Goal: Task Accomplishment & Management: Manage account settings

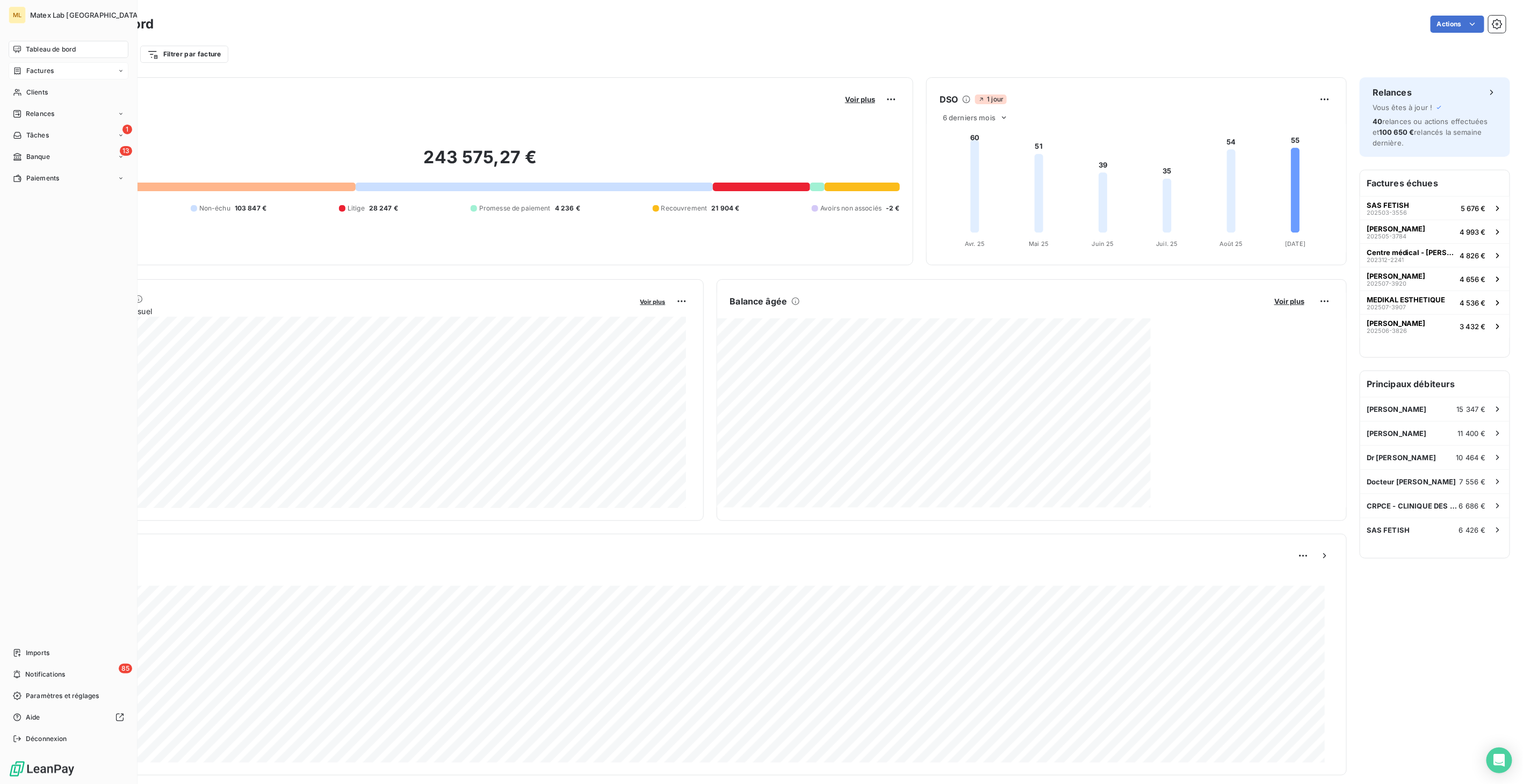
click at [44, 67] on span "Factures" at bounding box center [40, 71] width 28 height 10
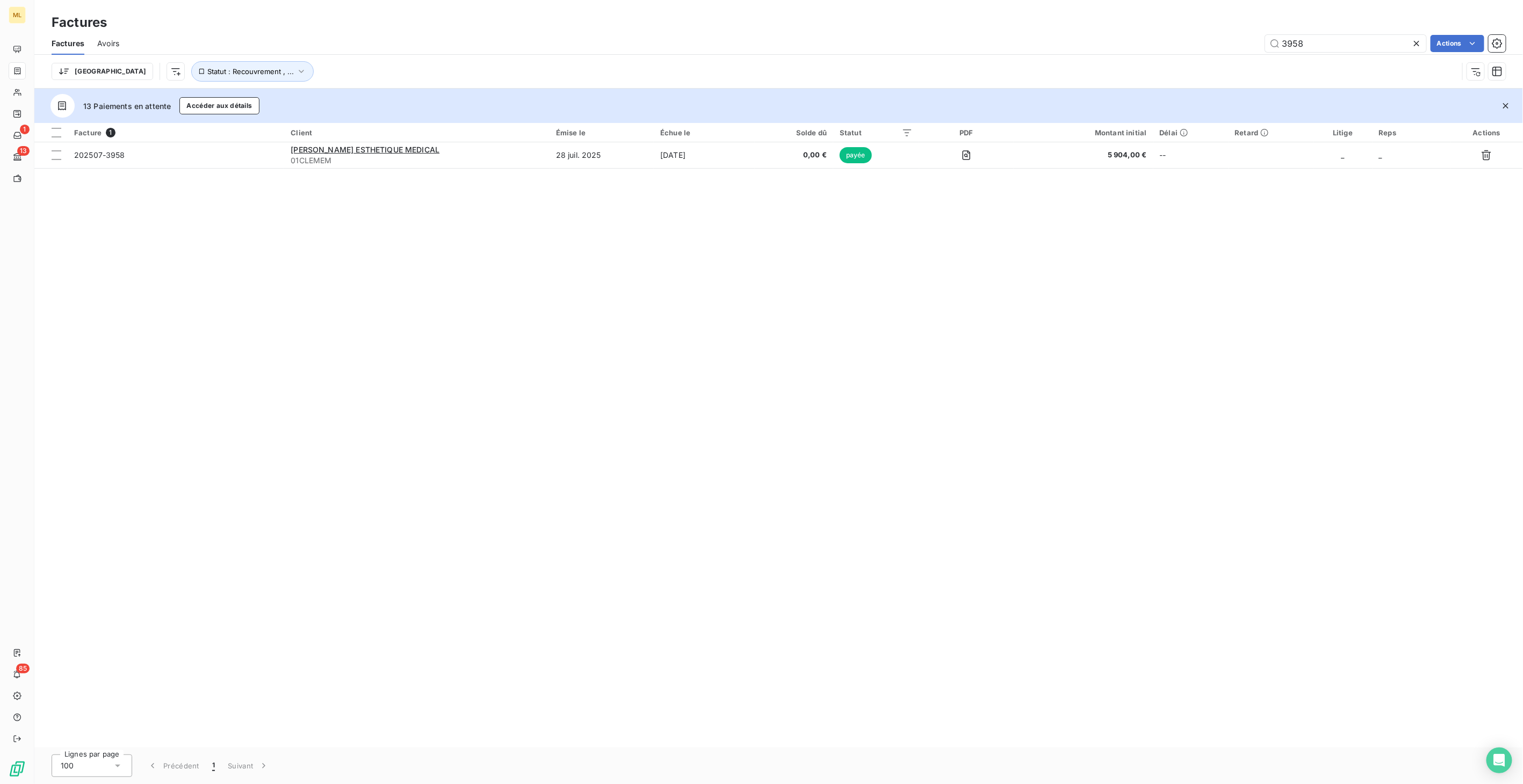
drag, startPoint x: 1320, startPoint y: 43, endPoint x: 1255, endPoint y: 53, distance: 65.8
click at [1256, 53] on div "Factures Avoirs 3958 Actions" at bounding box center [778, 44] width 1488 height 23
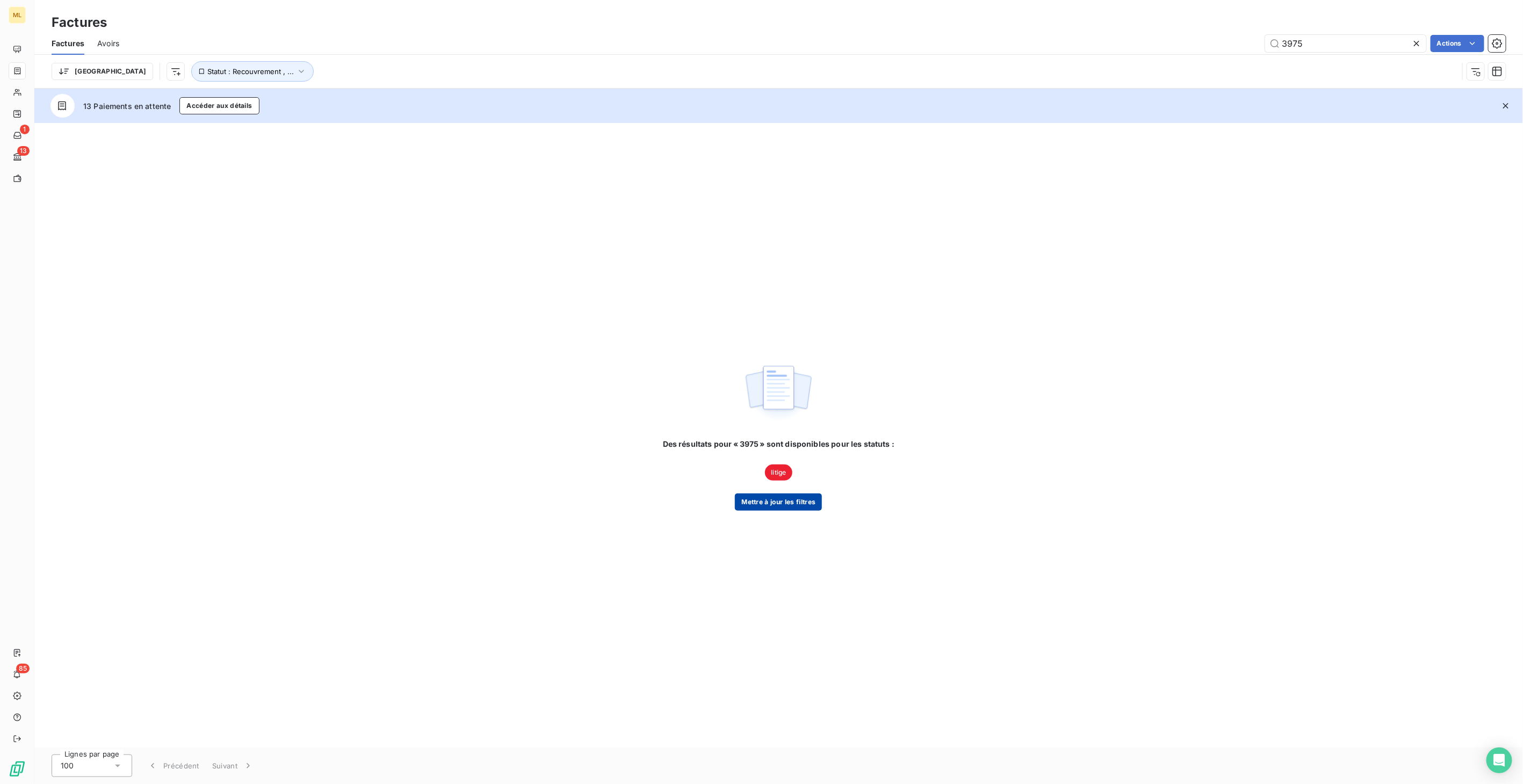
type input "3975"
click at [788, 503] on button "Mettre à jour les filtres" at bounding box center [778, 502] width 87 height 17
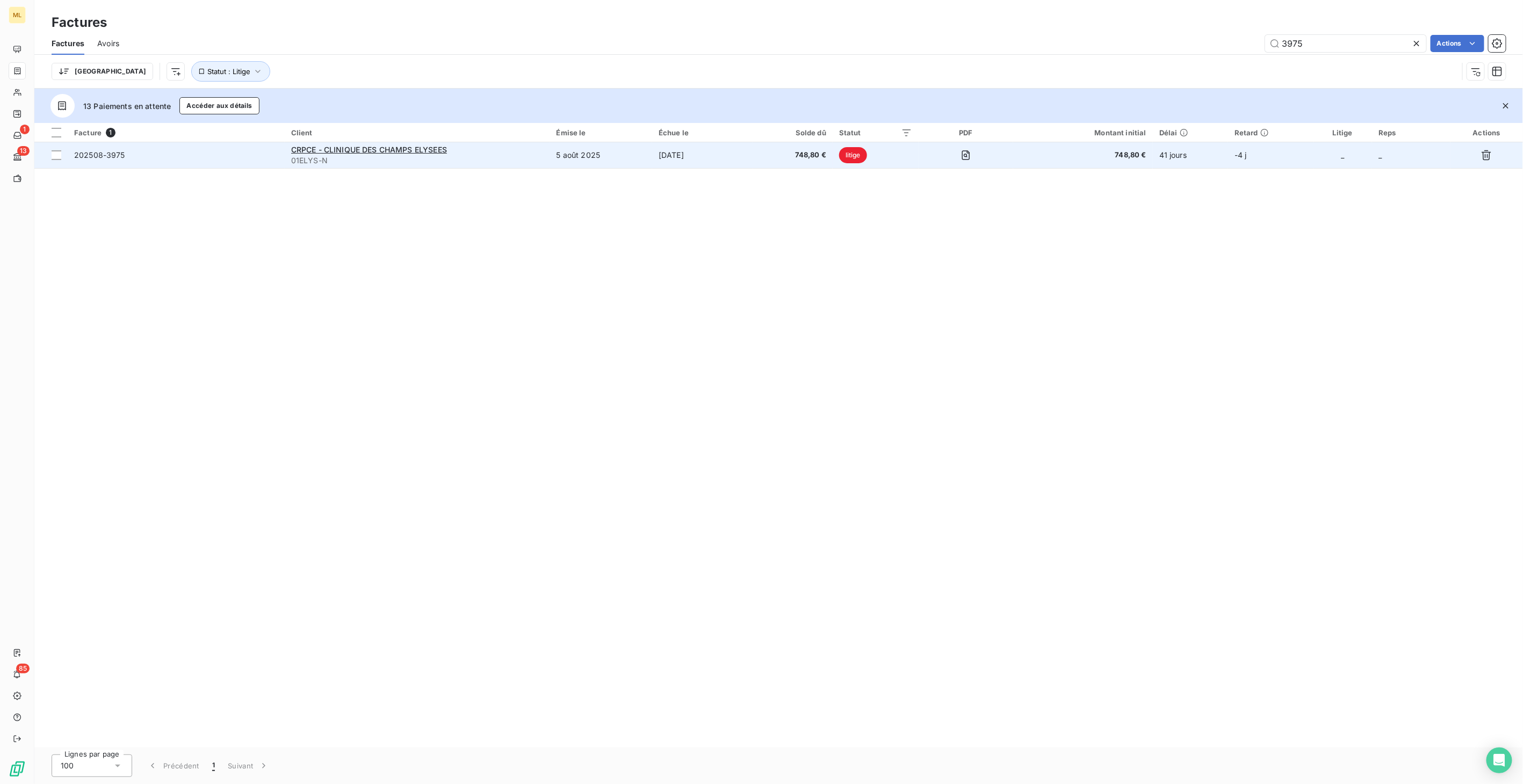
click at [798, 154] on span "748,80 €" at bounding box center [793, 155] width 67 height 11
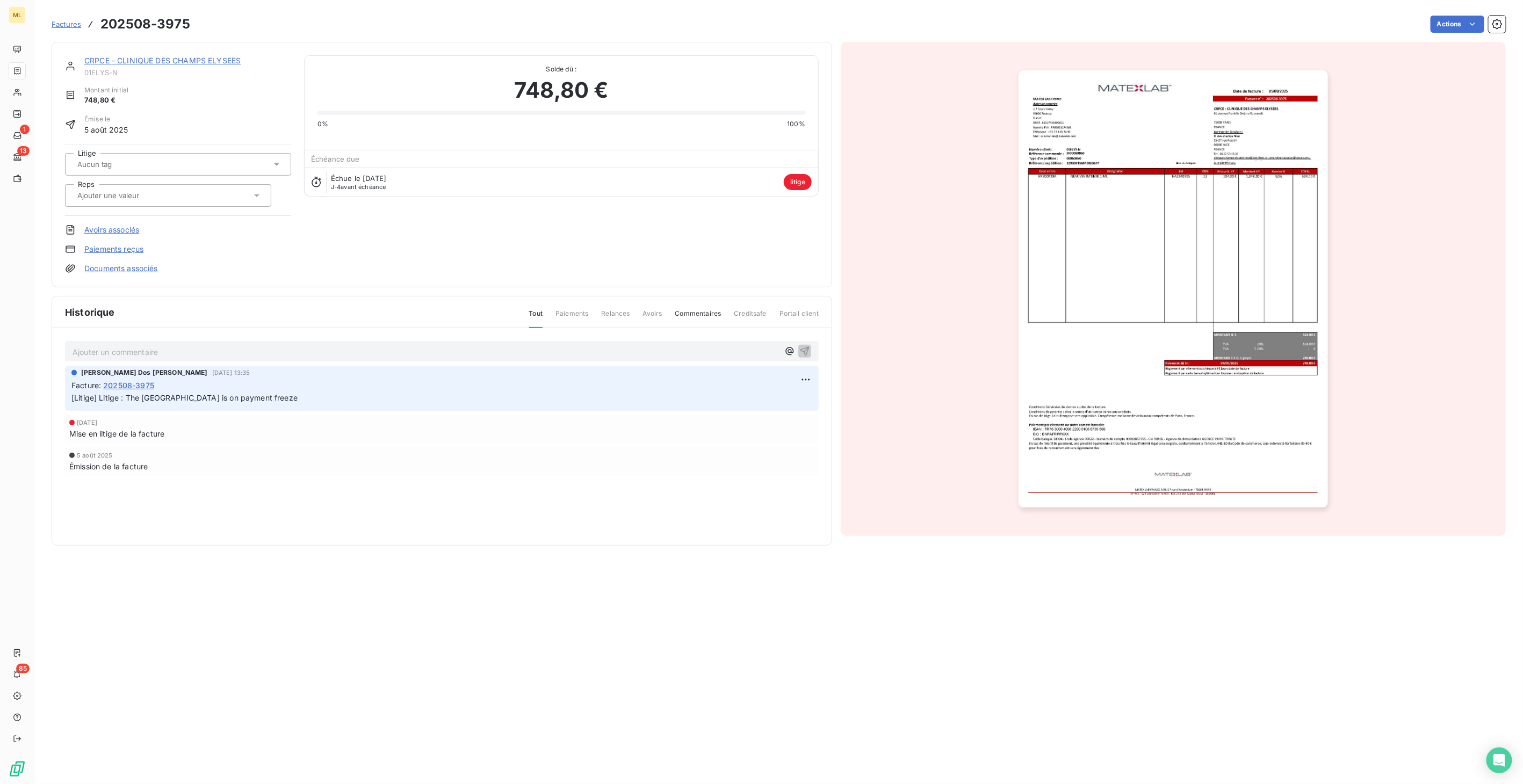
click at [1159, 242] on img "button" at bounding box center [1173, 289] width 309 height 437
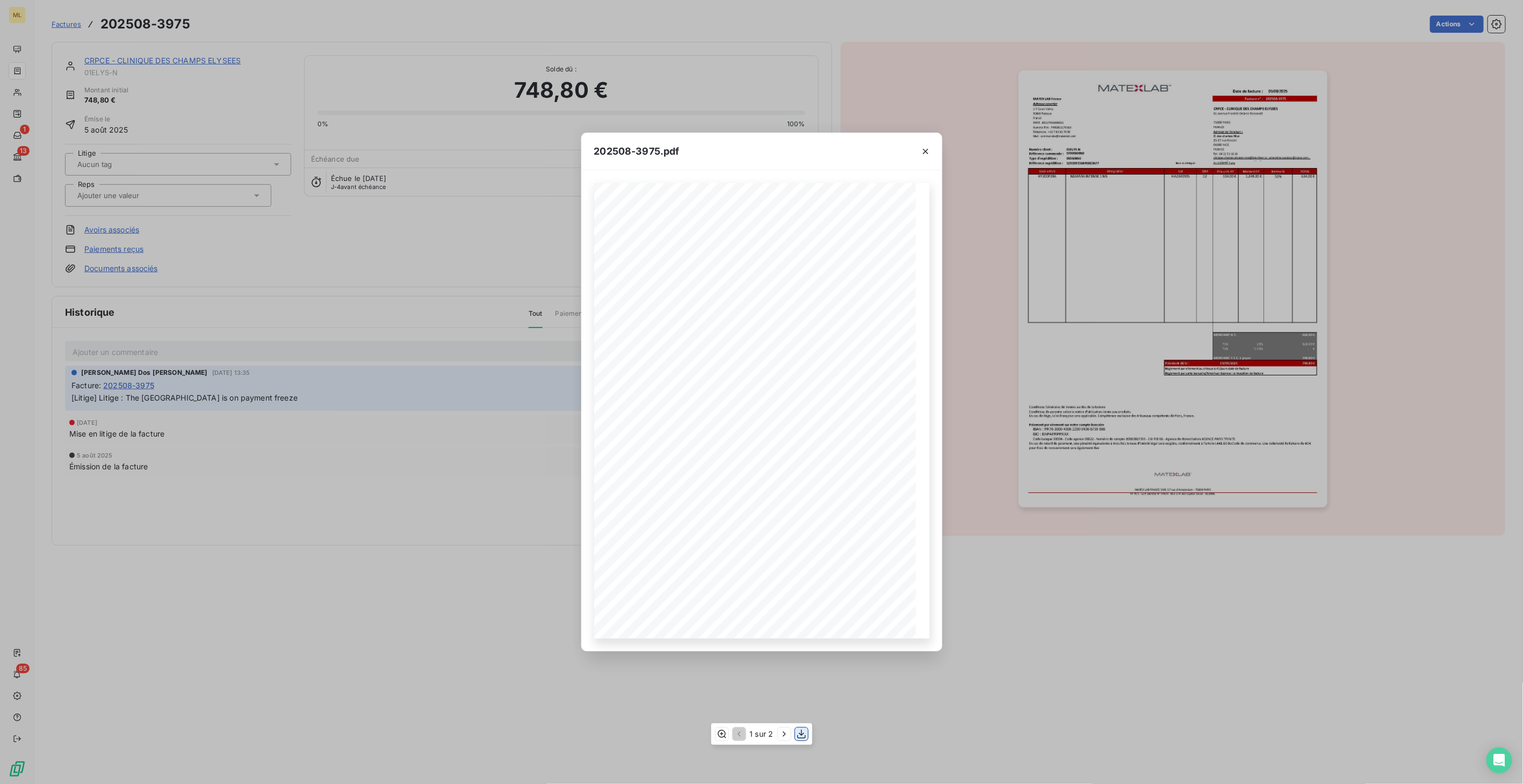
click at [799, 736] on icon "button" at bounding box center [801, 734] width 11 height 11
click at [926, 154] on icon "button" at bounding box center [926, 151] width 11 height 11
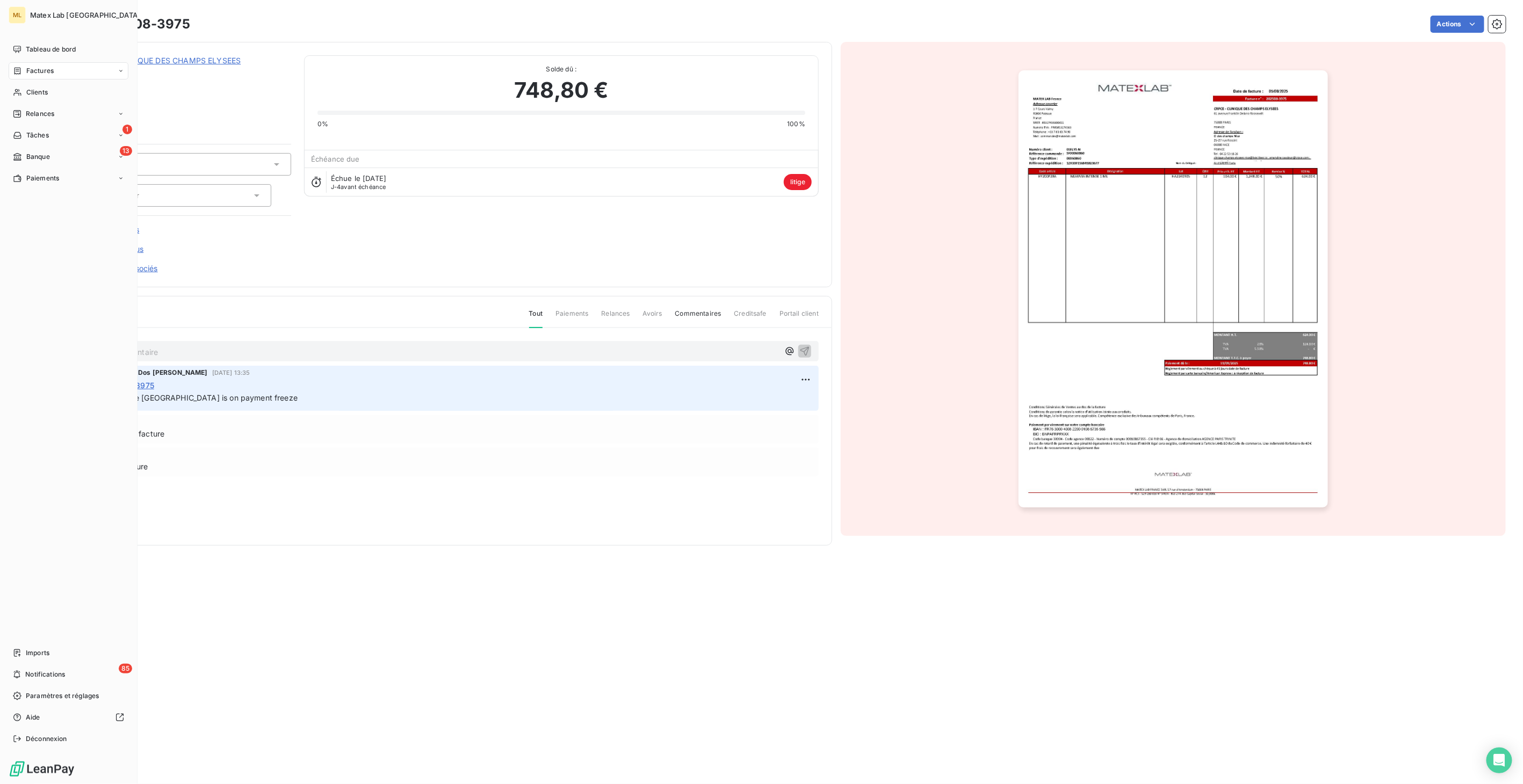
click at [62, 72] on div "Factures" at bounding box center [68, 71] width 120 height 17
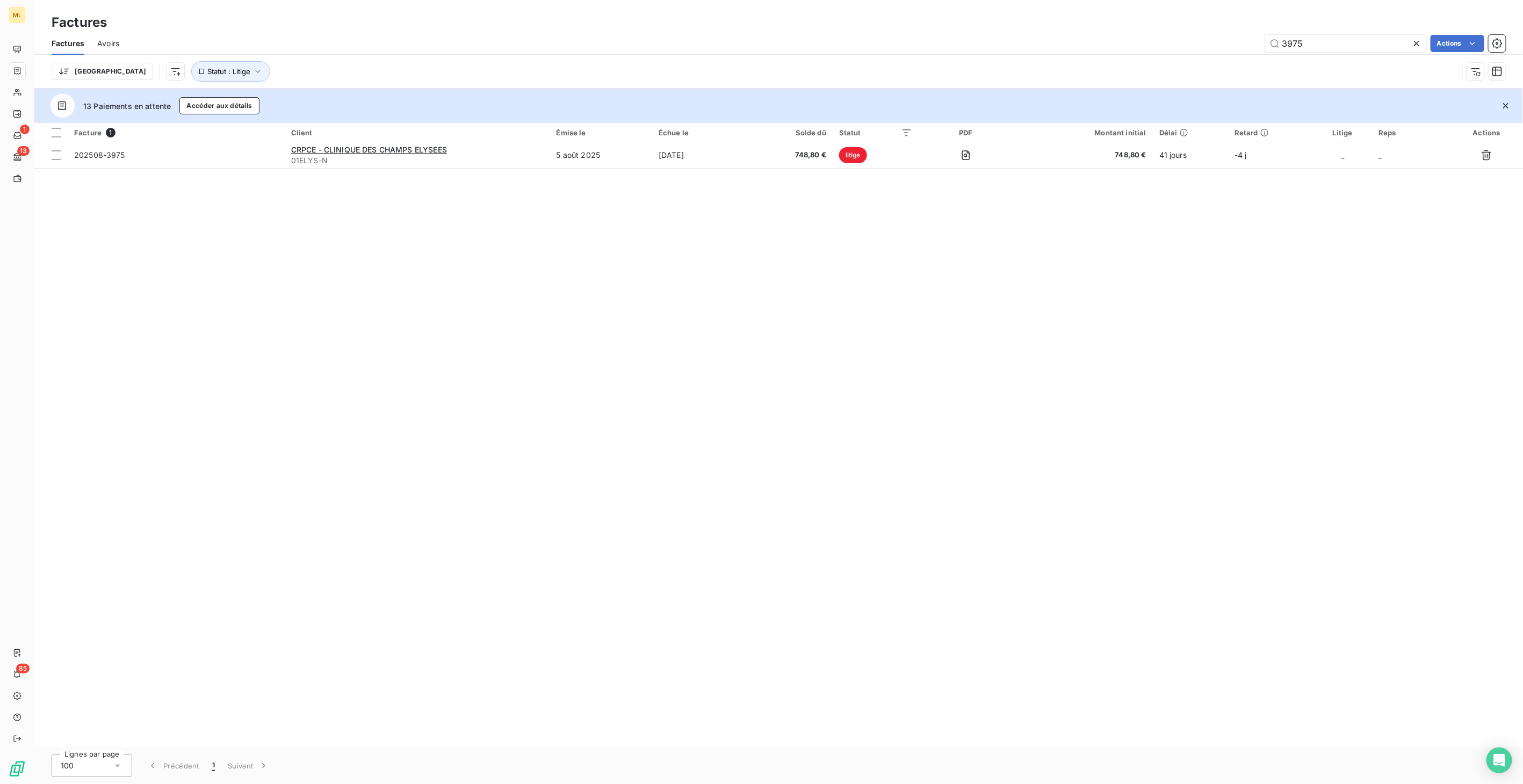
drag, startPoint x: 1337, startPoint y: 42, endPoint x: 1220, endPoint y: 45, distance: 117.0
click at [1220, 45] on div "3975 Actions" at bounding box center [819, 44] width 1373 height 17
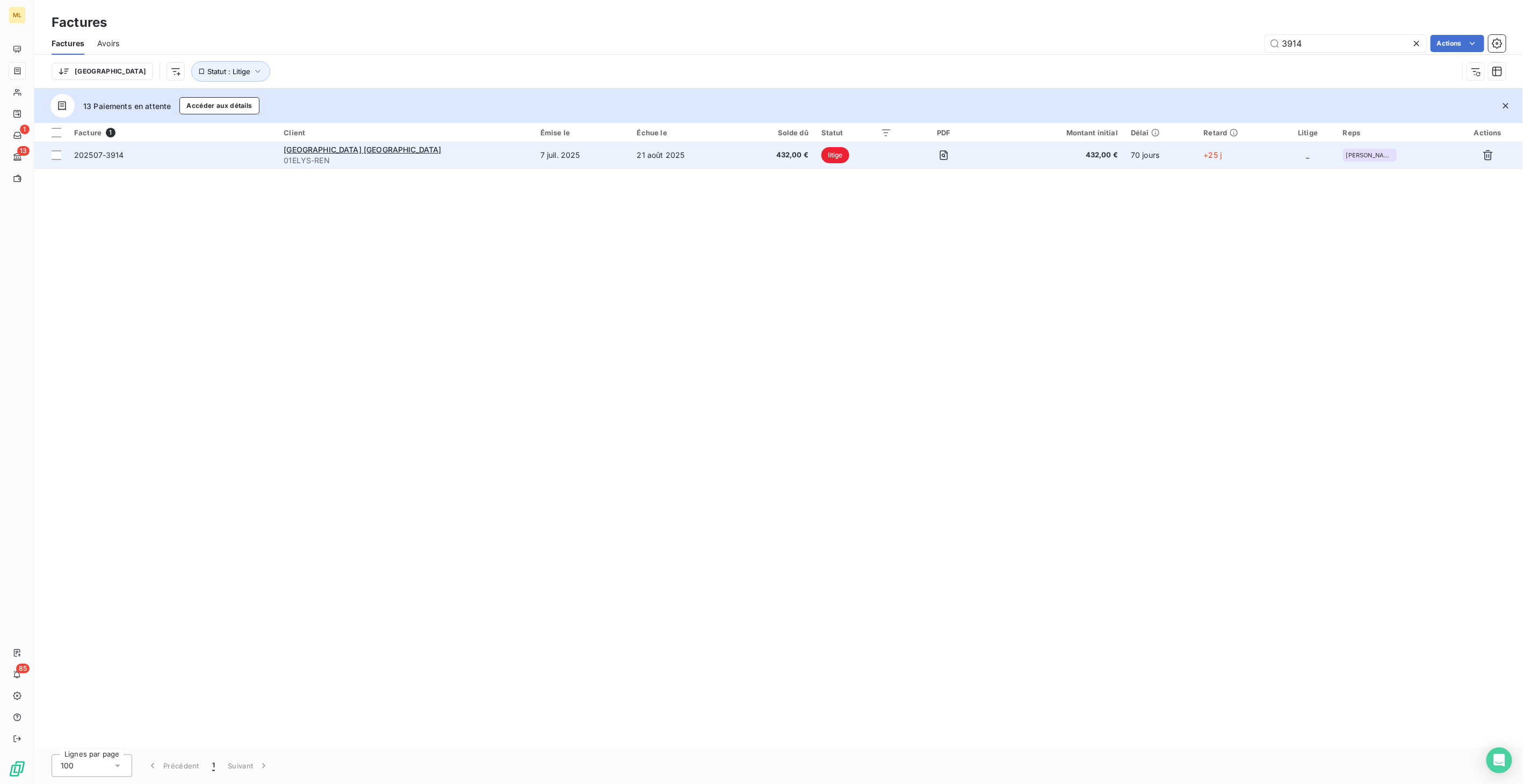
type input "3914"
click at [715, 153] on td "21 août 2025" at bounding box center [683, 155] width 106 height 26
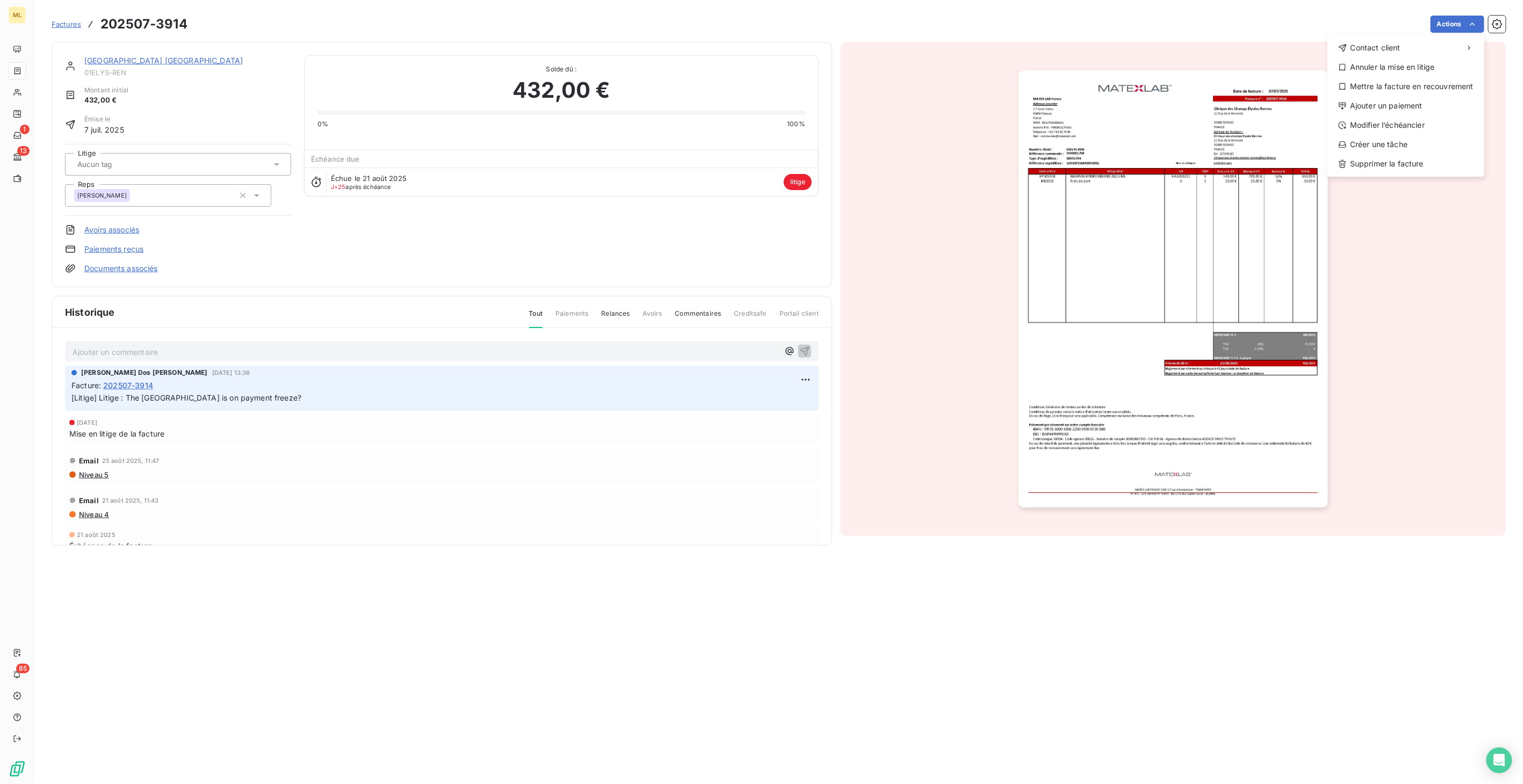
click at [1185, 245] on html "ML 1 13 85 Factures 202507-3914 Actions Contact client Annuler la mise en litig…" at bounding box center [761, 392] width 1523 height 784
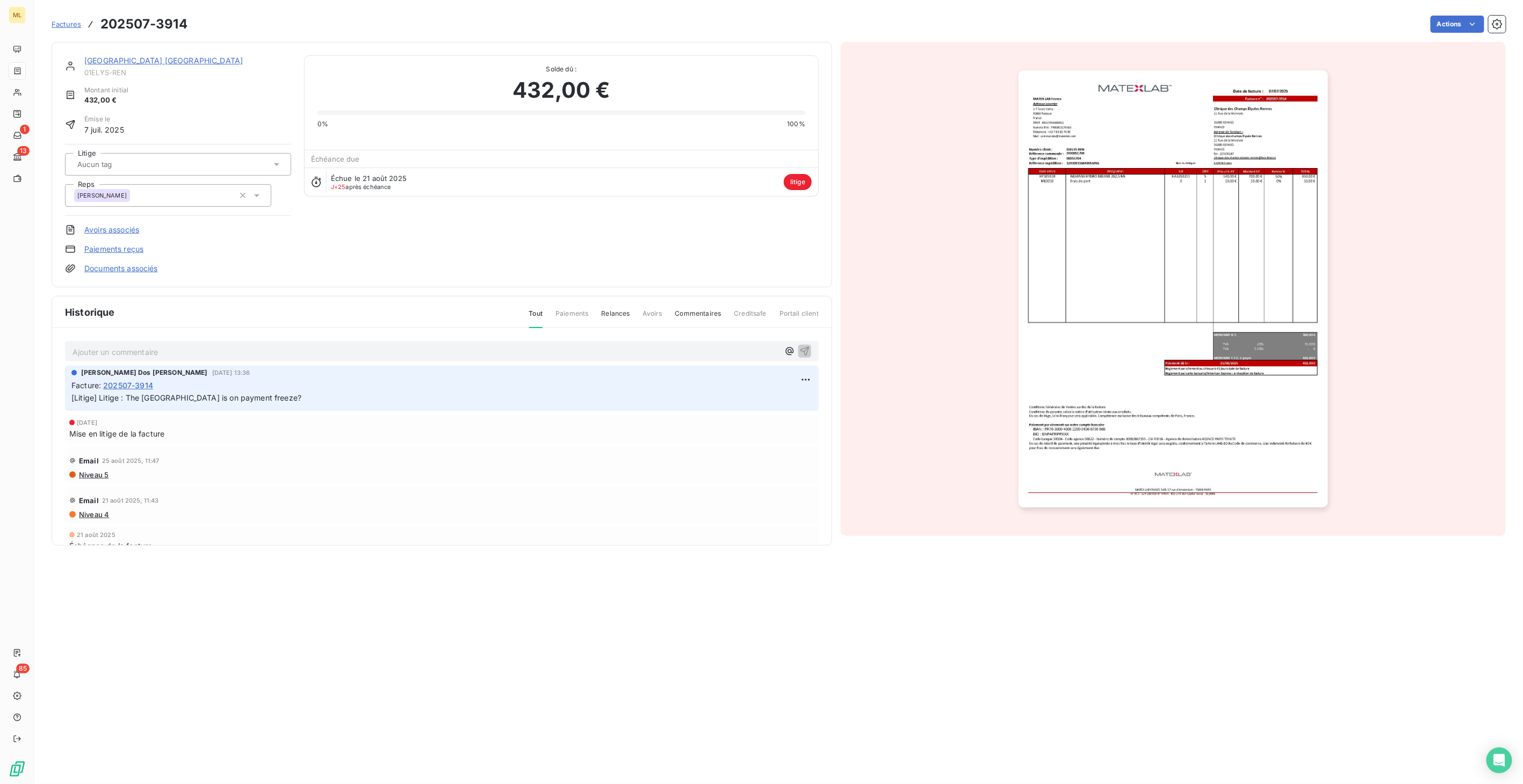
click at [1171, 267] on img "button" at bounding box center [1173, 289] width 309 height 437
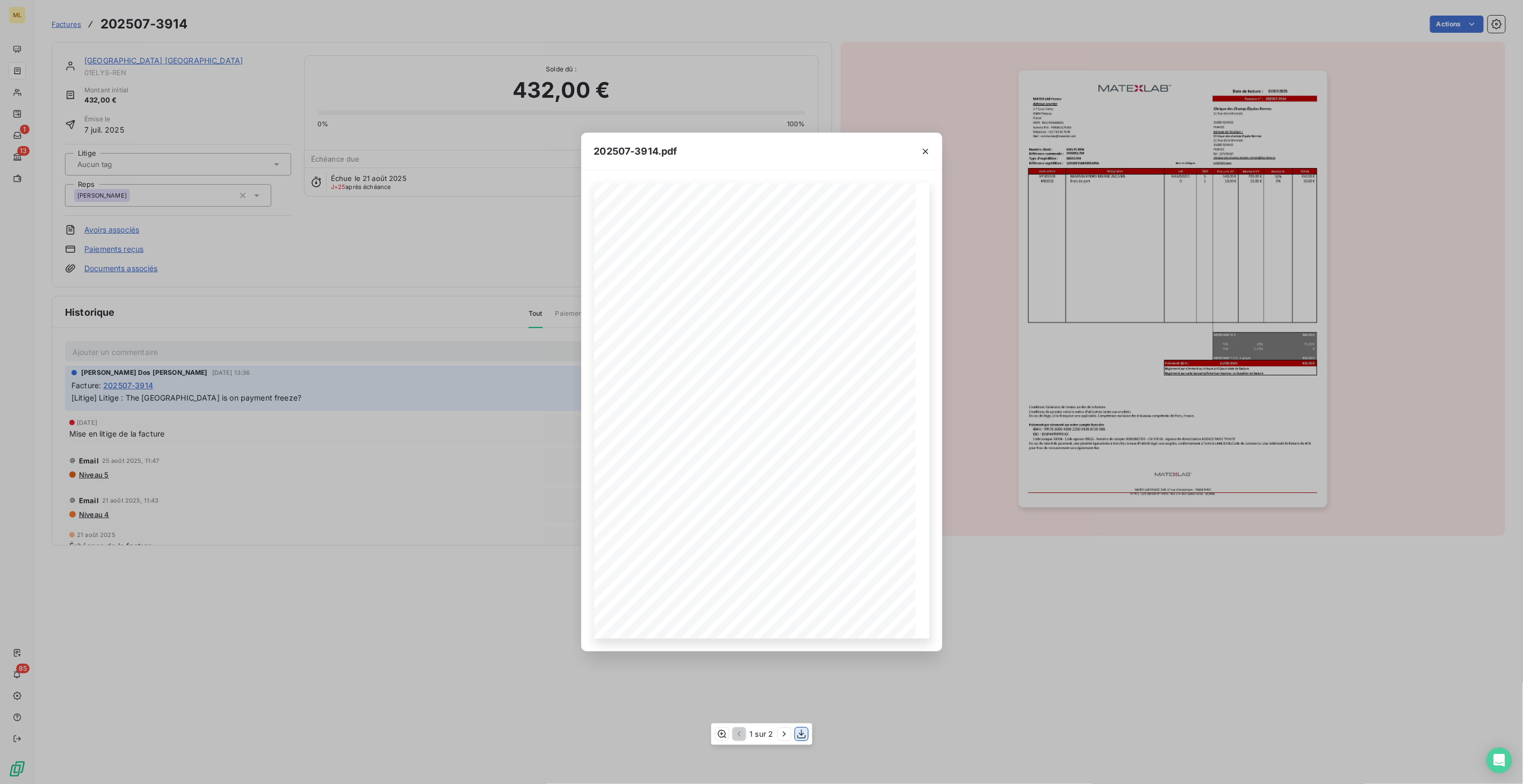
click at [804, 734] on icon "button" at bounding box center [801, 734] width 11 height 11
drag, startPoint x: 923, startPoint y: 150, endPoint x: 885, endPoint y: 153, distance: 38.1
click at [922, 150] on icon "button" at bounding box center [926, 151] width 11 height 11
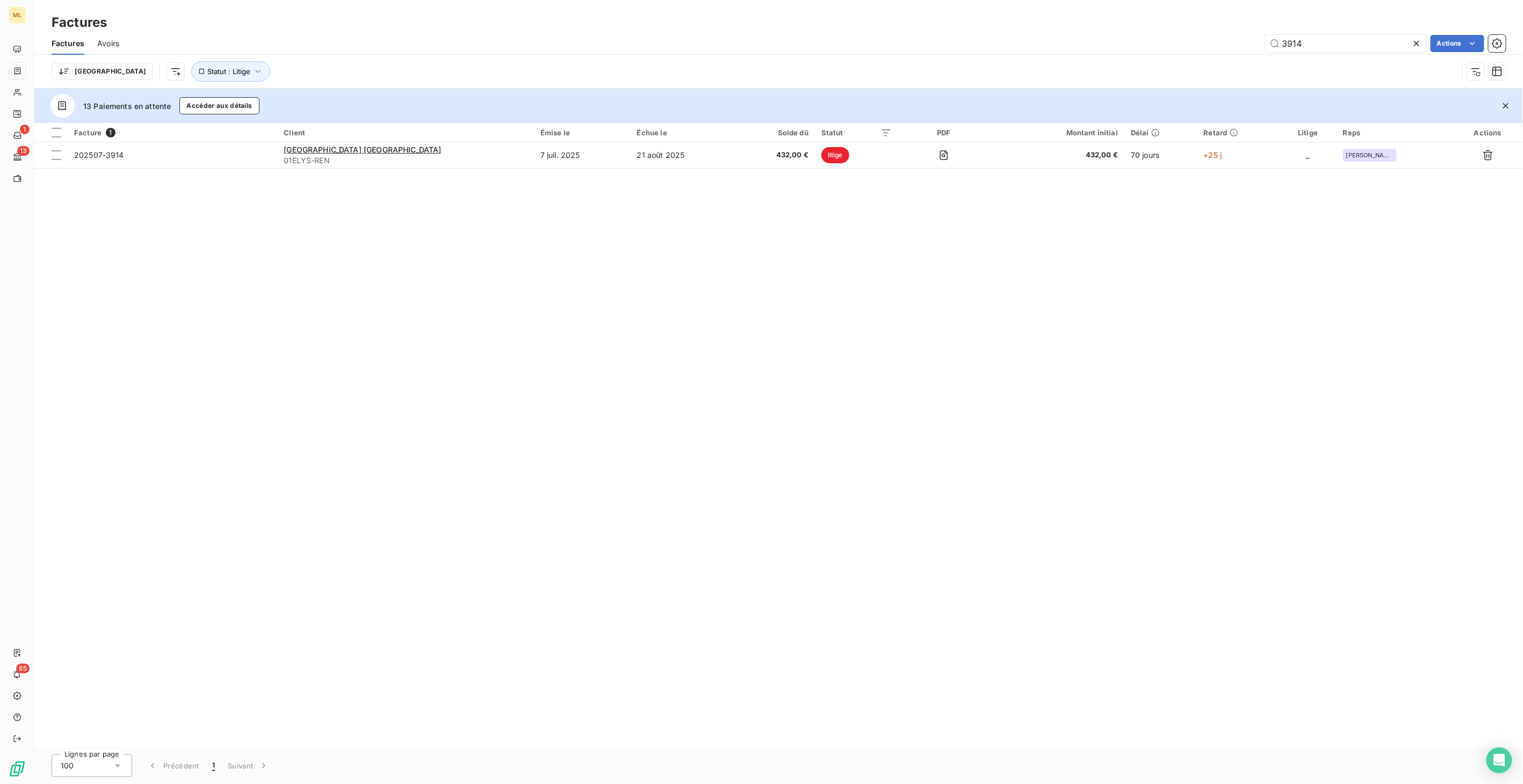
drag, startPoint x: 1318, startPoint y: 44, endPoint x: 1246, endPoint y: 44, distance: 72.0
click at [1246, 44] on div "3914 Actions" at bounding box center [819, 44] width 1373 height 17
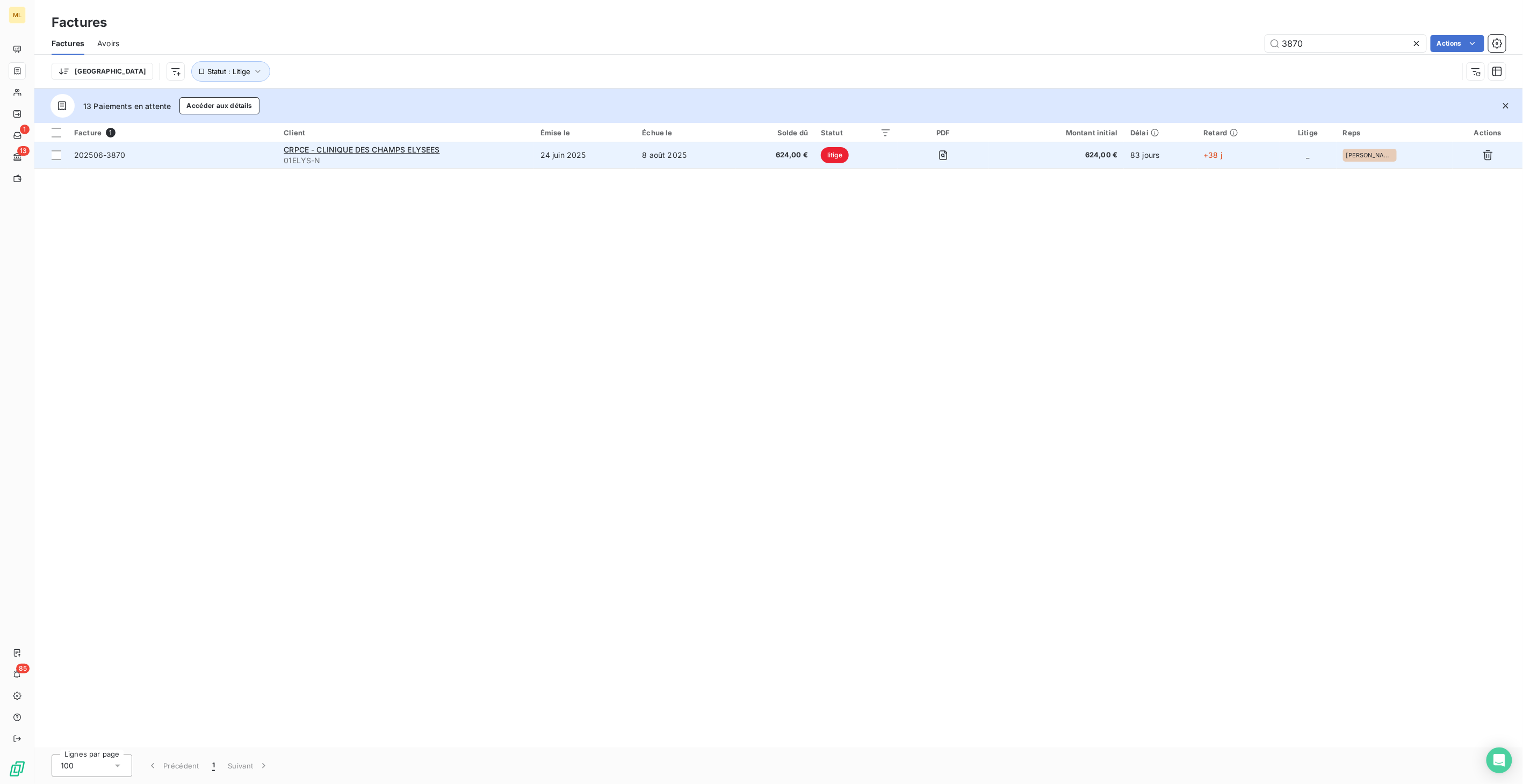
type input "3870"
click at [808, 151] on span "624,00 €" at bounding box center [775, 155] width 66 height 11
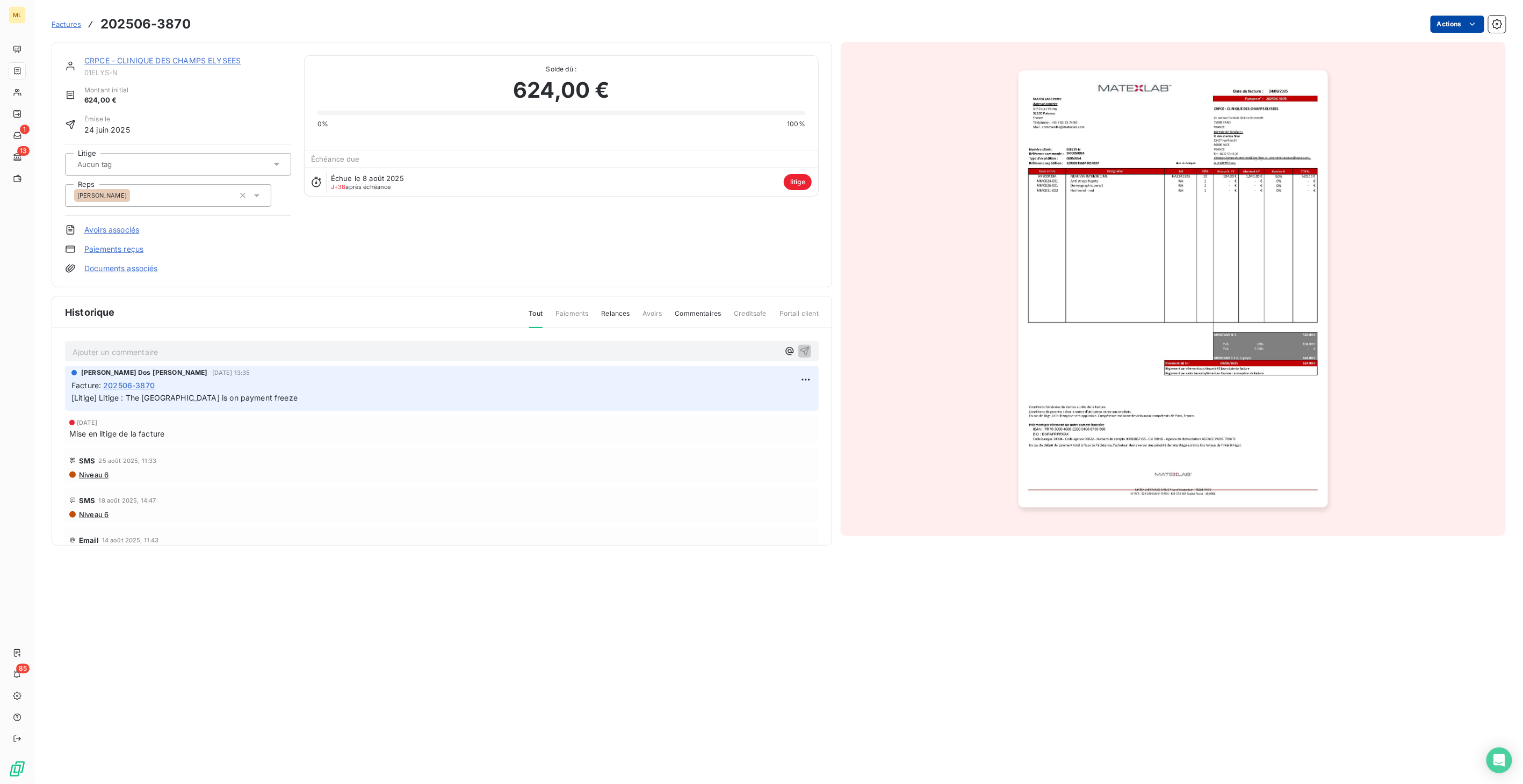
click at [1473, 17] on html "ML 1 13 85 Factures 202506-3870 Actions CRPCE - CLINIQUE DES CHAMPS ELYSEES 01E…" at bounding box center [761, 392] width 1523 height 784
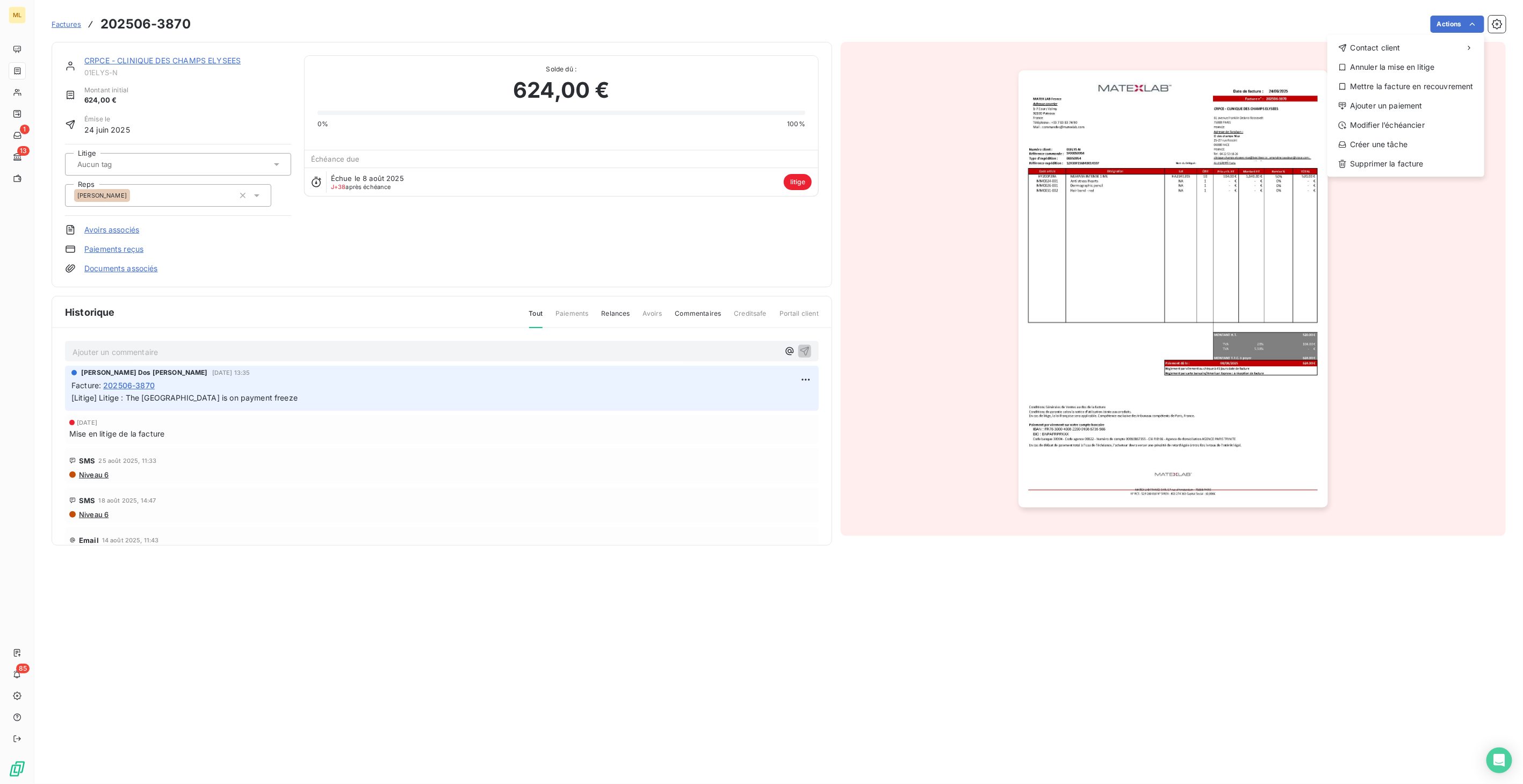
click at [1215, 215] on html "ML 1 13 85 Factures 202506-3870 Actions Contact client Annuler la mise en litig…" at bounding box center [761, 392] width 1523 height 784
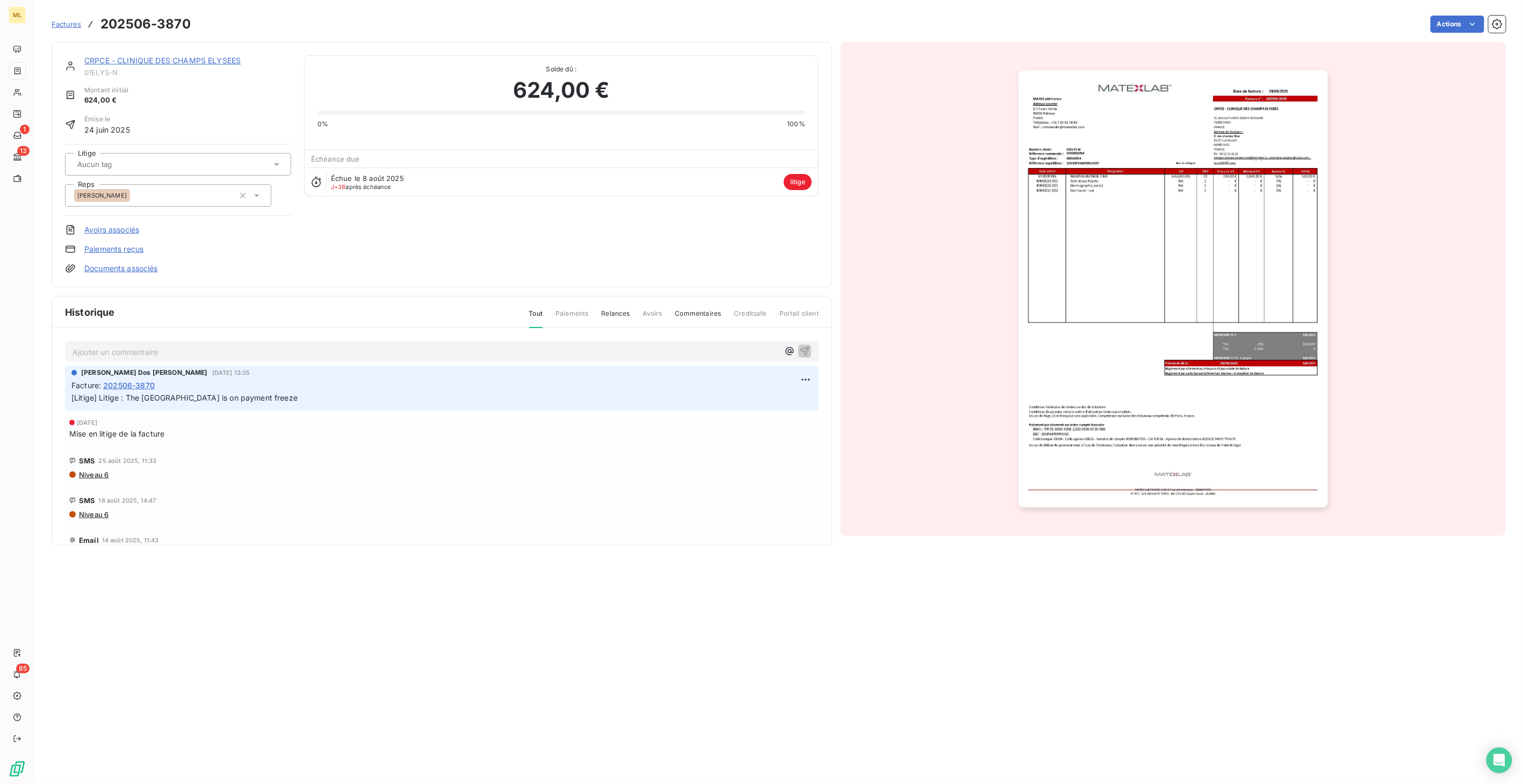
click at [1191, 227] on img "button" at bounding box center [1173, 289] width 309 height 437
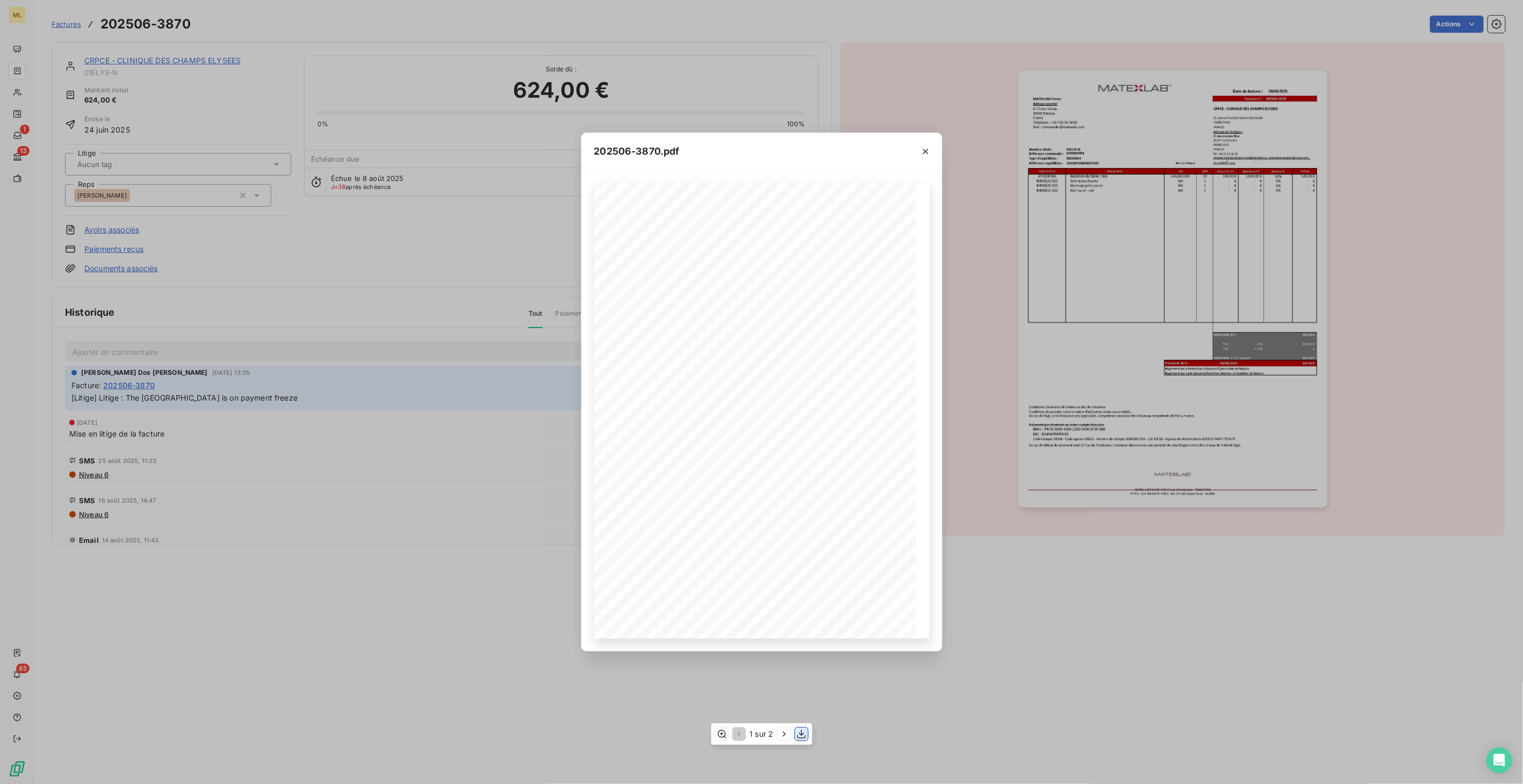
click at [803, 734] on icon "button" at bounding box center [801, 734] width 11 height 11
drag, startPoint x: 925, startPoint y: 150, endPoint x: 890, endPoint y: 151, distance: 35.0
click at [925, 150] on icon "button" at bounding box center [925, 151] width 6 height 6
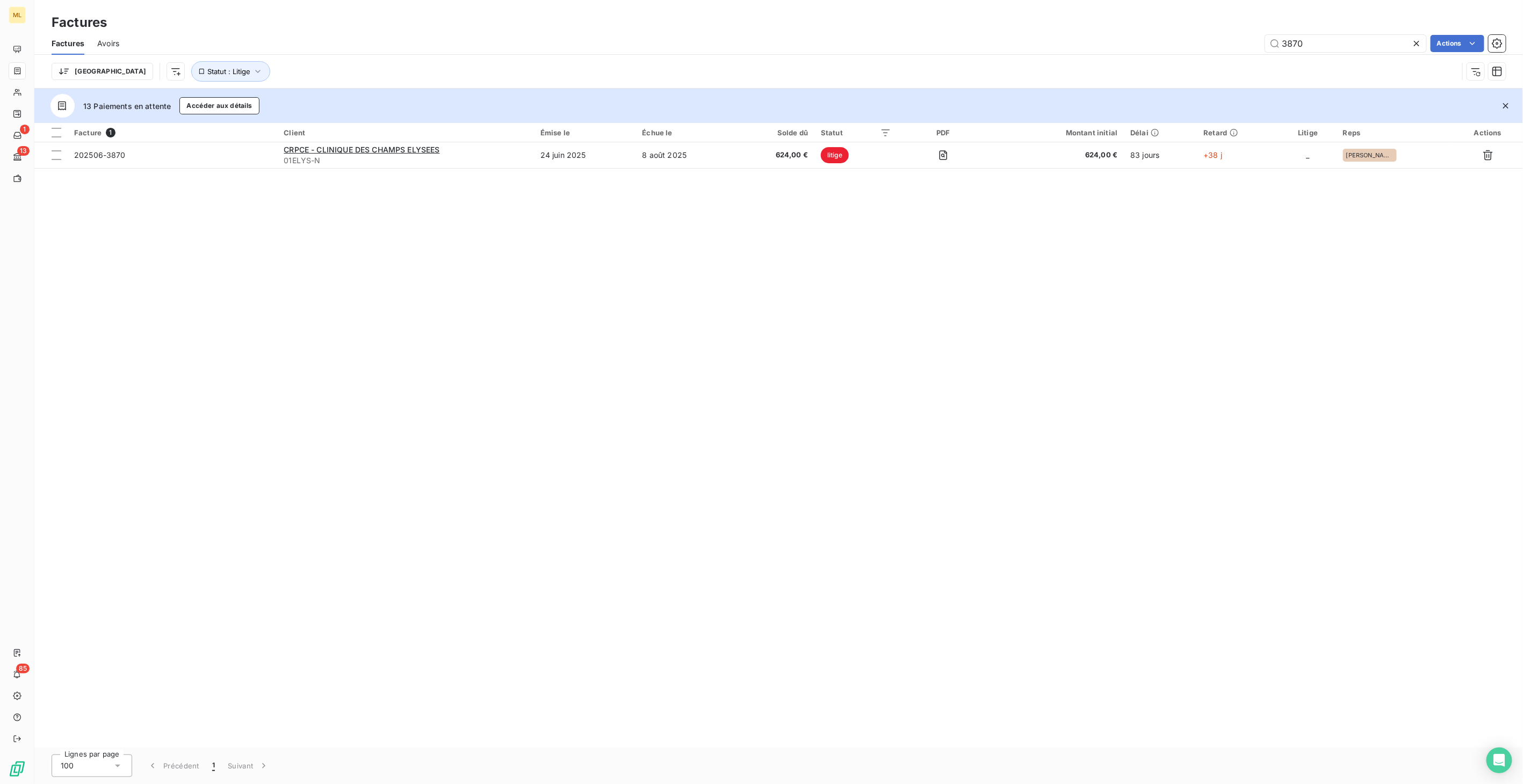
drag, startPoint x: 1315, startPoint y: 43, endPoint x: 1258, endPoint y: 43, distance: 57.0
click at [1258, 43] on div "3870 Actions" at bounding box center [819, 44] width 1373 height 17
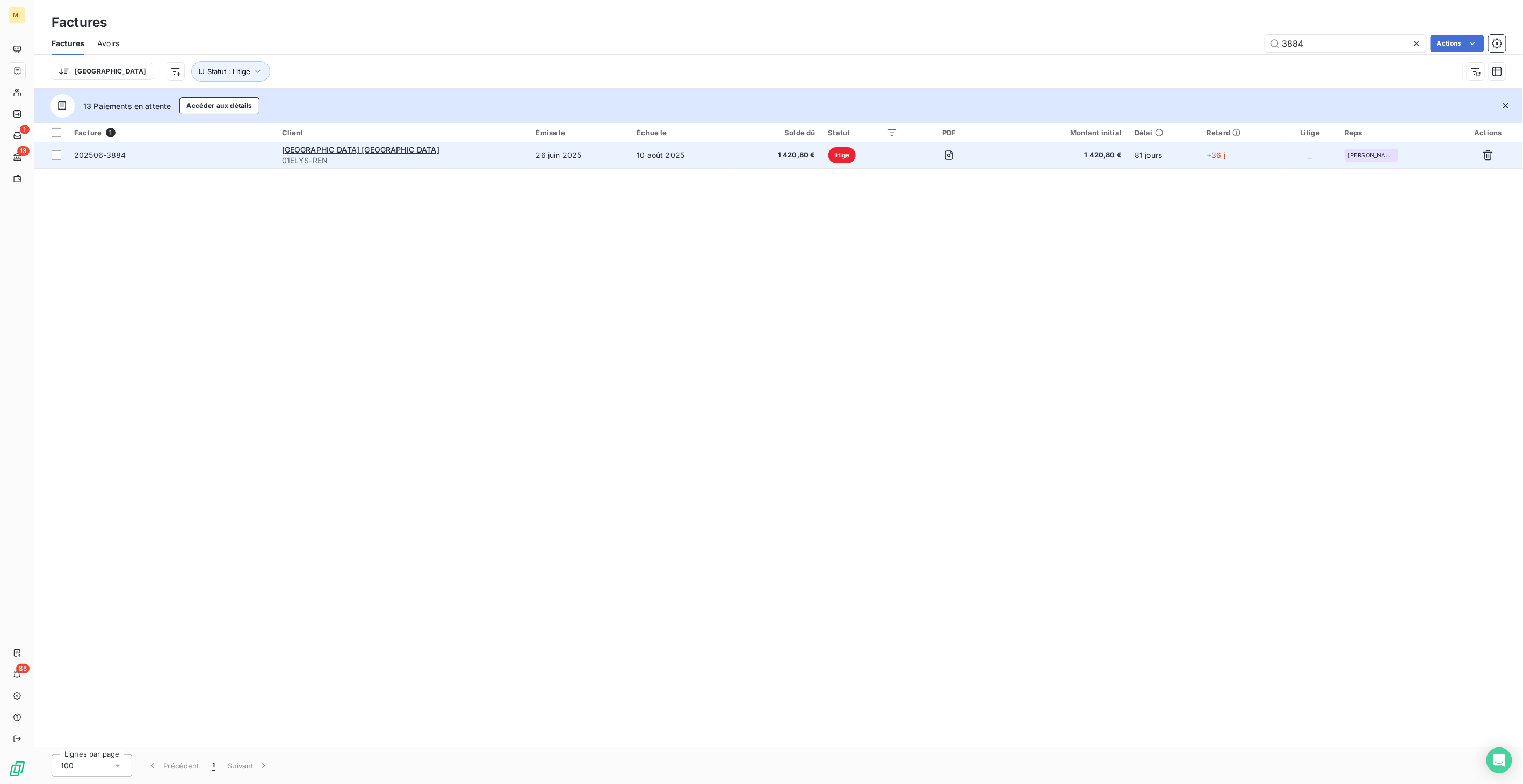
type input "3884"
click at [775, 152] on span "1 420,80 €" at bounding box center [778, 155] width 74 height 11
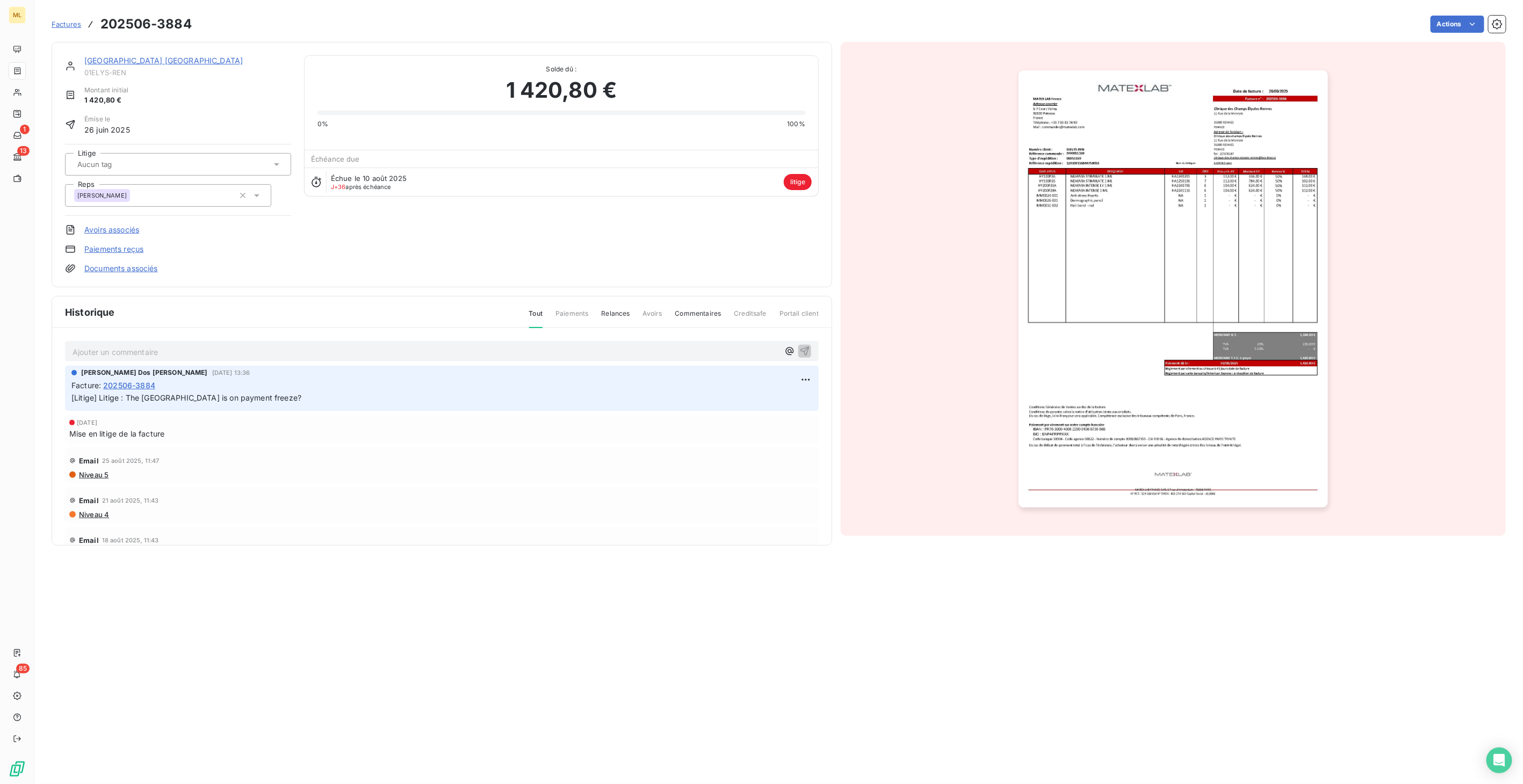
click at [1180, 218] on img "button" at bounding box center [1173, 289] width 309 height 437
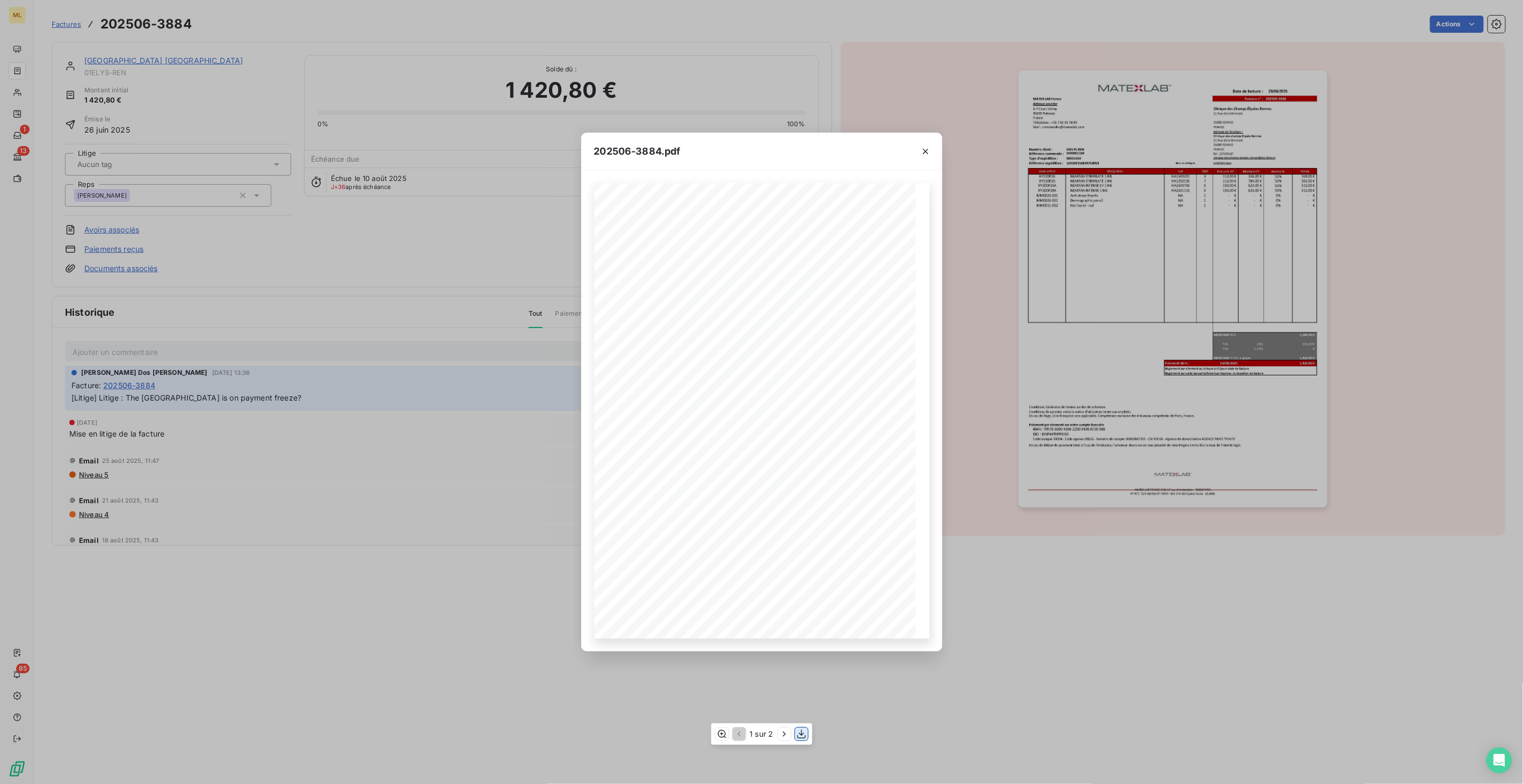
click at [801, 734] on icon "button" at bounding box center [801, 734] width 9 height 9
drag, startPoint x: 922, startPoint y: 149, endPoint x: 934, endPoint y: 185, distance: 37.9
click at [922, 149] on icon "button" at bounding box center [926, 151] width 11 height 11
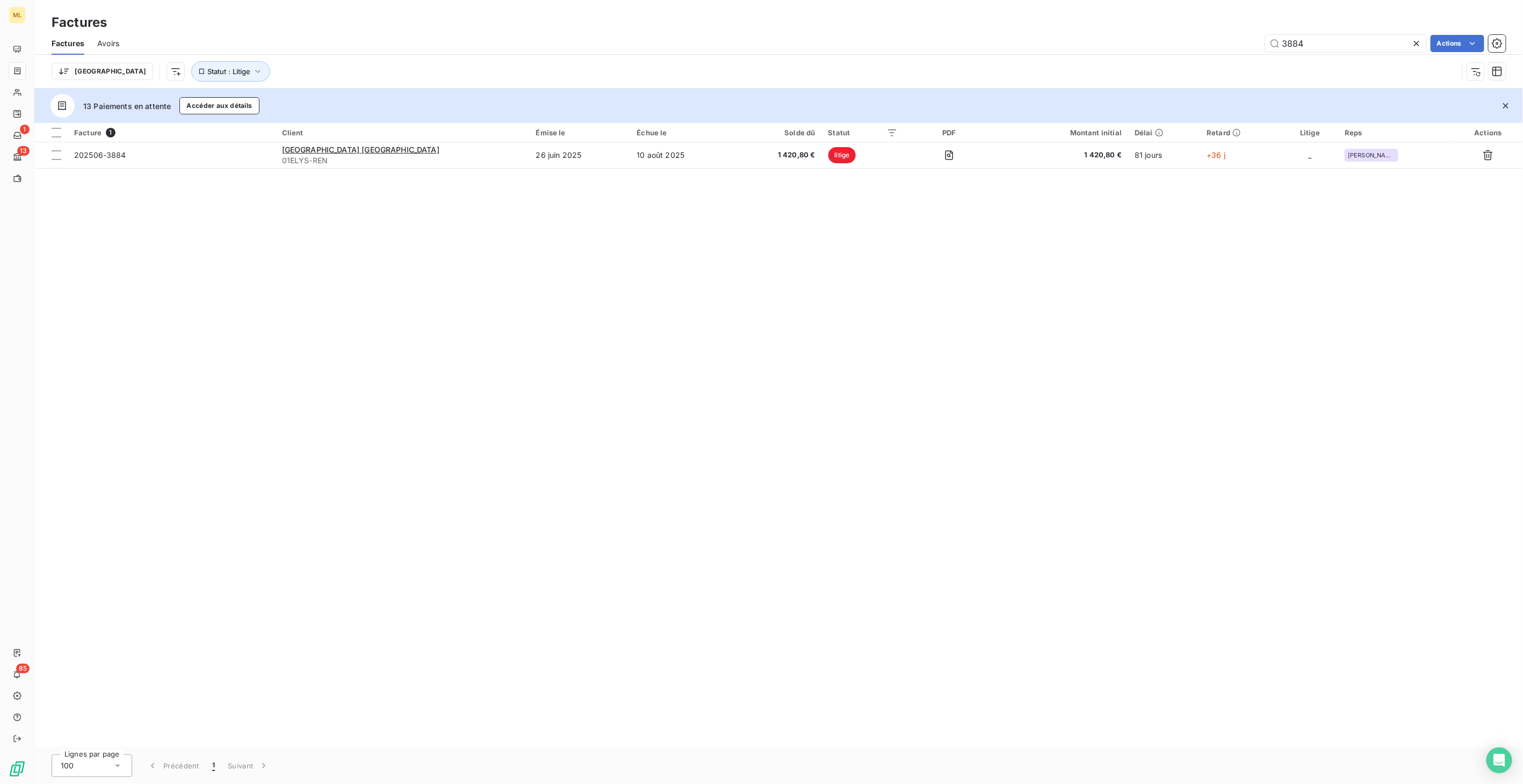
drag, startPoint x: 1307, startPoint y: 44, endPoint x: 1261, endPoint y: 46, distance: 46.0
click at [1261, 46] on div "3884 Actions" at bounding box center [819, 44] width 1373 height 17
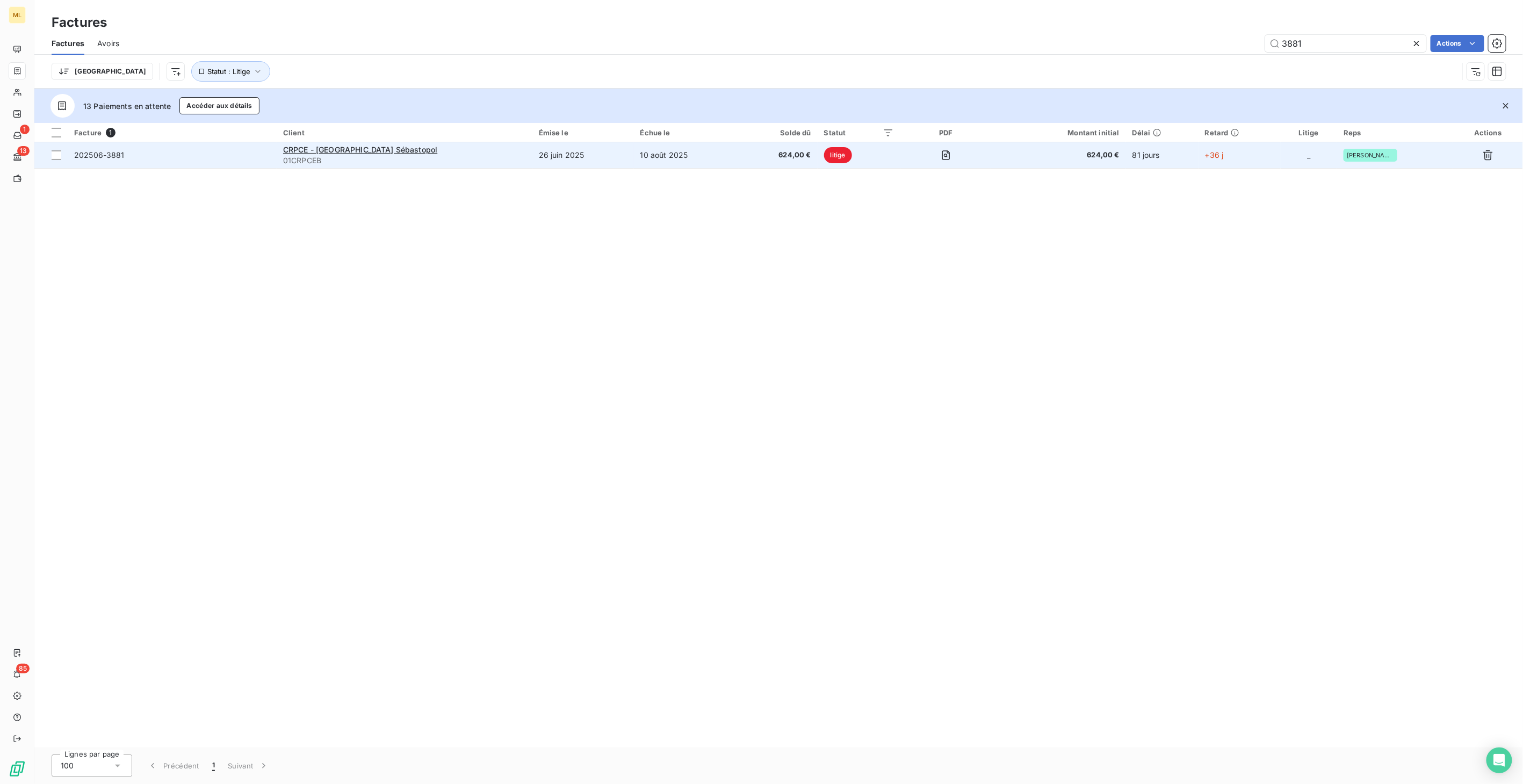
type input "3881"
click at [710, 148] on td "10 août 2025" at bounding box center [687, 155] width 105 height 26
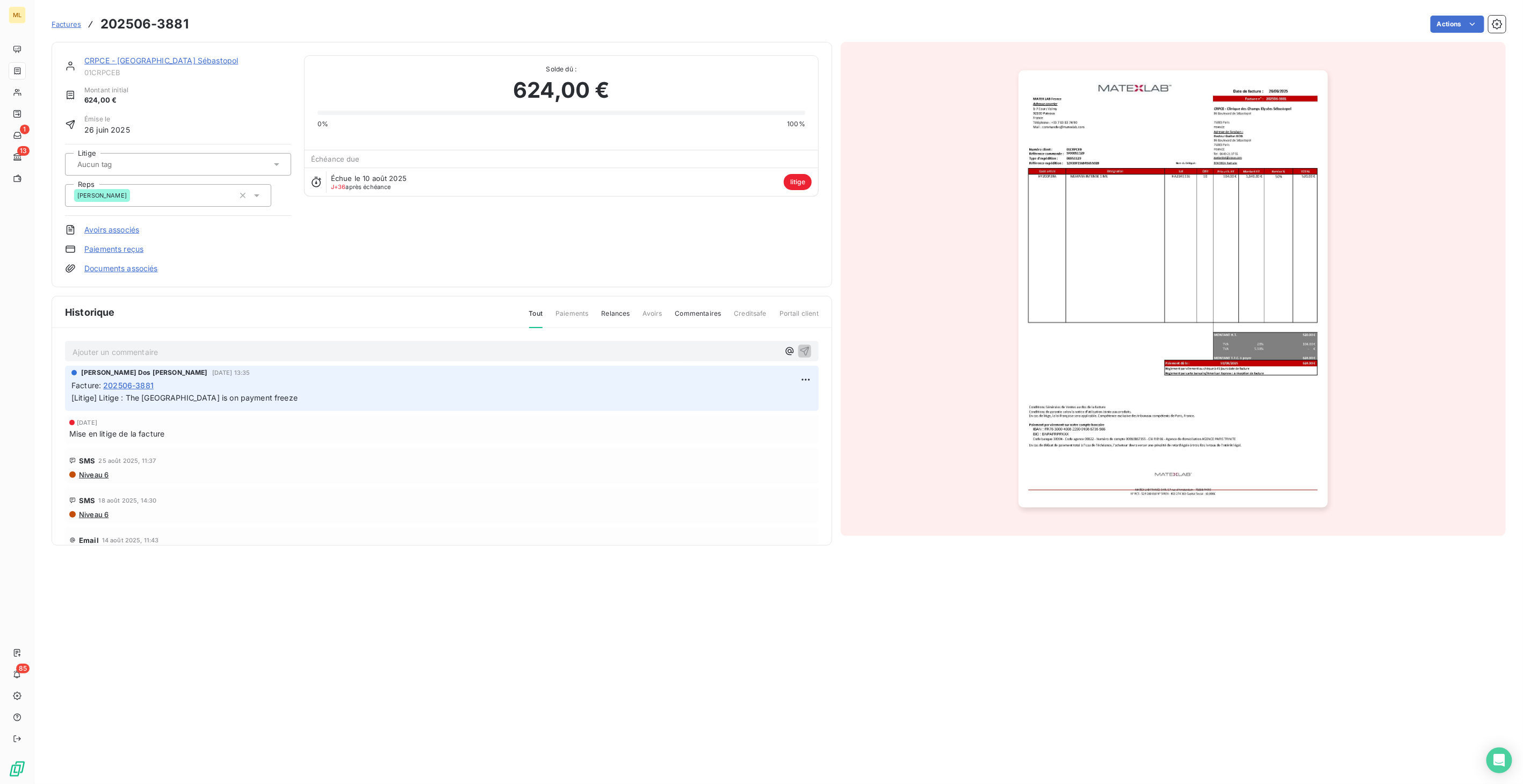
click at [1181, 233] on img "button" at bounding box center [1173, 289] width 309 height 437
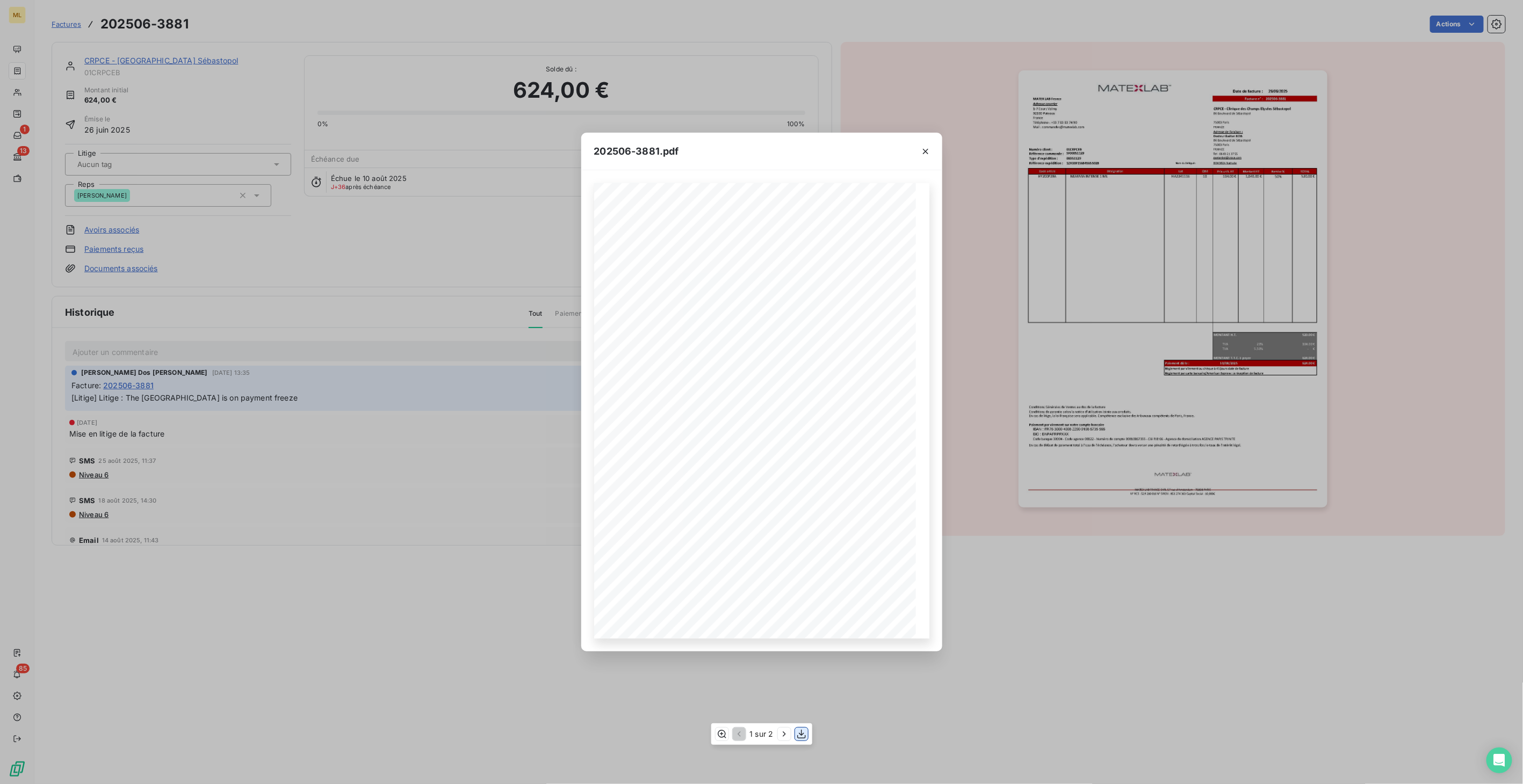
click at [801, 731] on icon "button" at bounding box center [801, 734] width 9 height 9
click at [922, 151] on icon "button" at bounding box center [926, 151] width 11 height 11
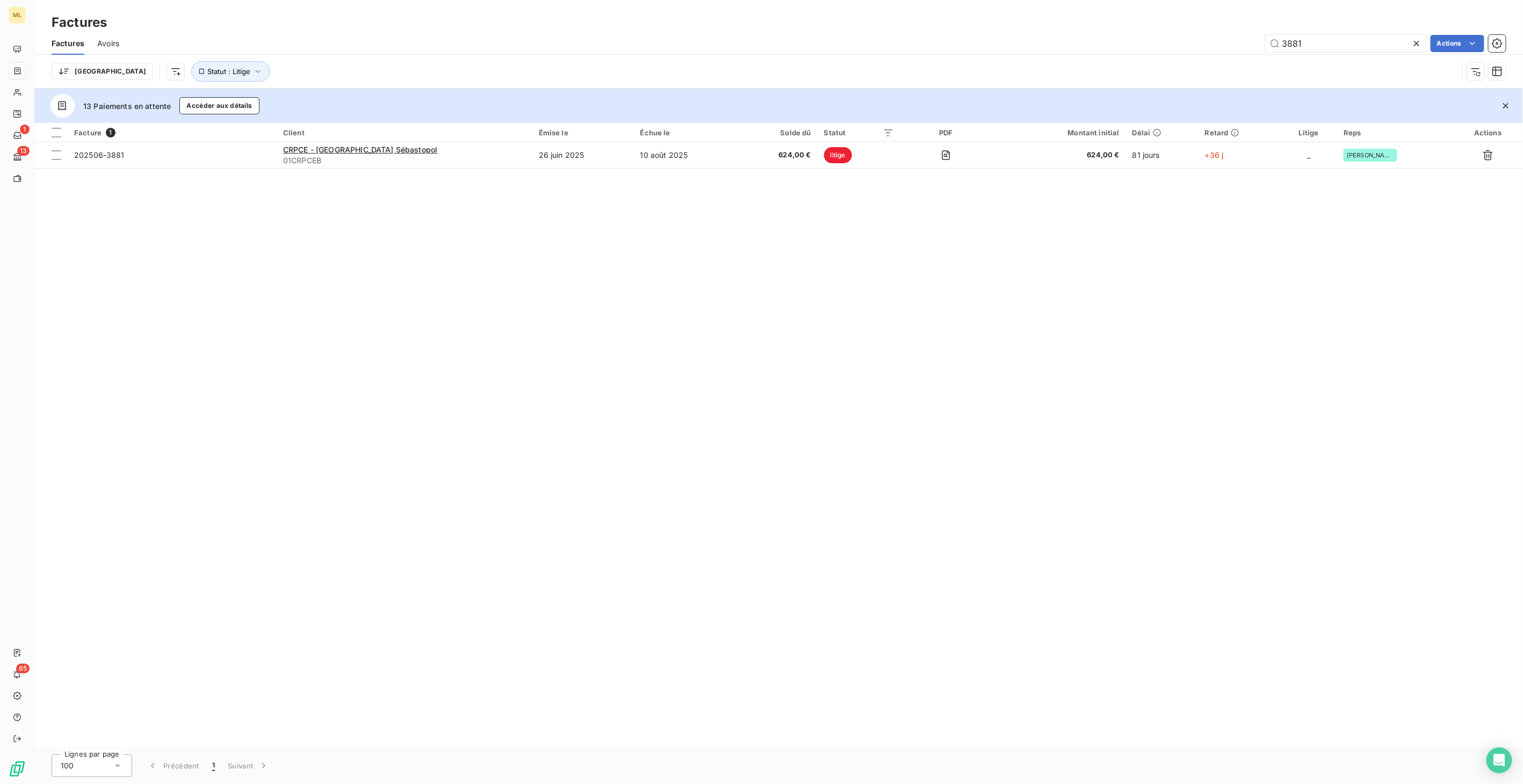
drag, startPoint x: 1280, startPoint y: 44, endPoint x: 1249, endPoint y: 44, distance: 31.0
click at [1249, 44] on div "3881 Actions" at bounding box center [819, 44] width 1373 height 17
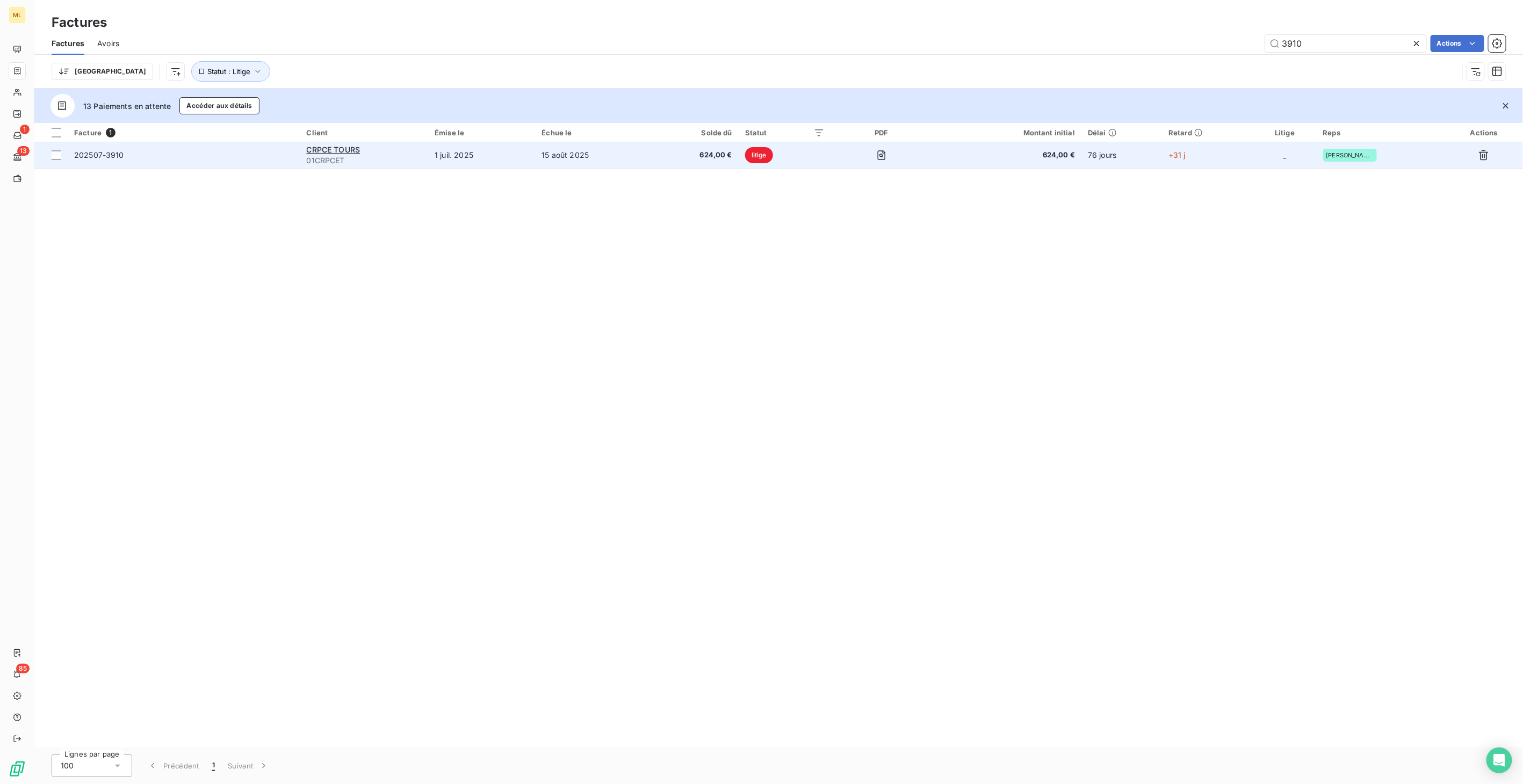
type input "3910"
click at [682, 155] on span "624,00 €" at bounding box center [695, 155] width 75 height 11
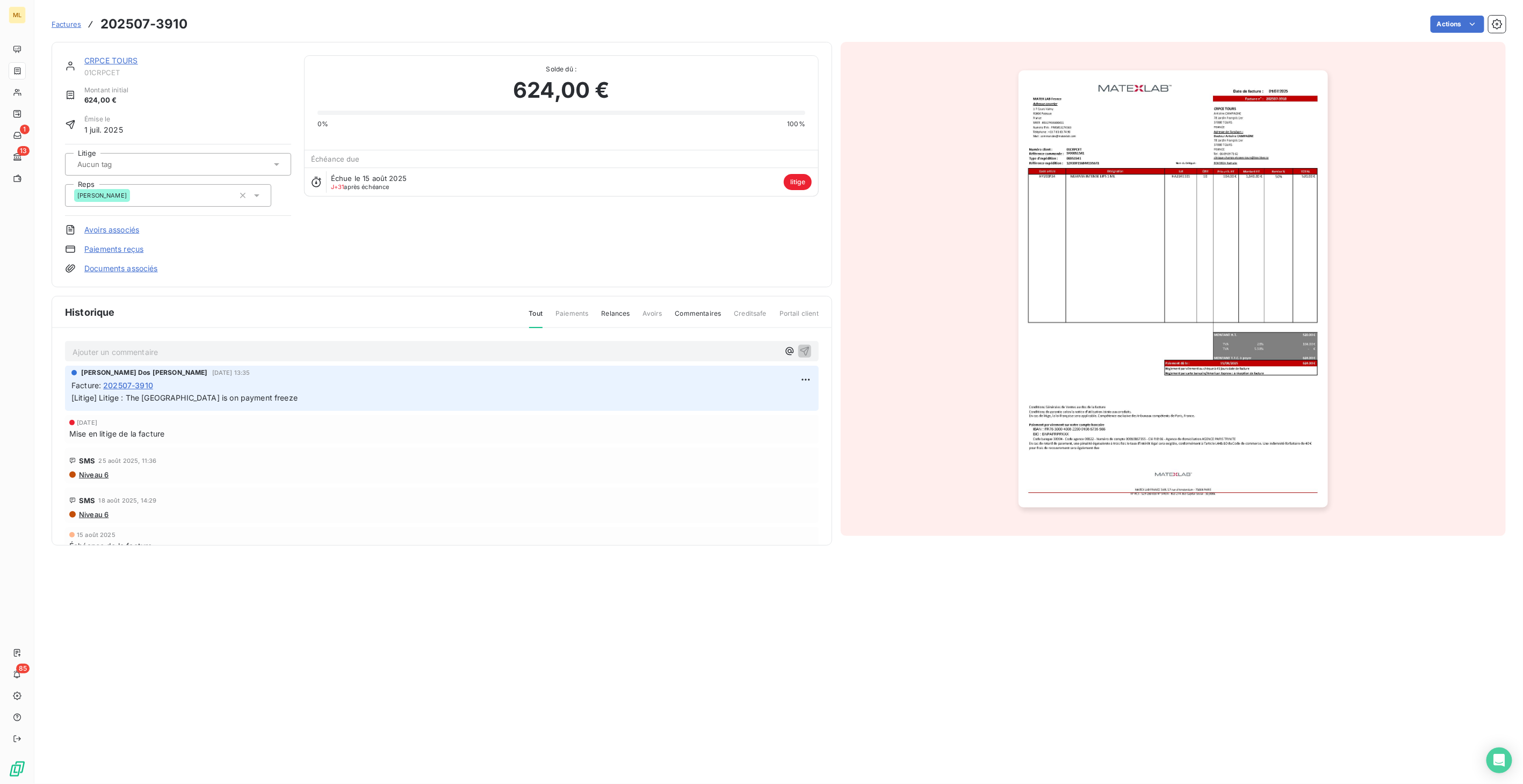
click at [1132, 231] on img "button" at bounding box center [1173, 289] width 309 height 437
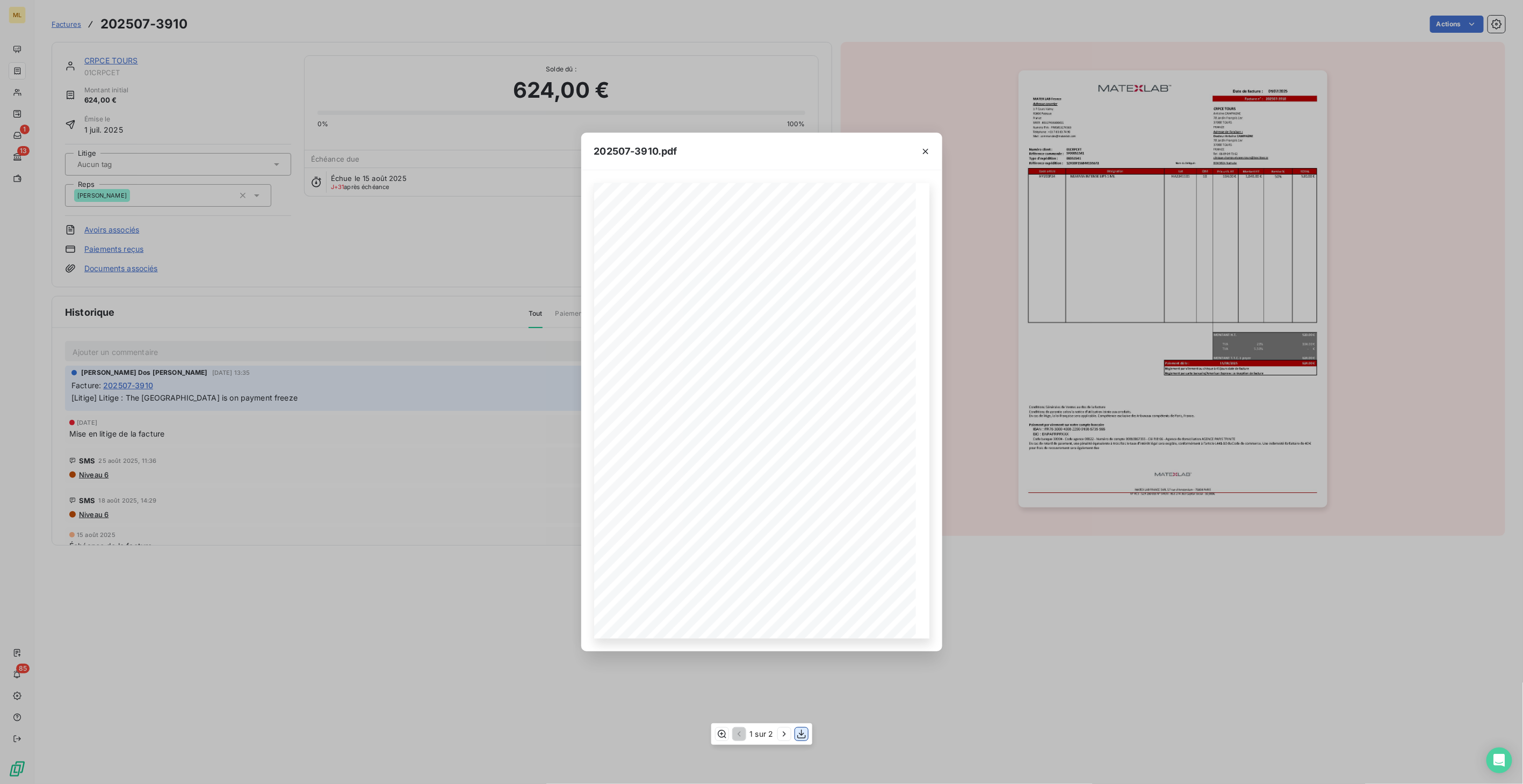
click at [798, 733] on icon "button" at bounding box center [801, 734] width 11 height 11
click at [926, 150] on icon "button" at bounding box center [925, 151] width 6 height 6
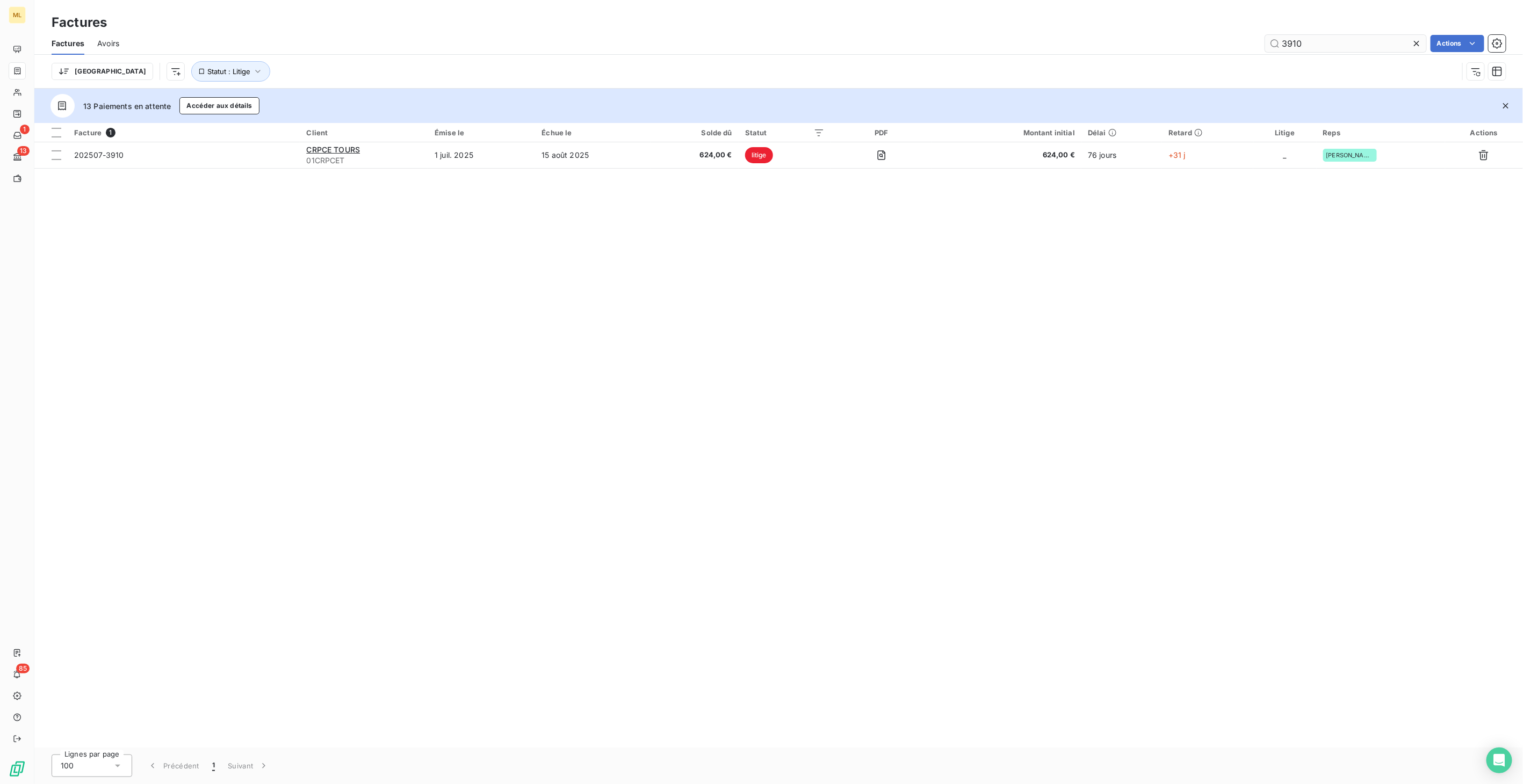
drag, startPoint x: 1316, startPoint y: 37, endPoint x: 1269, endPoint y: 44, distance: 47.5
click at [1269, 44] on input "3910" at bounding box center [1345, 44] width 161 height 17
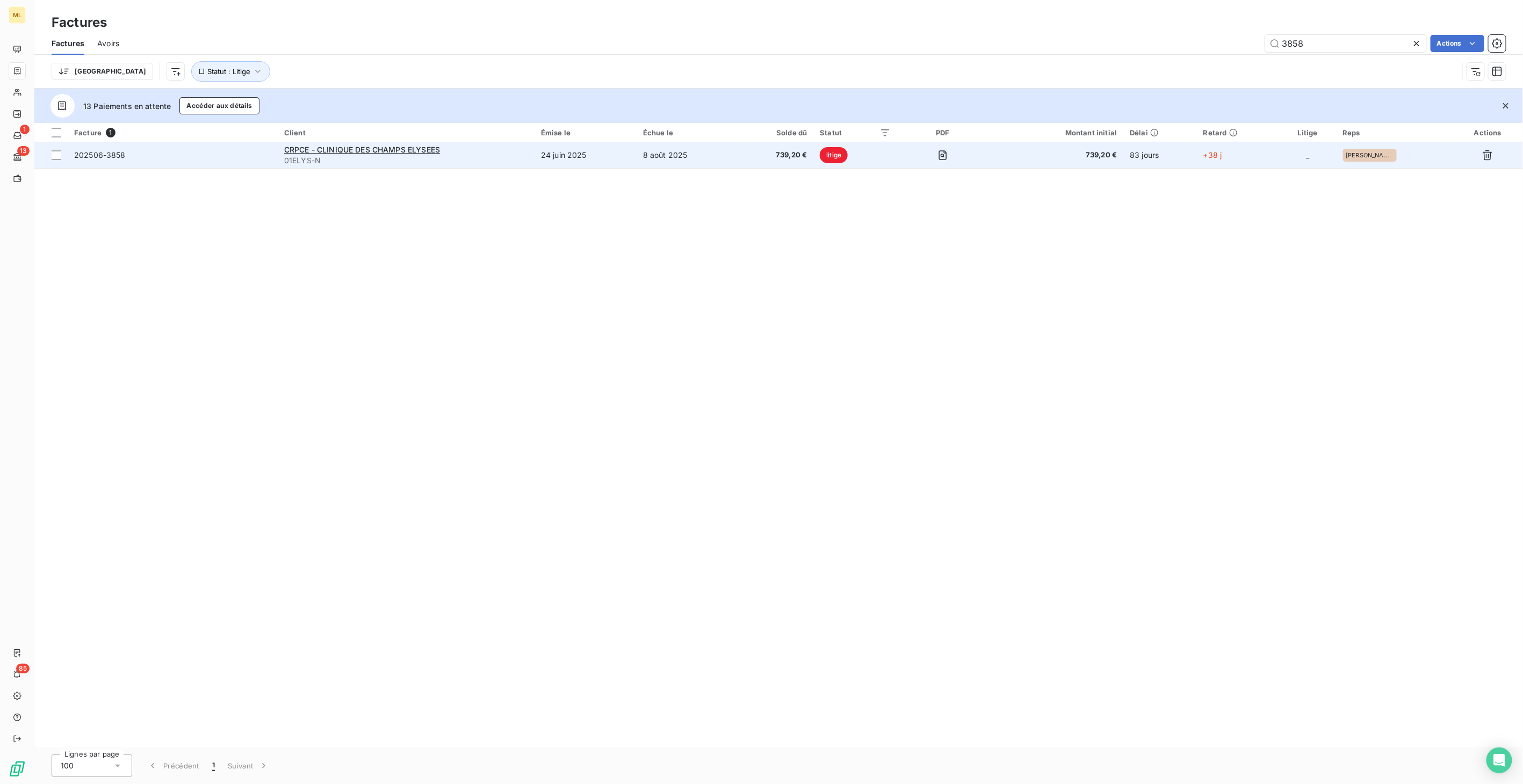
type input "3858"
click at [798, 155] on span "739,20 €" at bounding box center [775, 155] width 64 height 11
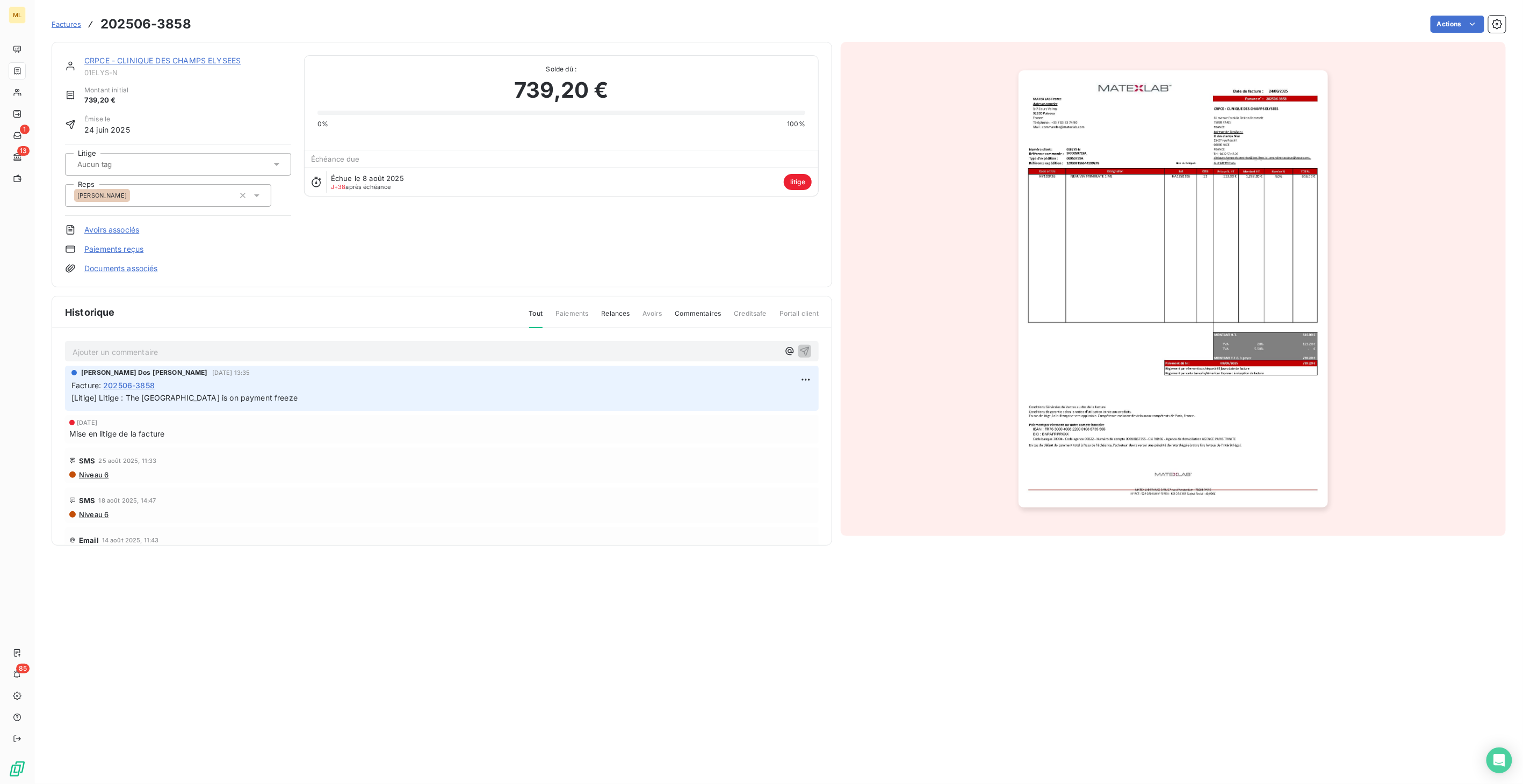
click at [1214, 200] on img "button" at bounding box center [1173, 289] width 309 height 437
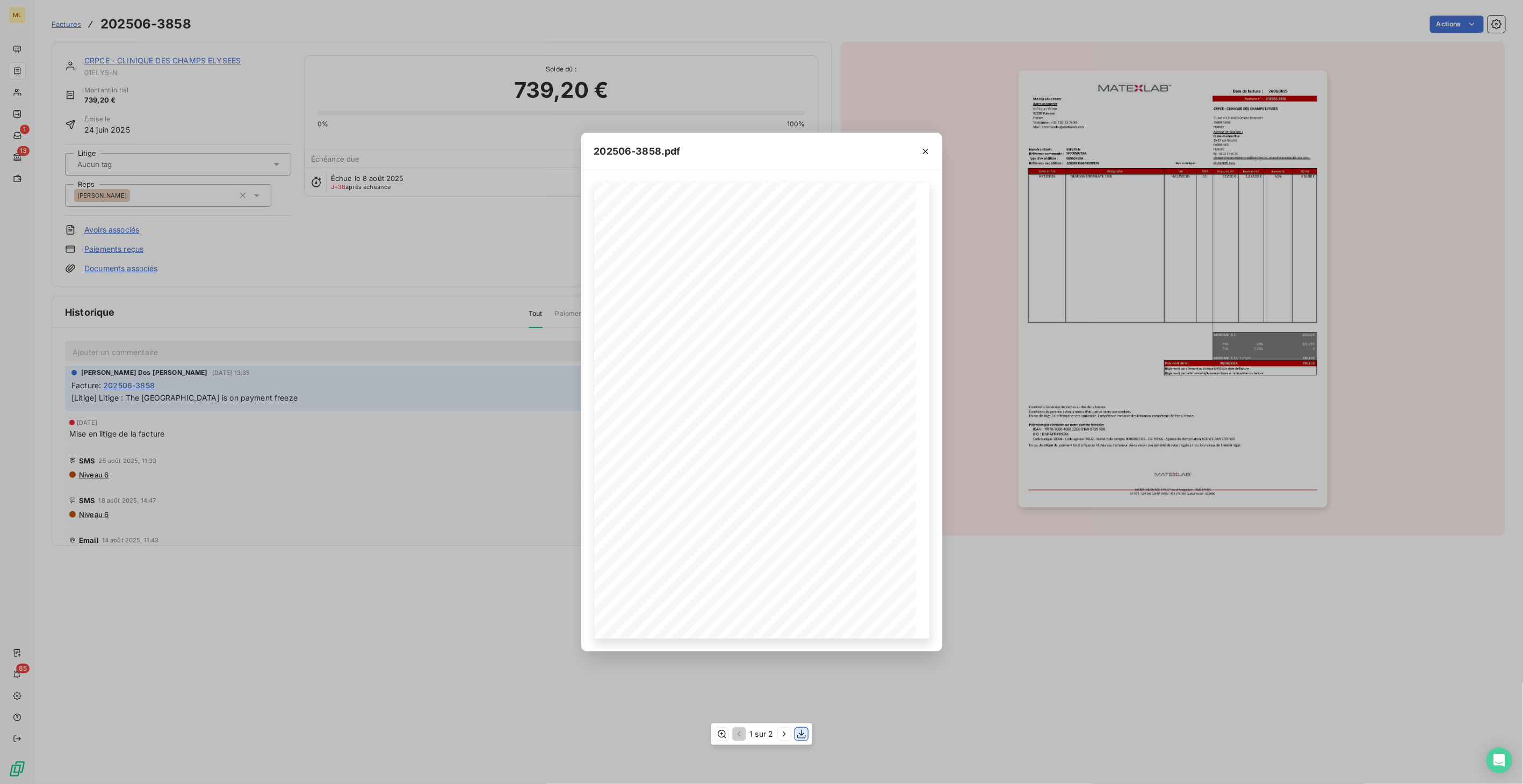
click at [802, 732] on icon "button" at bounding box center [801, 734] width 11 height 11
click at [929, 154] on icon "button" at bounding box center [926, 151] width 11 height 11
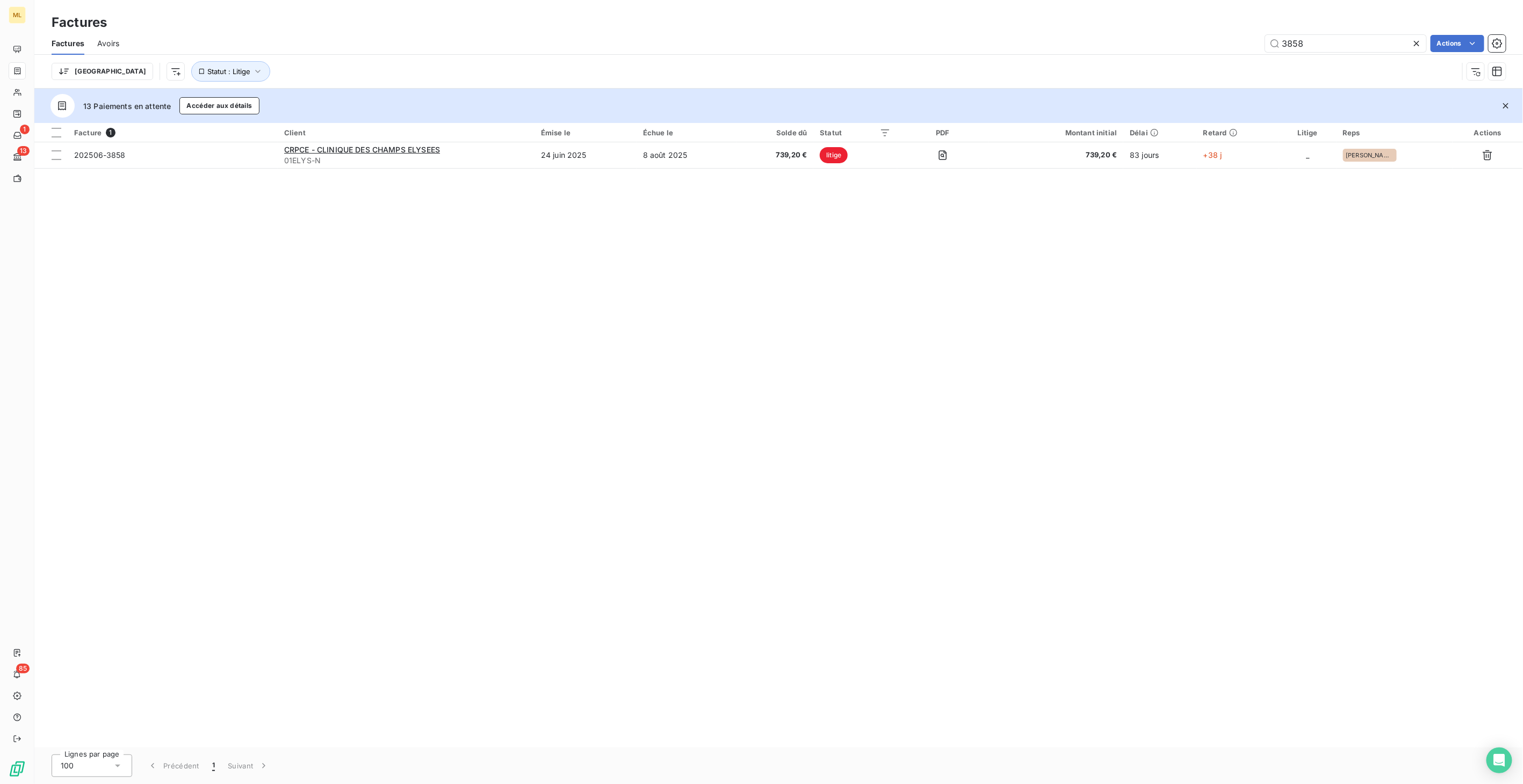
click at [1247, 45] on div "3858 Actions" at bounding box center [819, 44] width 1373 height 17
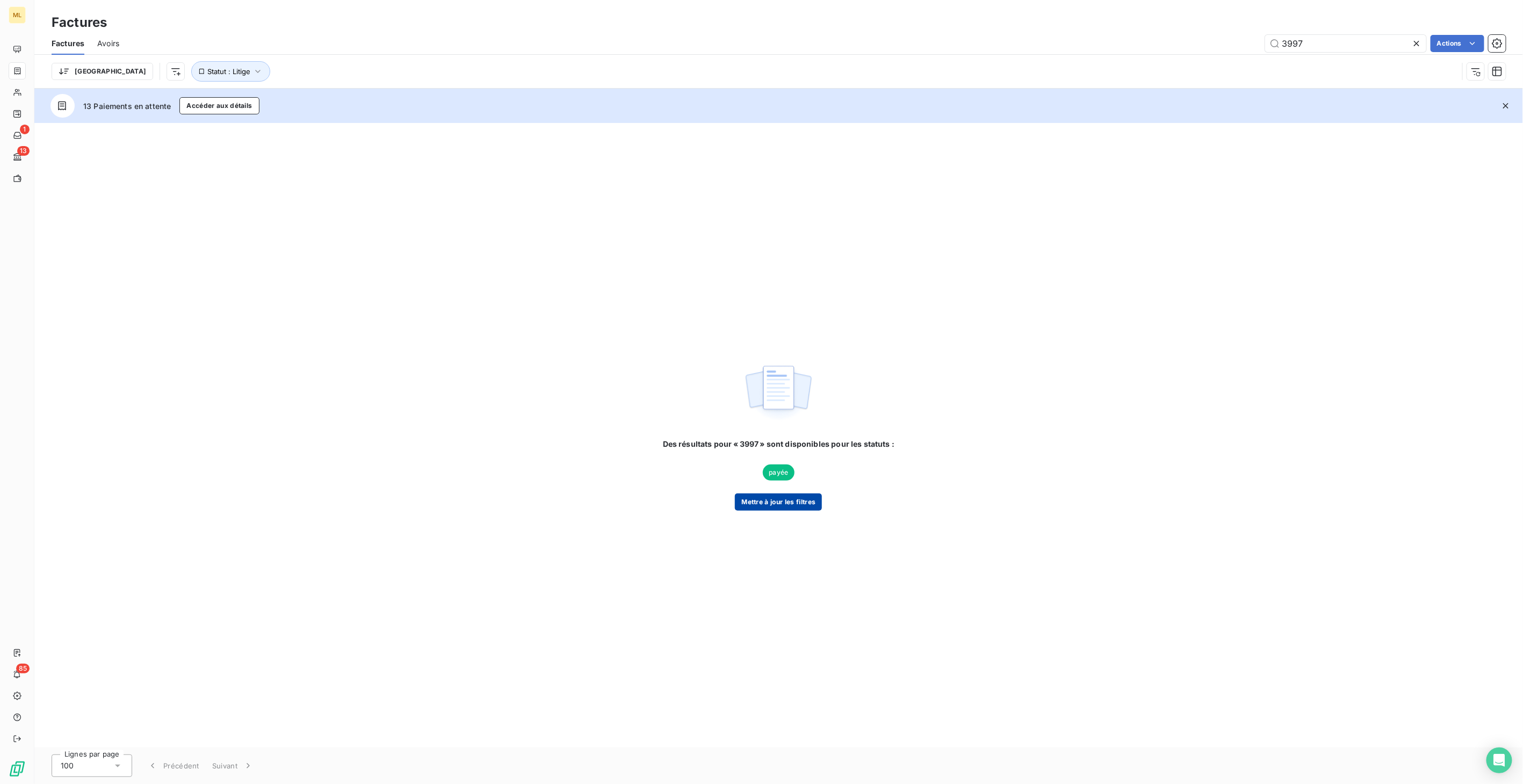
type input "3997"
click at [790, 504] on button "Mettre à jour les filtres" at bounding box center [778, 502] width 87 height 17
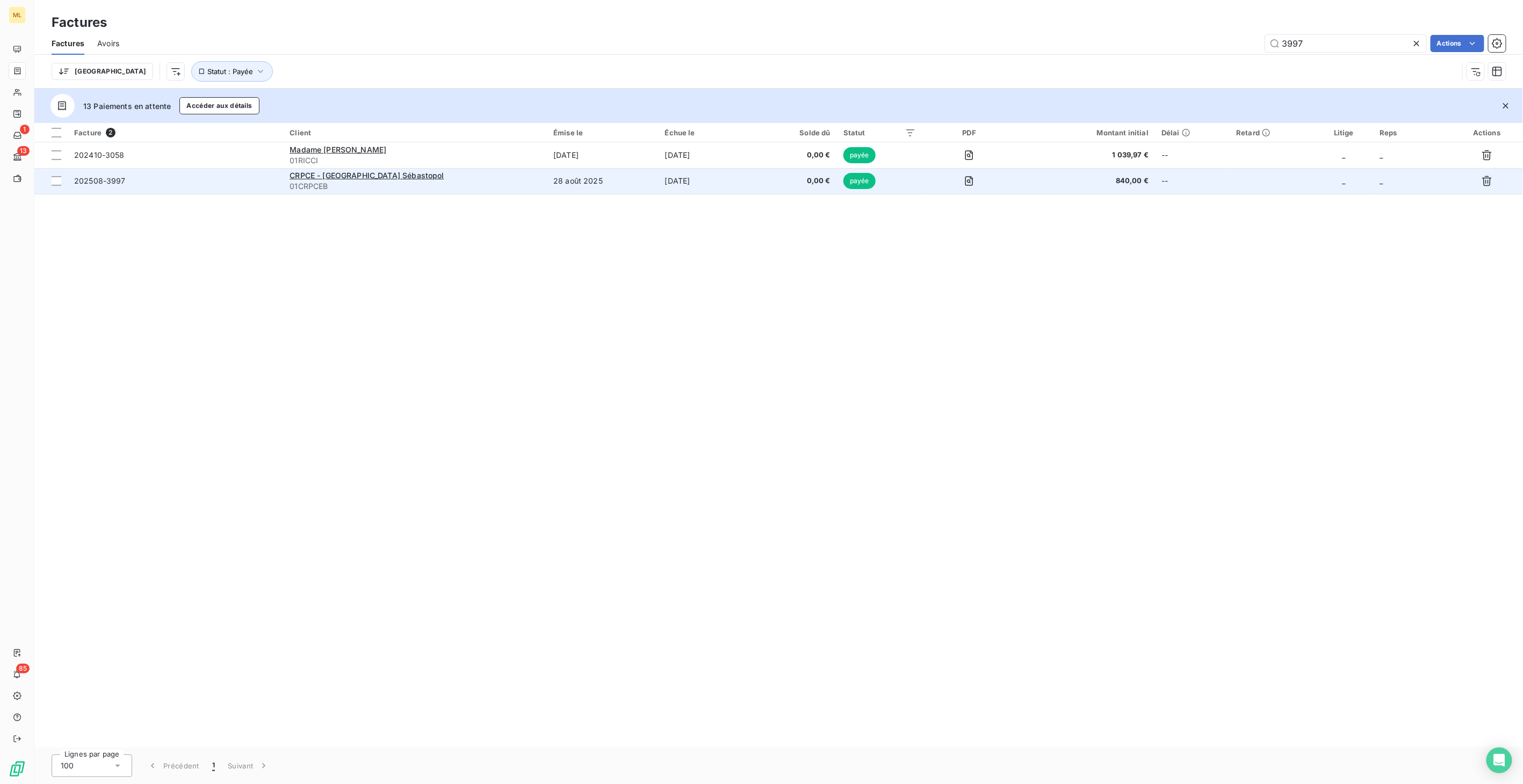
click at [518, 177] on div "CRPCE - Clinique des Champs Elysées Sébastopol" at bounding box center [414, 176] width 251 height 11
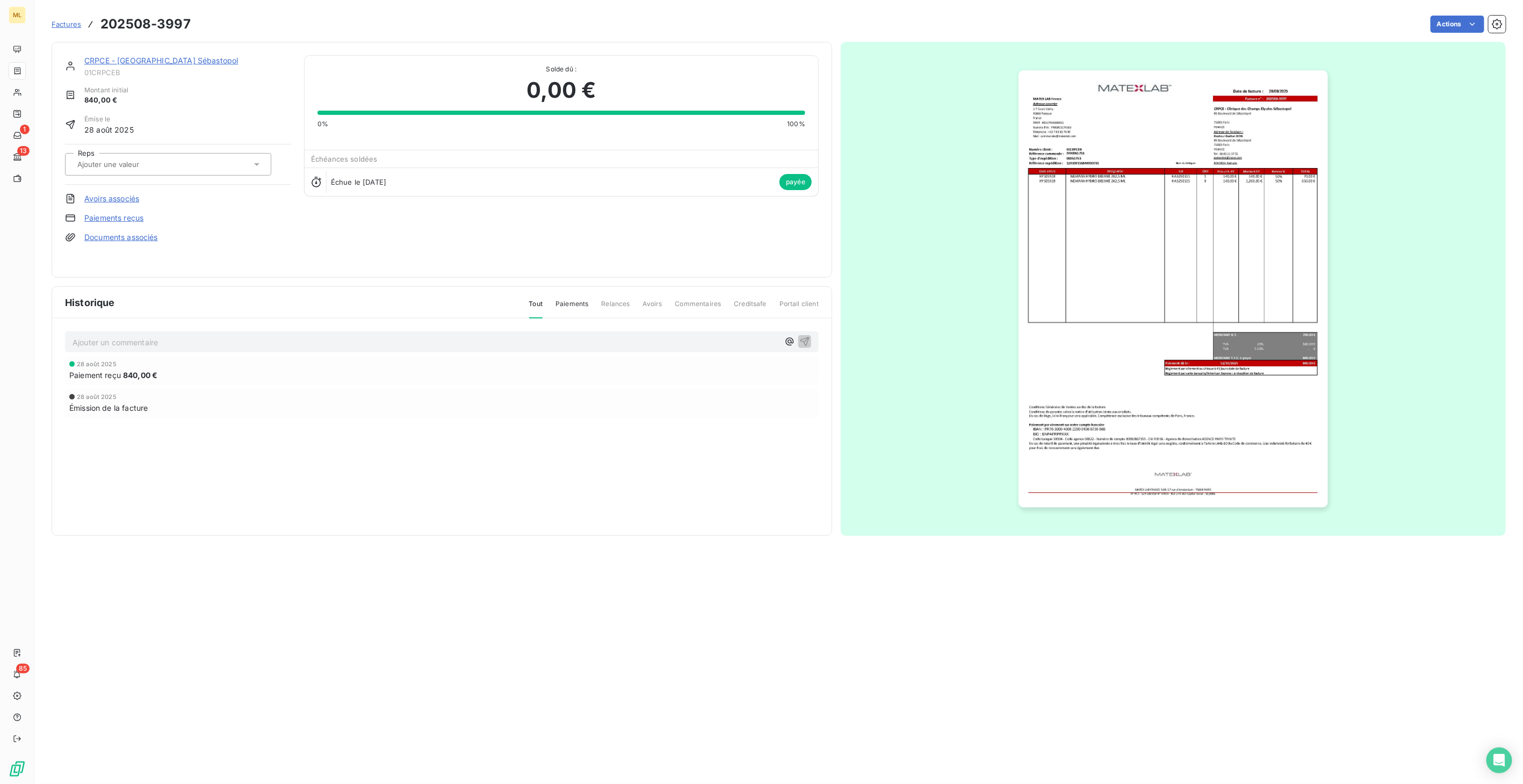
click at [1215, 249] on img "button" at bounding box center [1173, 289] width 309 height 437
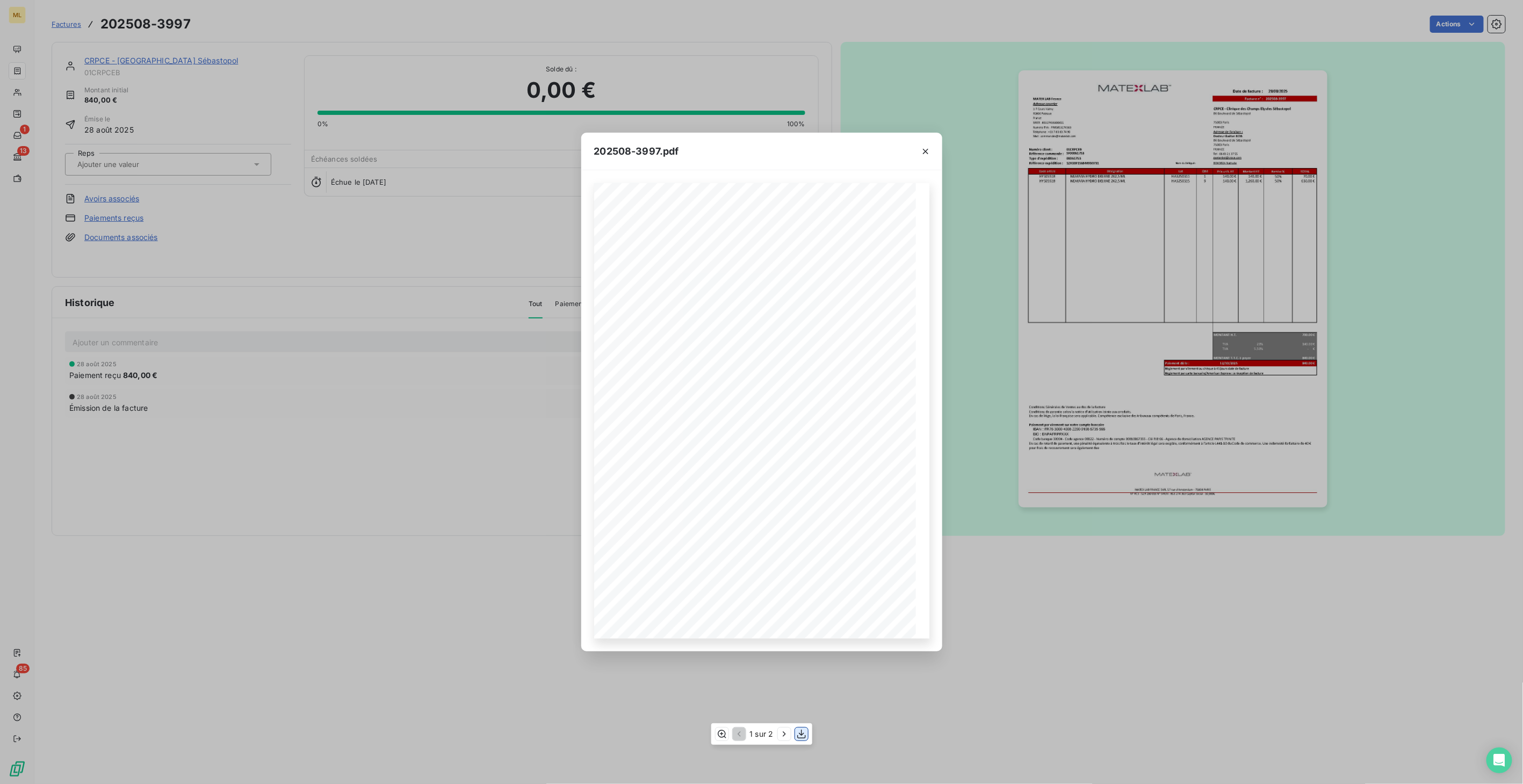
click at [803, 732] on icon "button" at bounding box center [801, 734] width 11 height 11
click at [919, 153] on button "button" at bounding box center [925, 151] width 17 height 17
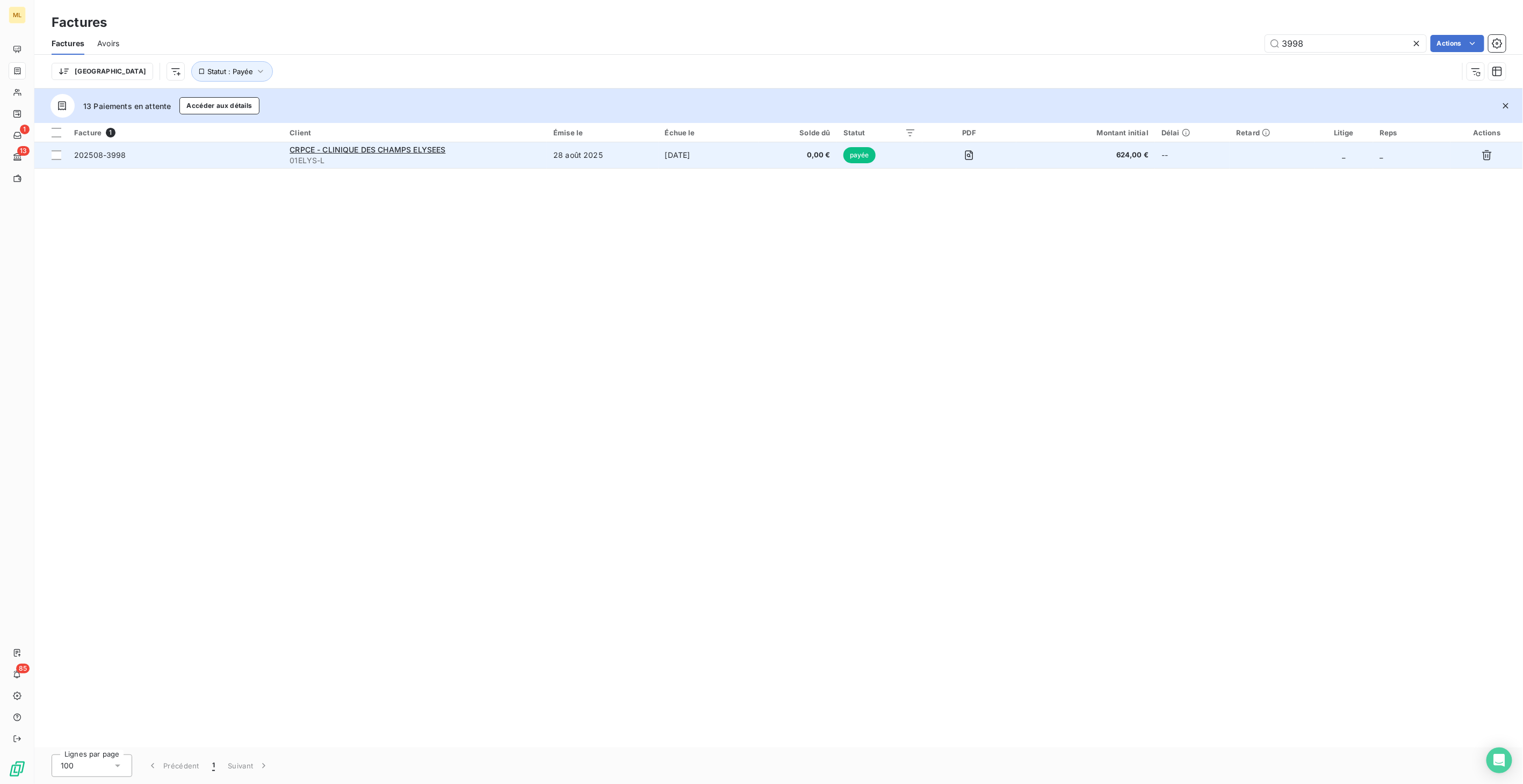
type input "3998"
click at [753, 143] on td "12 oct. 2025" at bounding box center [709, 155] width 101 height 26
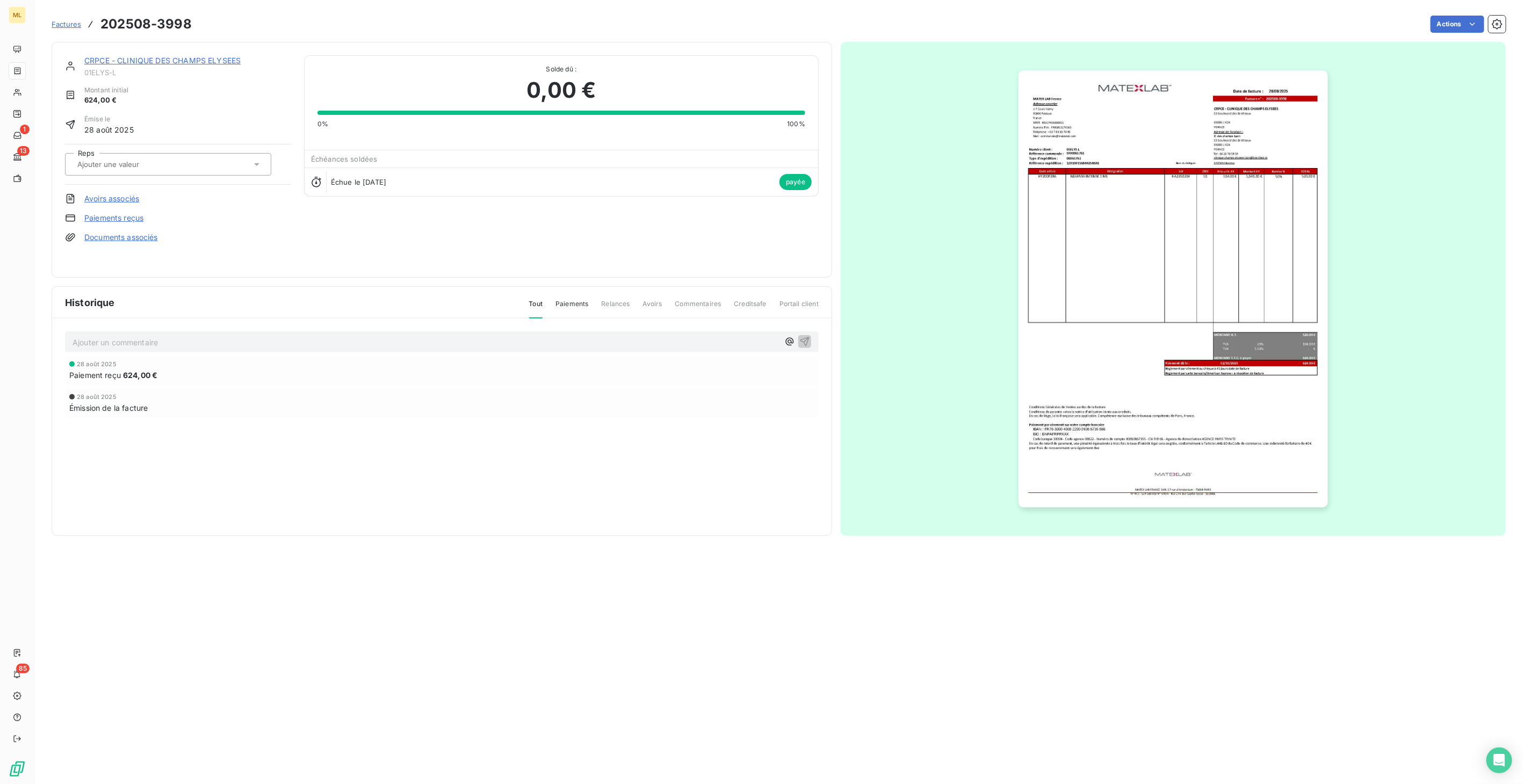
click at [1146, 322] on img "button" at bounding box center [1173, 289] width 309 height 437
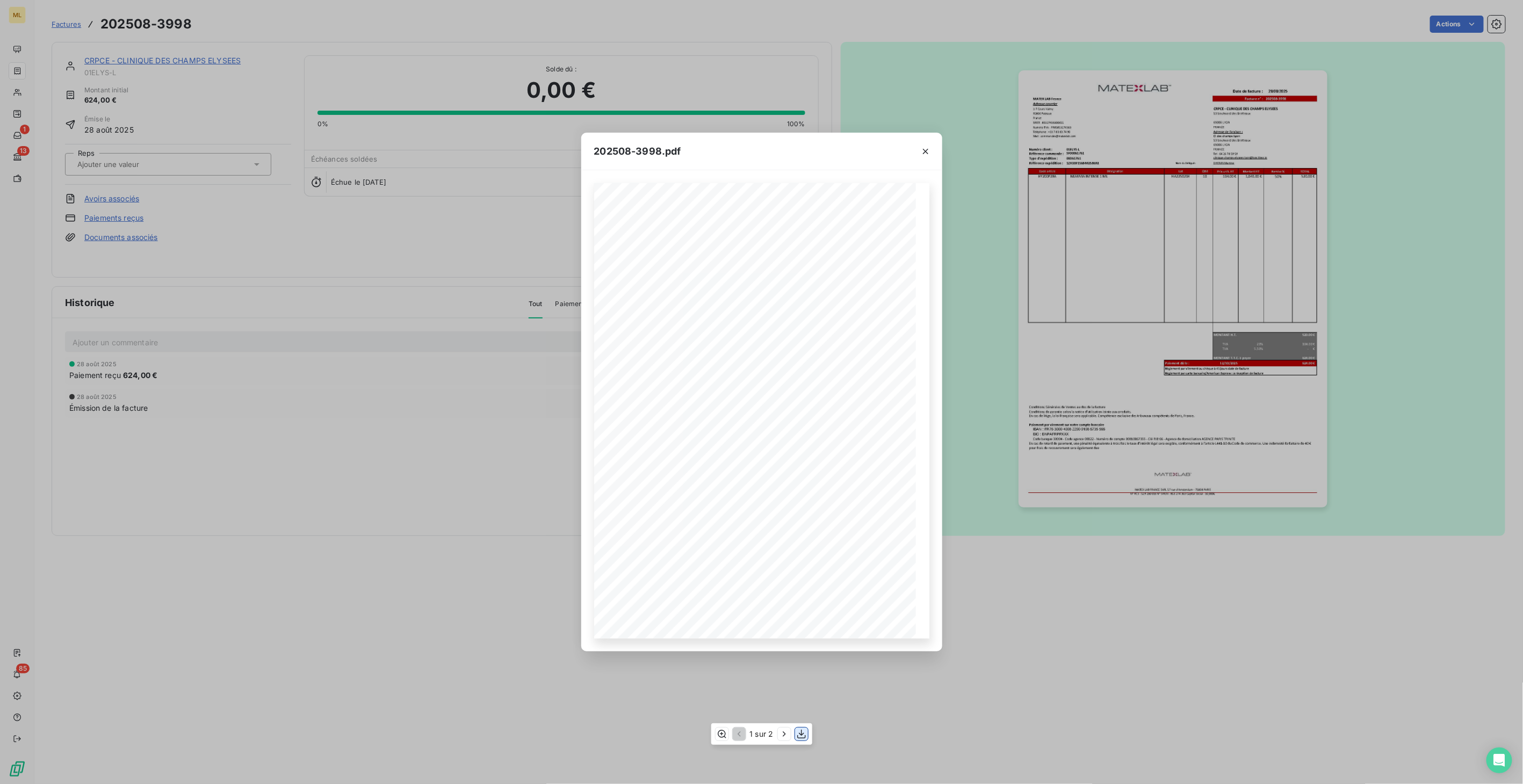
click at [795, 734] on button "button" at bounding box center [801, 734] width 13 height 13
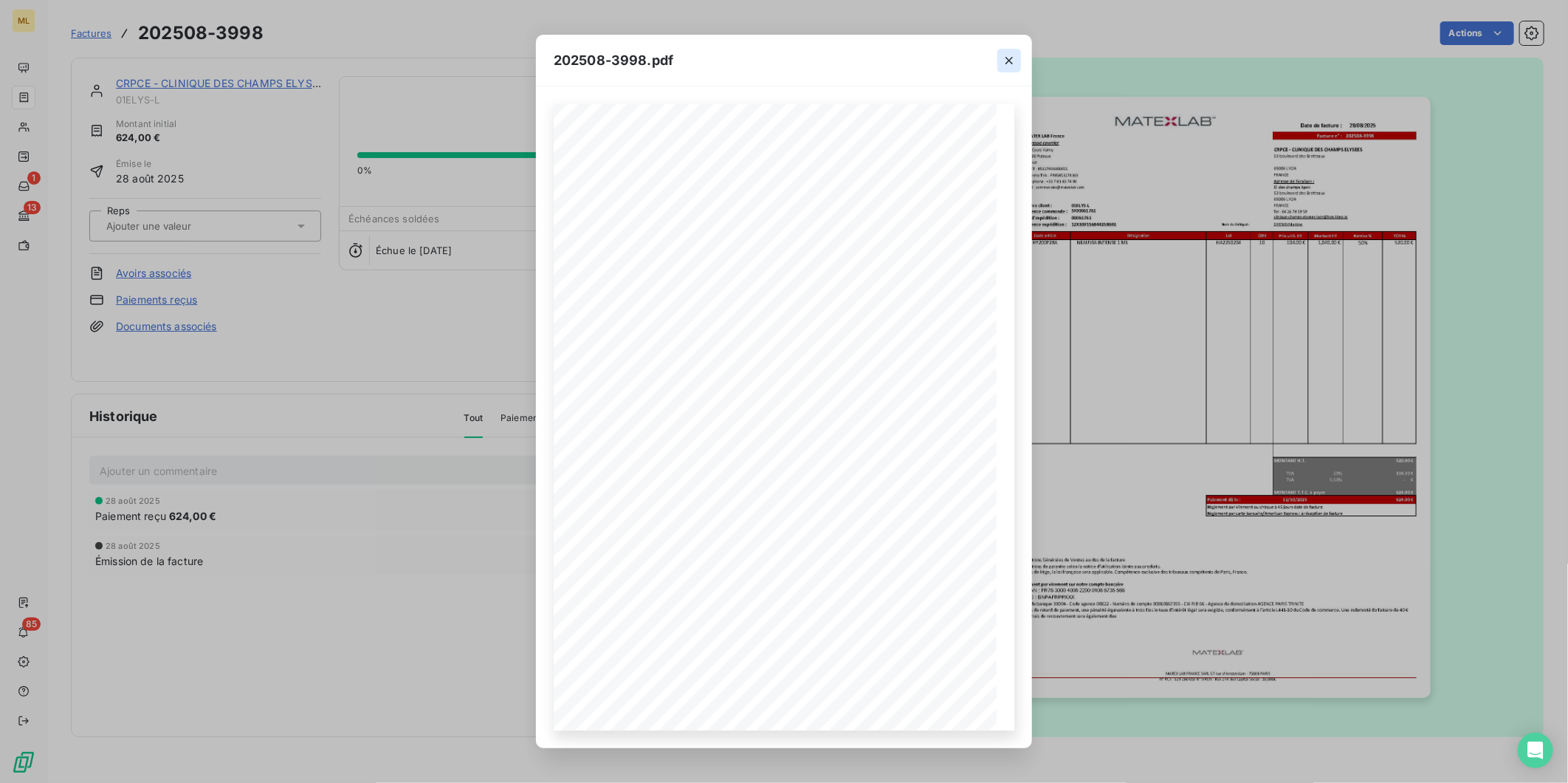
click at [1004, 60] on icon "button" at bounding box center [1009, 61] width 15 height 15
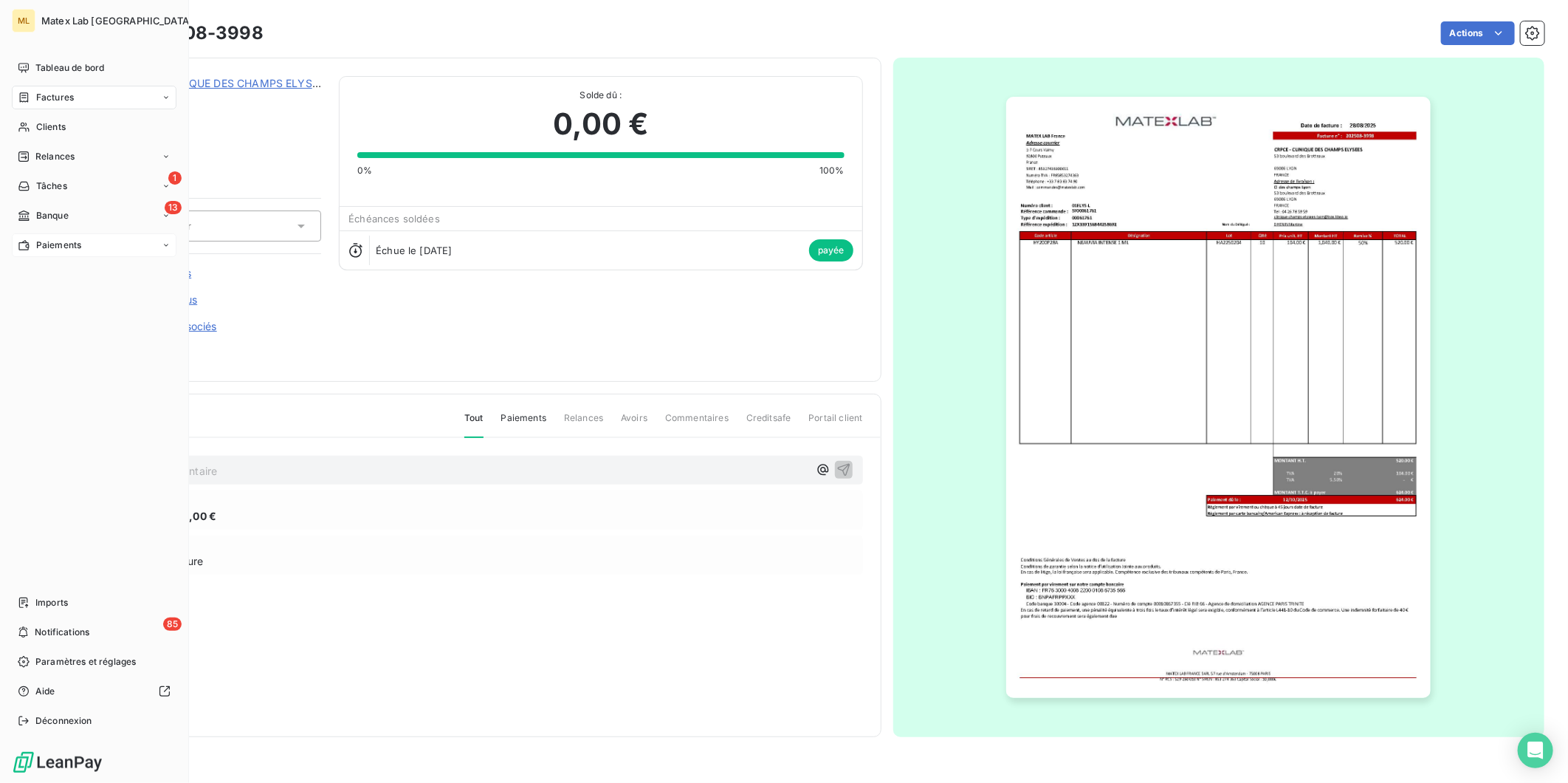
click at [56, 245] on span "Paiements" at bounding box center [58, 245] width 45 height 13
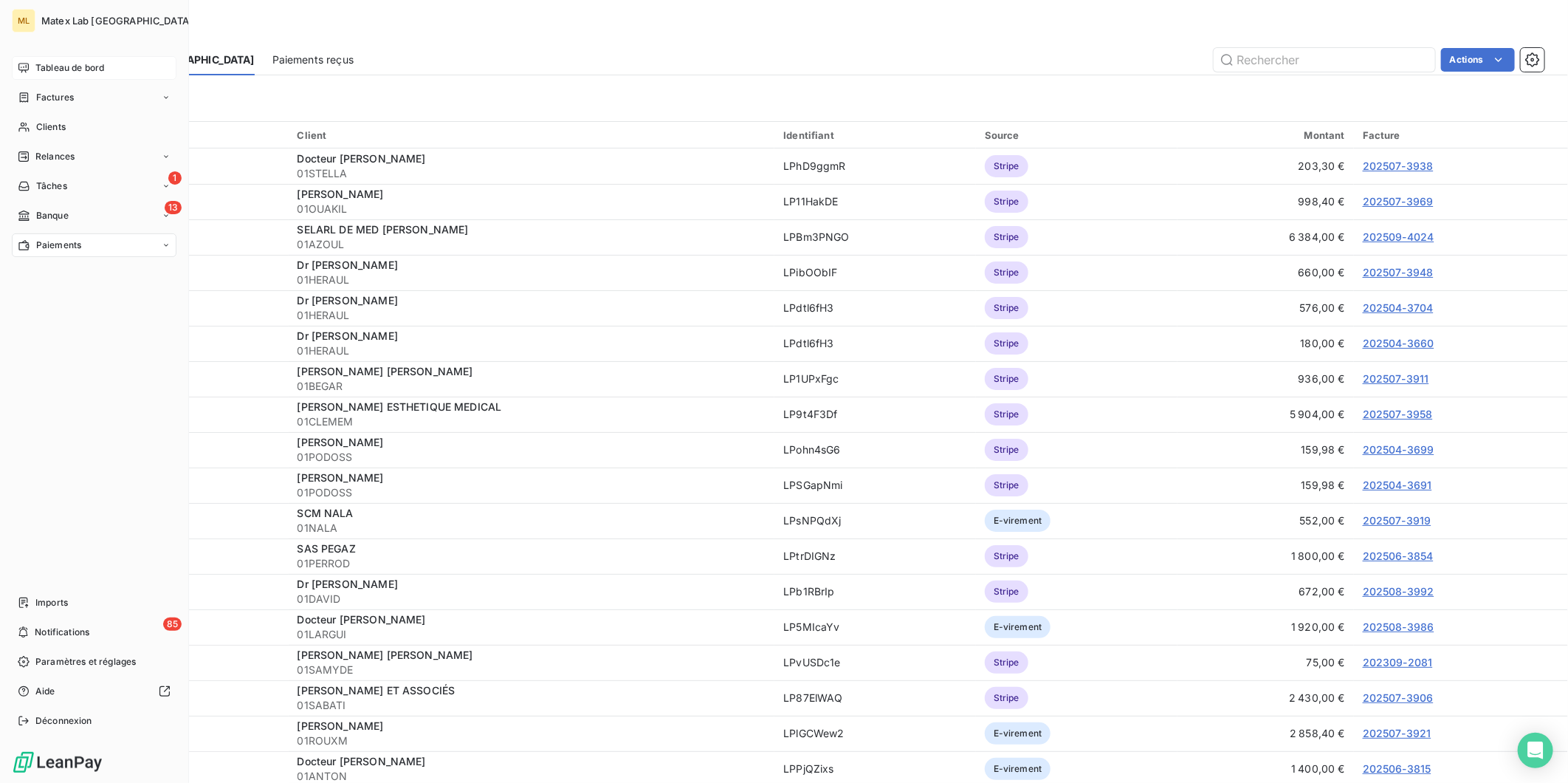
click at [83, 64] on span "Tableau de bord" at bounding box center [69, 68] width 68 height 13
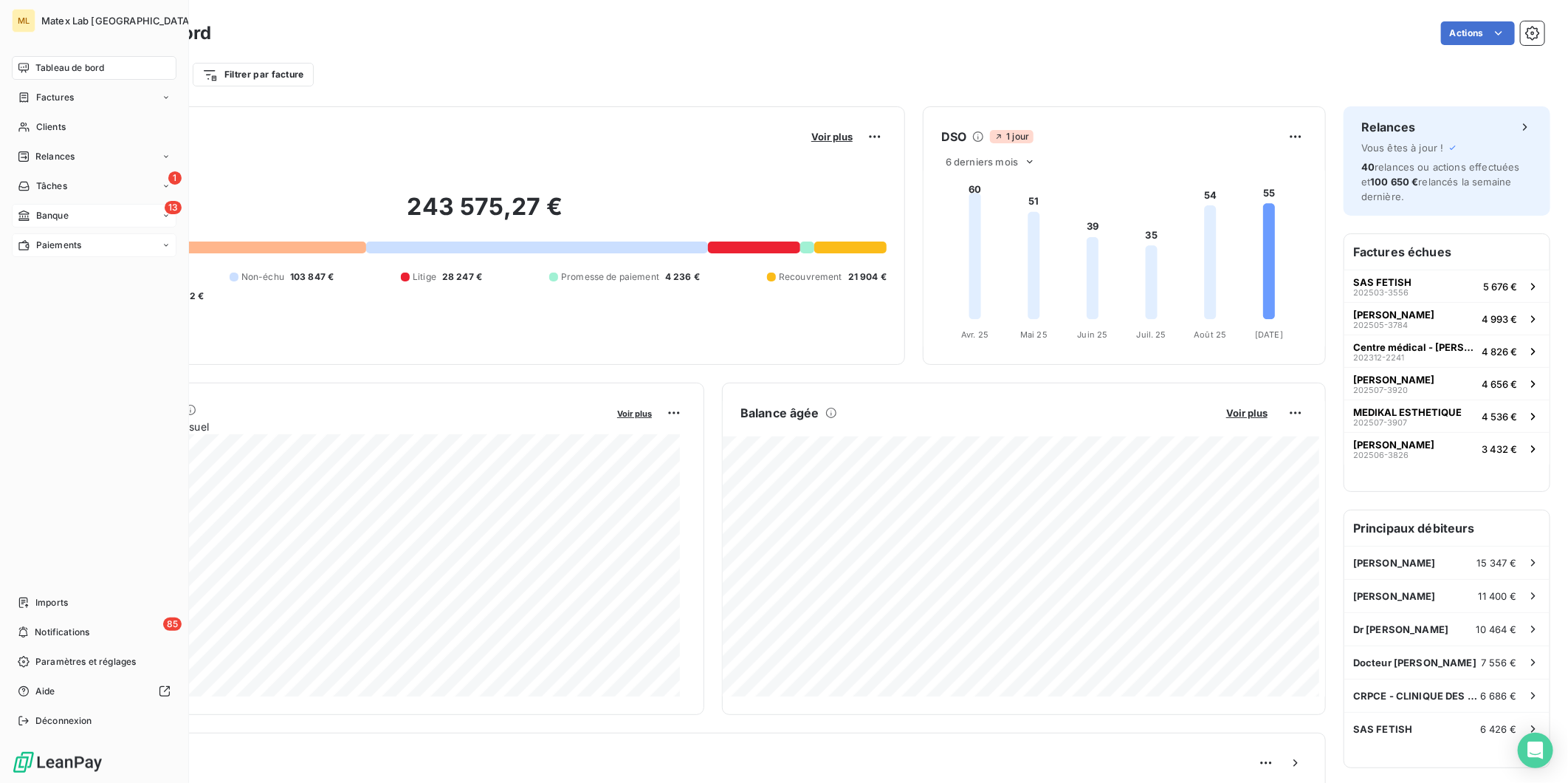
click at [59, 216] on span "Banque" at bounding box center [52, 216] width 33 height 13
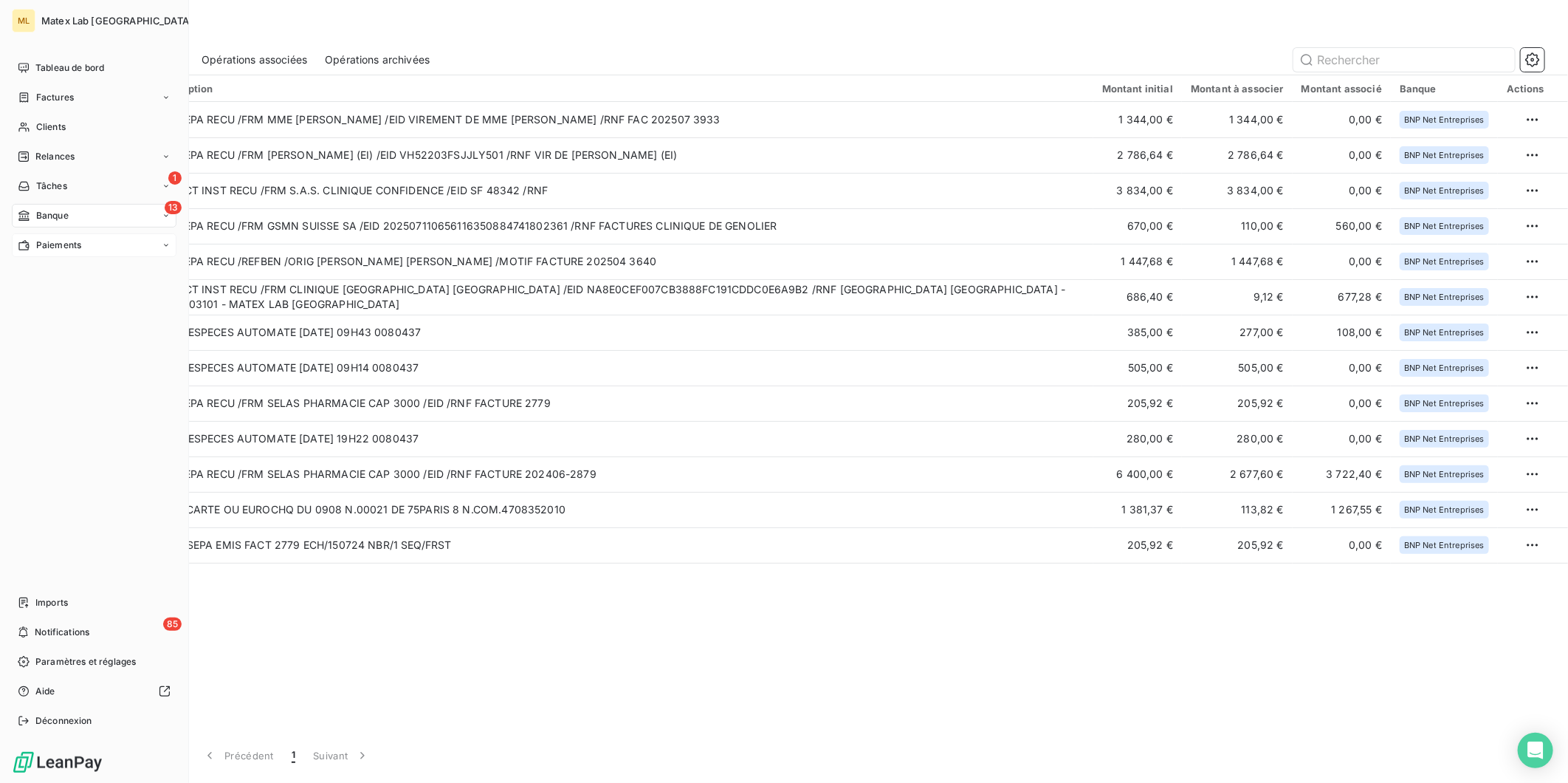
click at [33, 94] on div "Factures" at bounding box center [45, 98] width 56 height 13
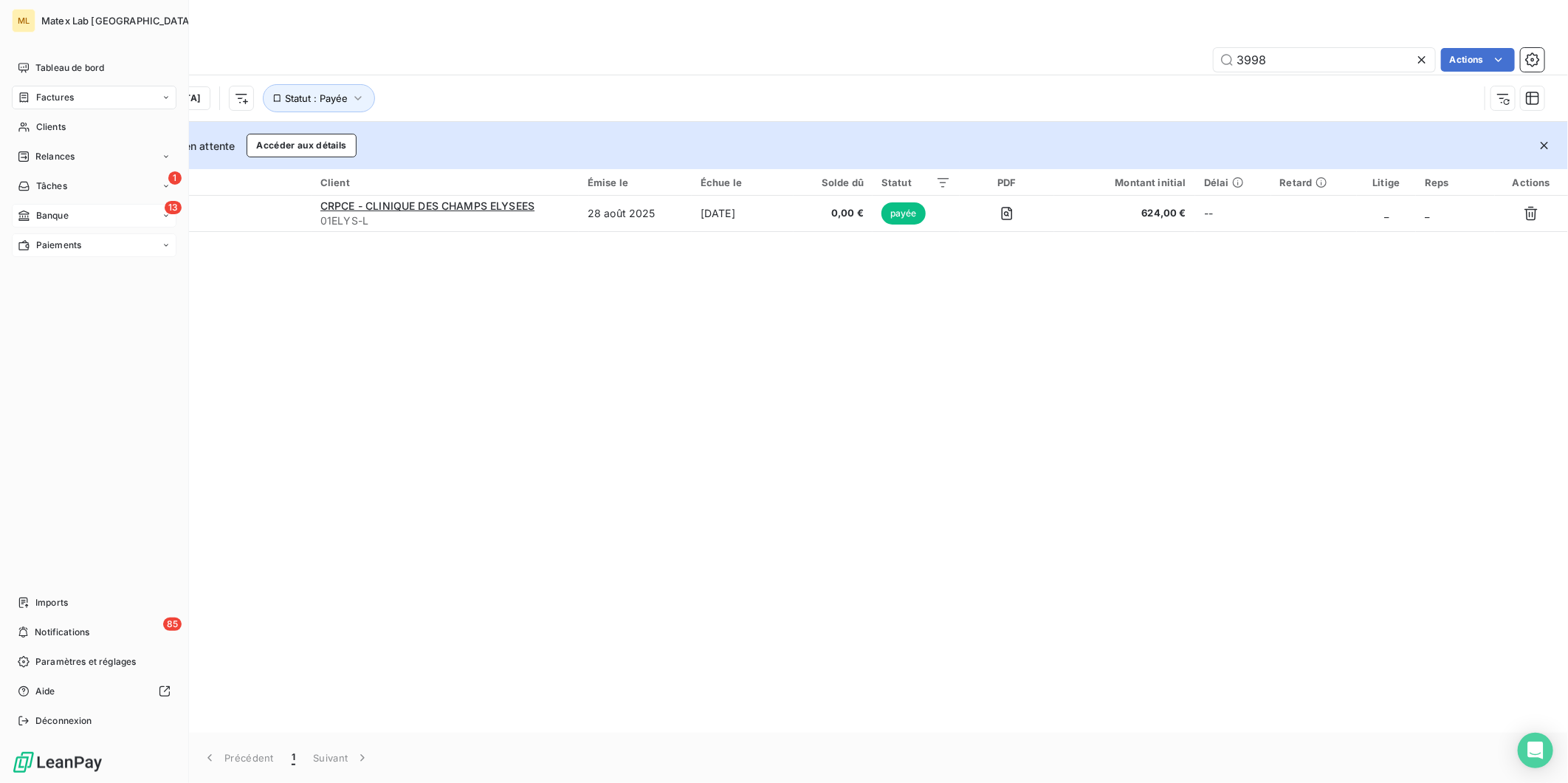
click at [38, 249] on span "Paiements" at bounding box center [58, 245] width 45 height 13
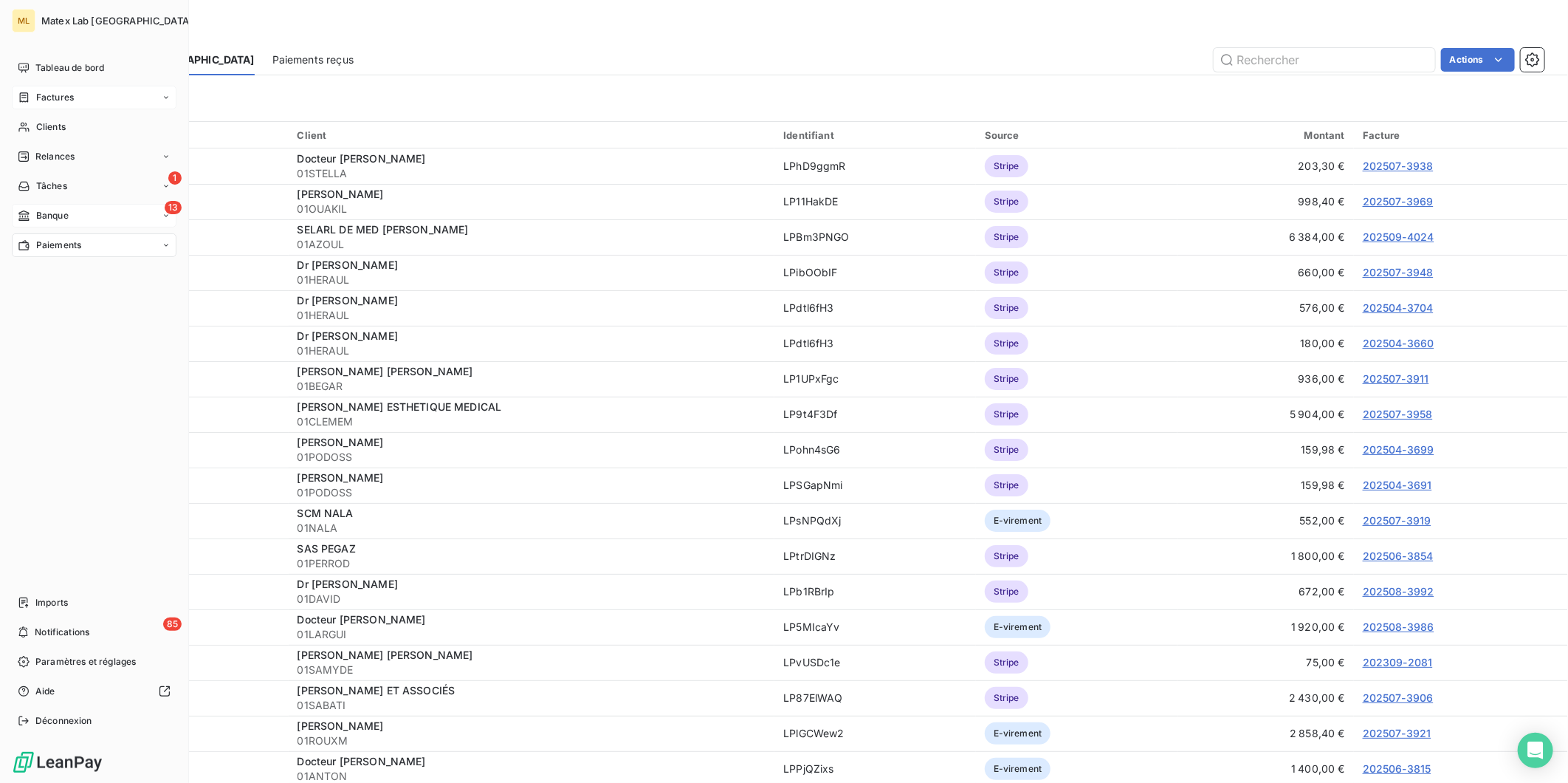
click at [31, 89] on div "Factures" at bounding box center [94, 98] width 164 height 24
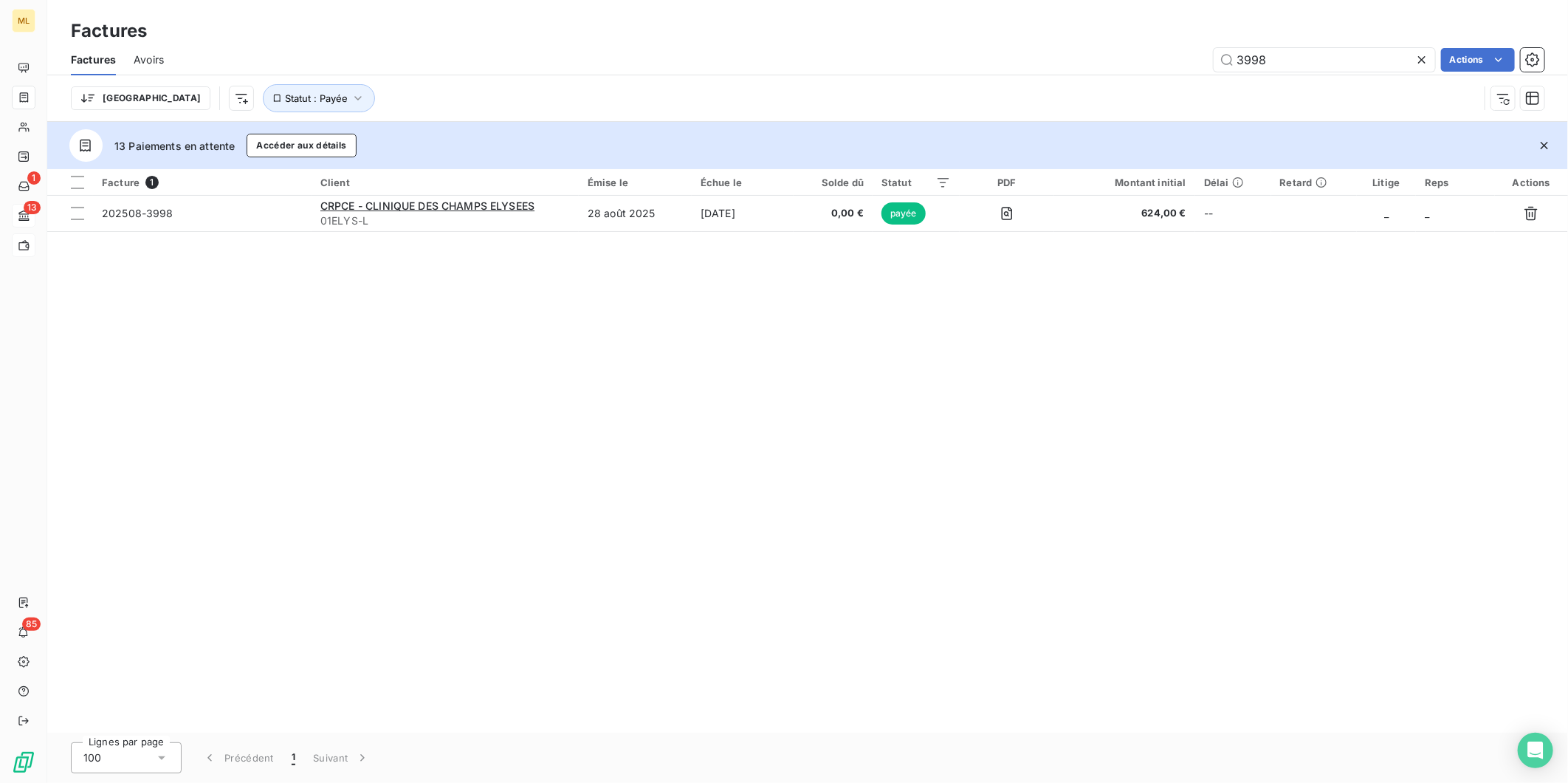
drag, startPoint x: 1286, startPoint y: 57, endPoint x: 1159, endPoint y: 60, distance: 127.0
click at [1159, 60] on div "3998 Actions" at bounding box center [863, 60] width 1362 height 24
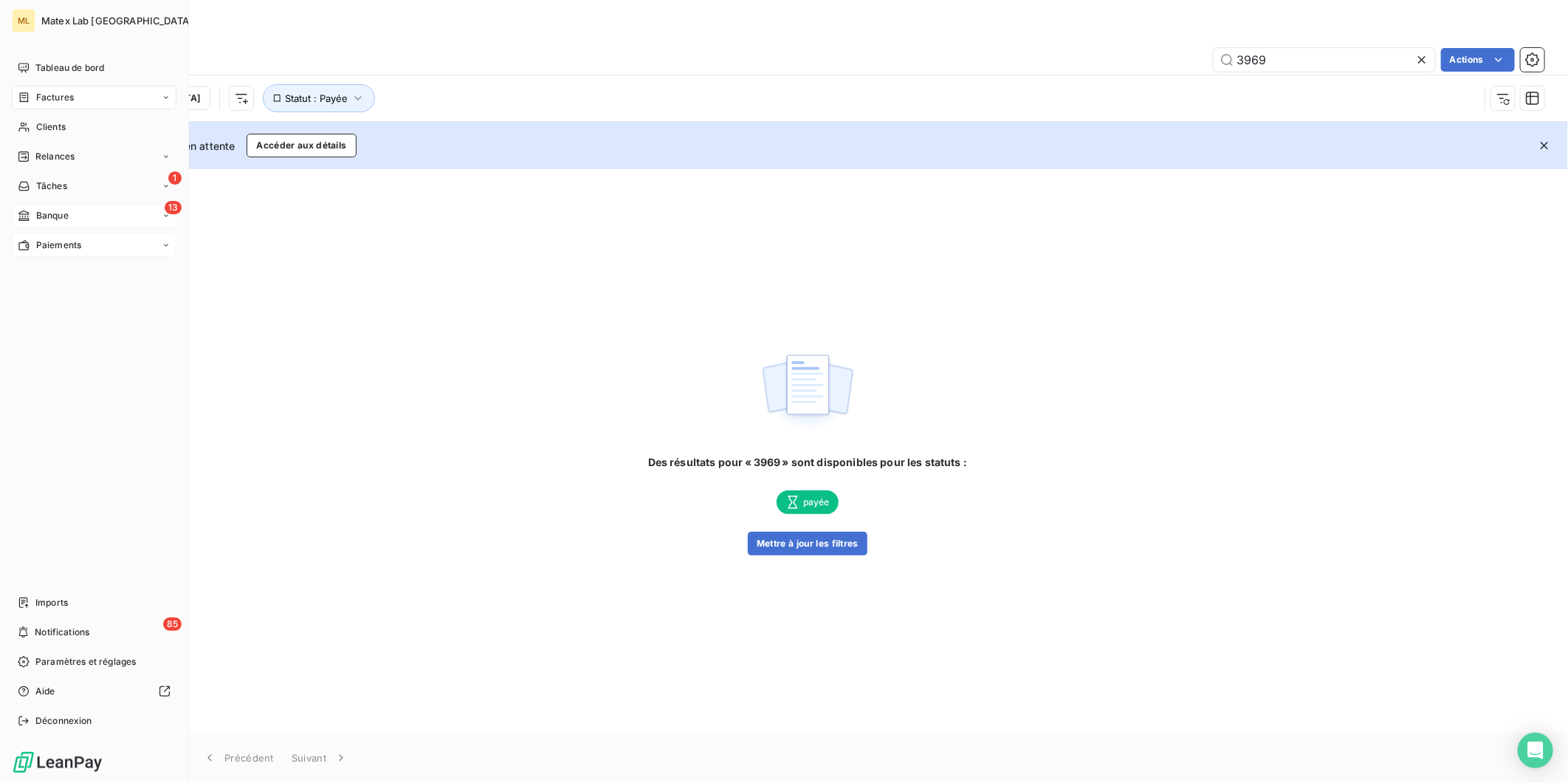
type input "3969"
click at [52, 245] on span "Paiements" at bounding box center [58, 245] width 45 height 13
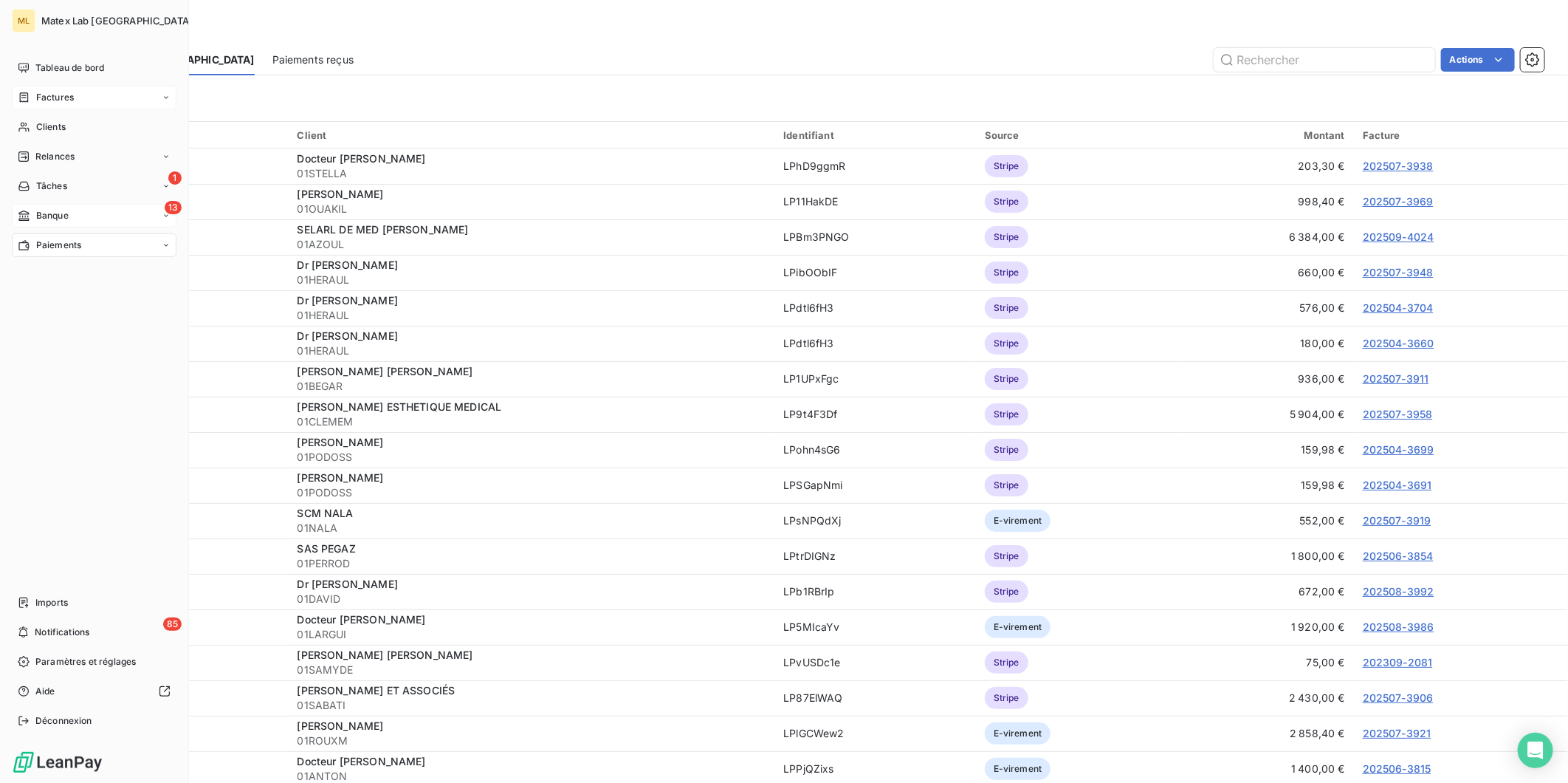
click at [56, 91] on span "Factures" at bounding box center [55, 98] width 38 height 13
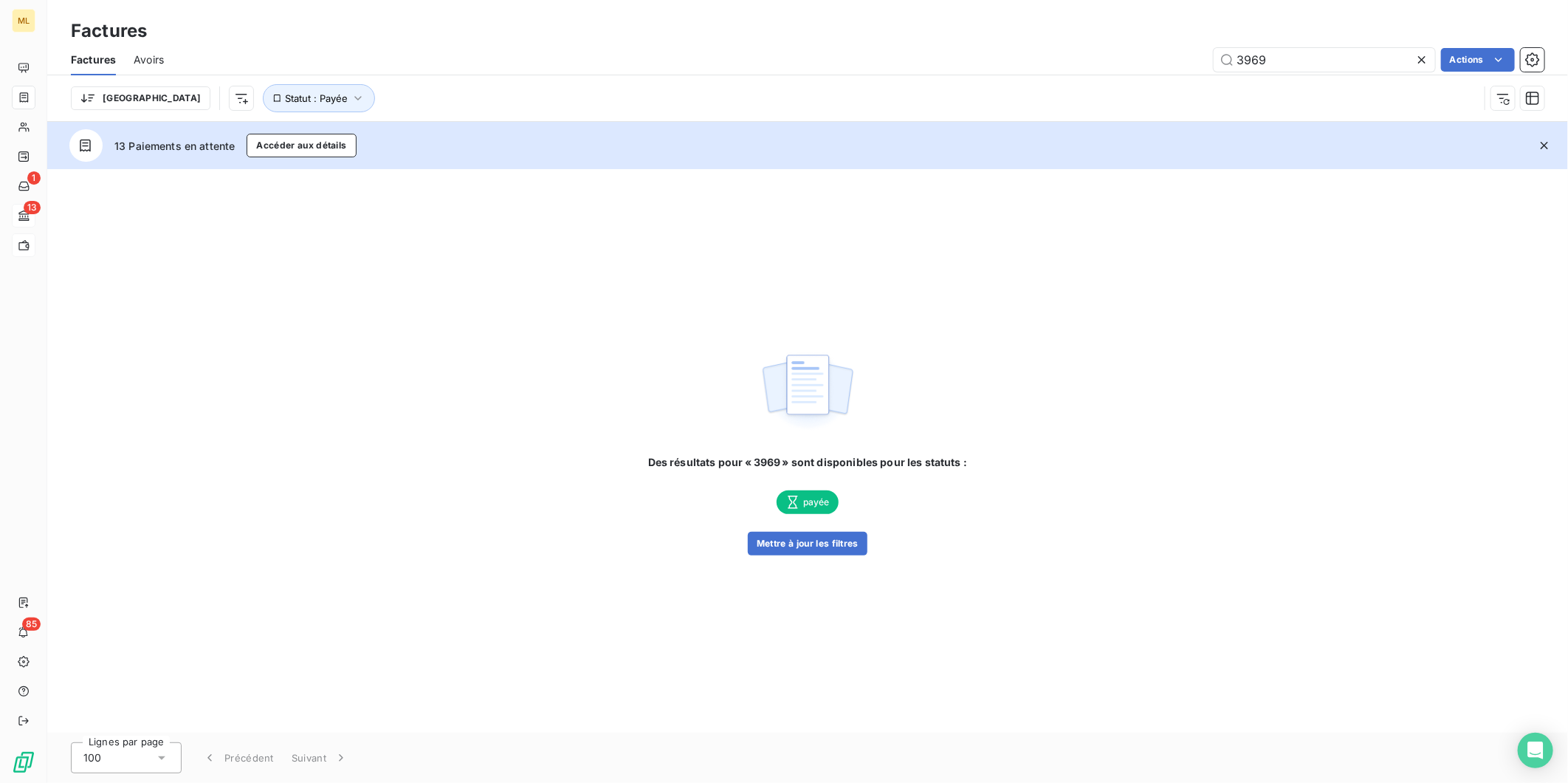
drag, startPoint x: 1244, startPoint y: 57, endPoint x: 1163, endPoint y: 62, distance: 81.2
click at [1164, 62] on div "3969 Actions" at bounding box center [863, 60] width 1362 height 24
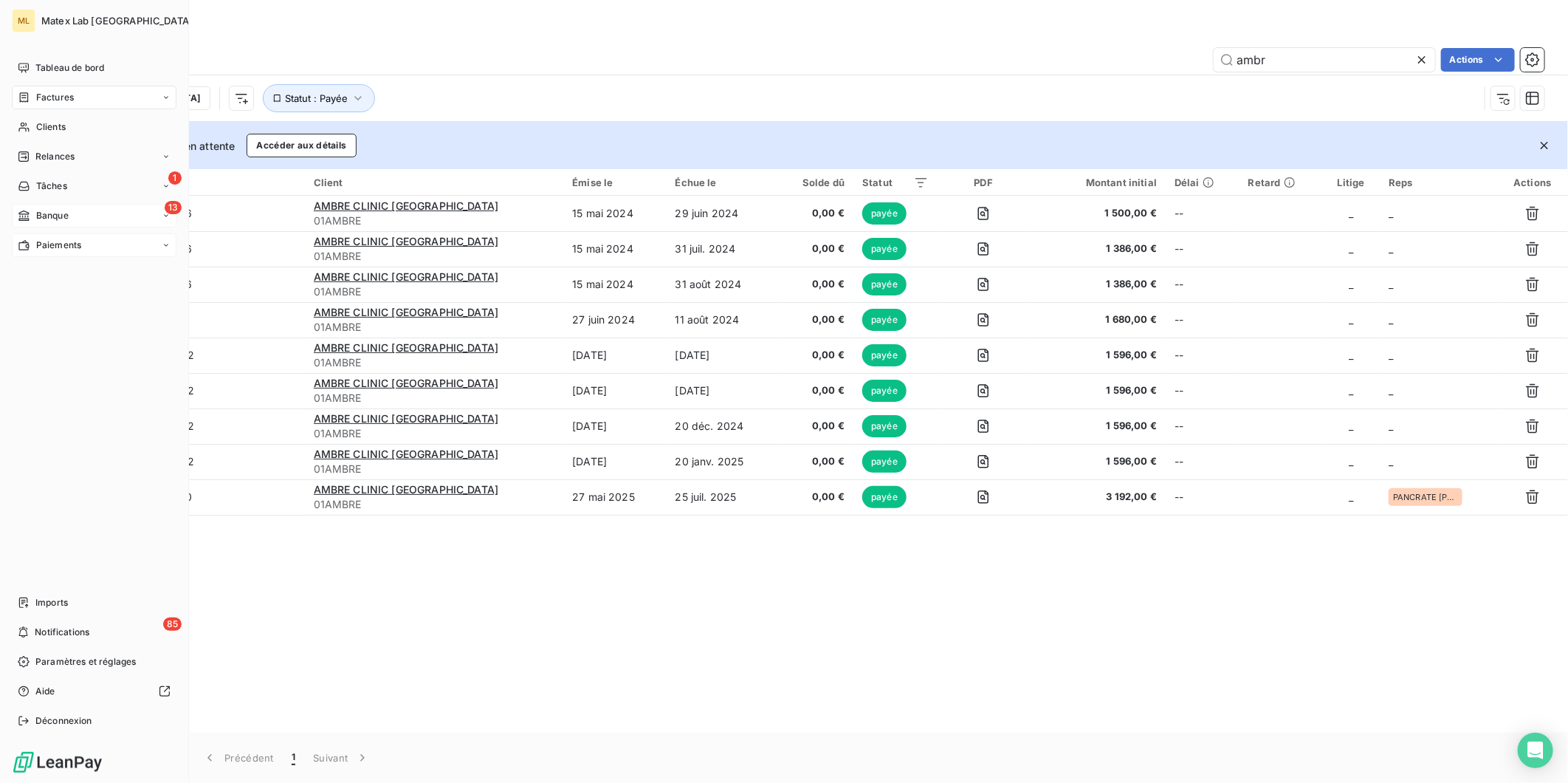
type input "ambr"
click at [18, 246] on icon at bounding box center [24, 245] width 13 height 12
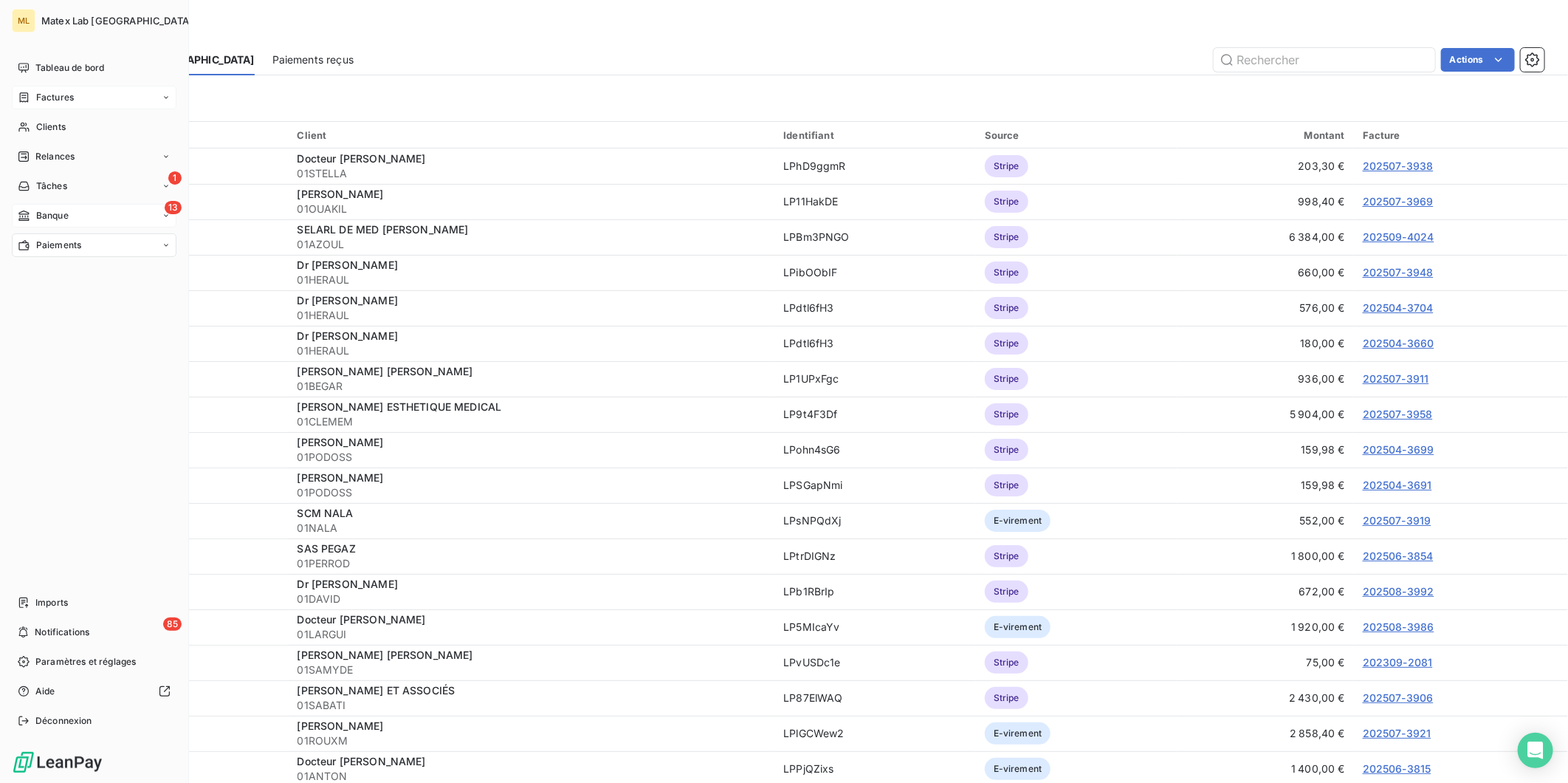
click at [55, 99] on span "Factures" at bounding box center [55, 98] width 38 height 13
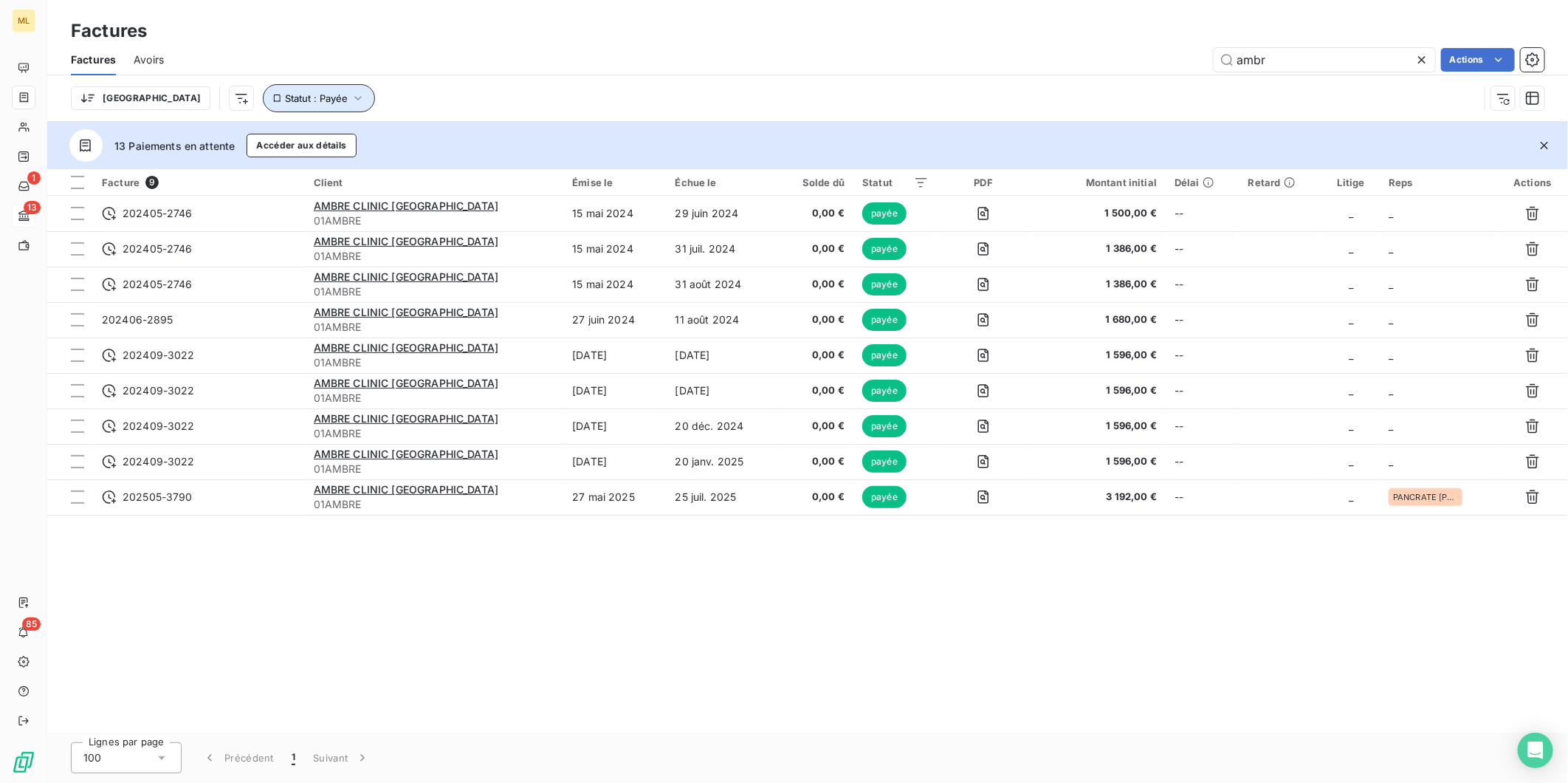
click at [351, 93] on icon "button" at bounding box center [358, 99] width 15 height 15
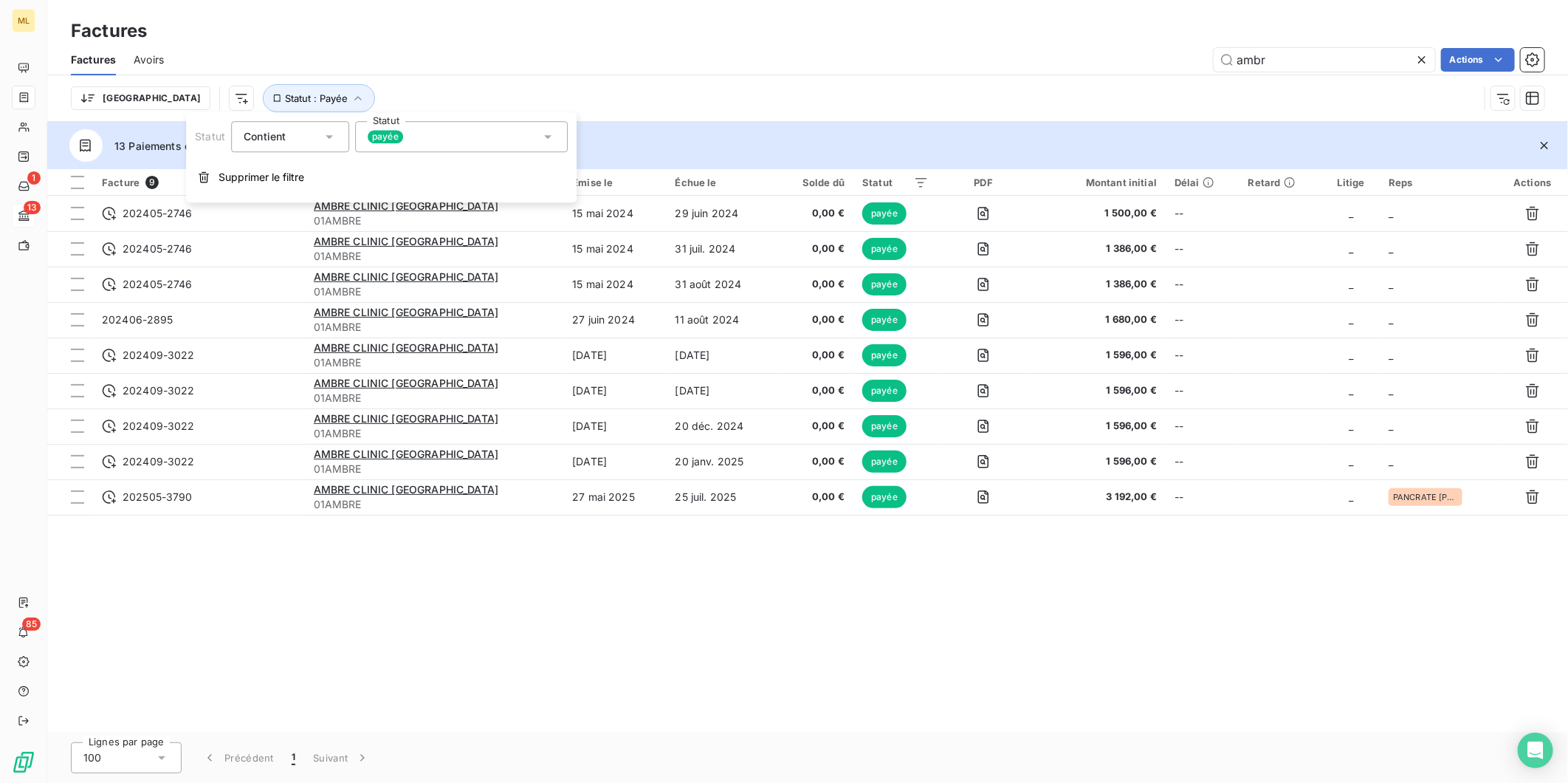
click at [454, 131] on div "payée" at bounding box center [461, 137] width 212 height 31
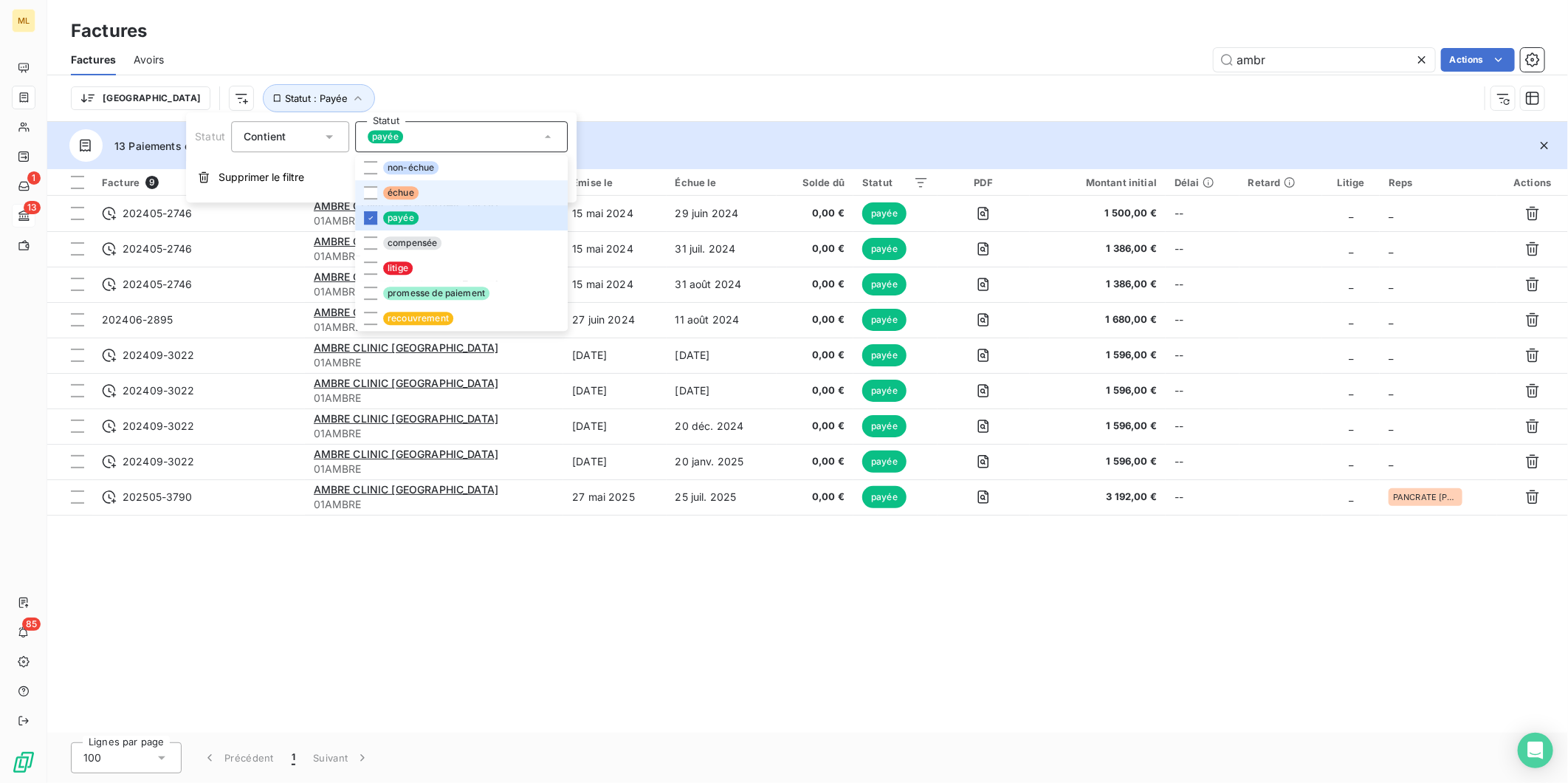
click at [395, 192] on span "échue" at bounding box center [401, 193] width 35 height 13
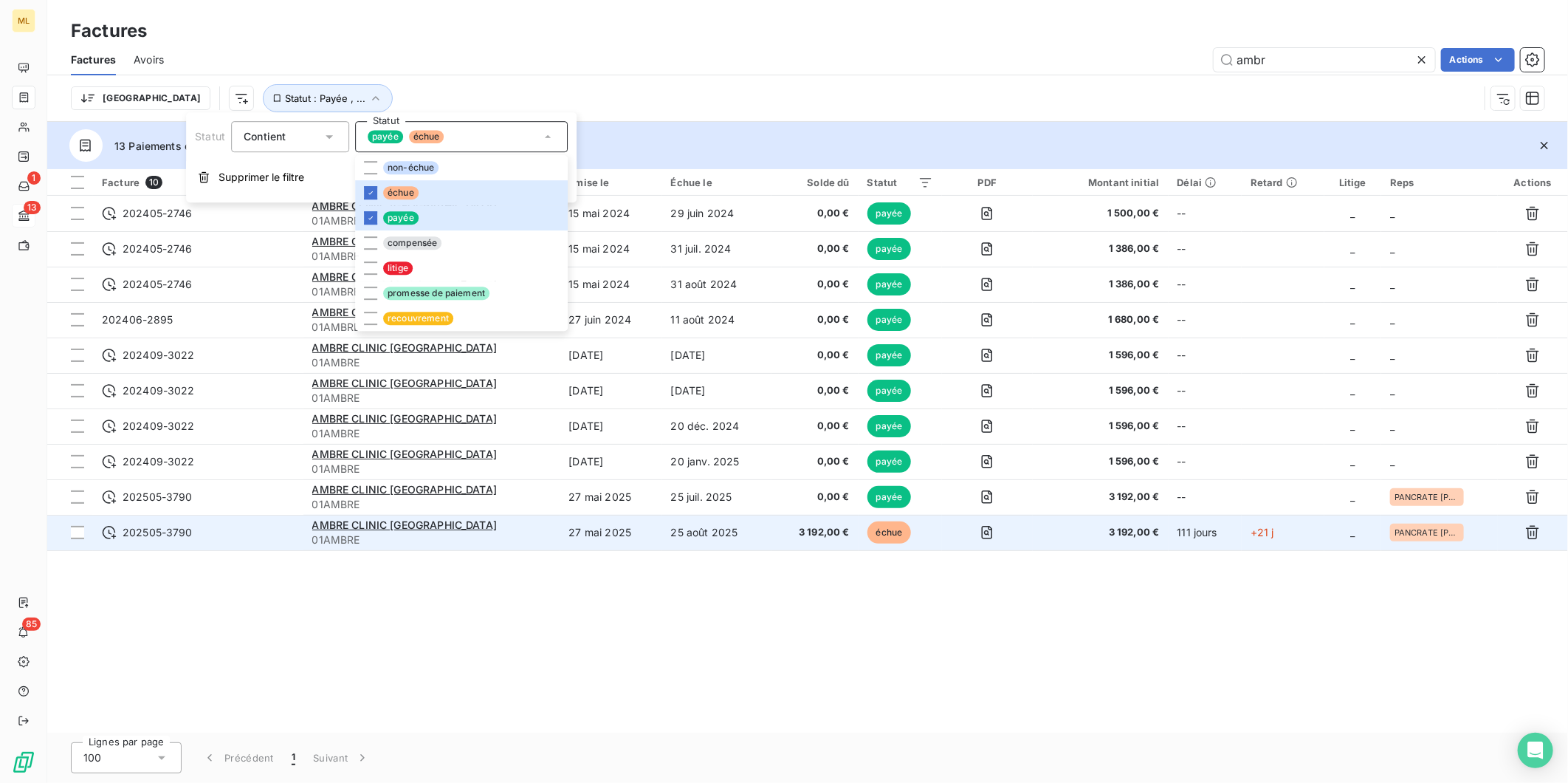
click at [780, 527] on span "3 192,00 €" at bounding box center [814, 533] width 68 height 15
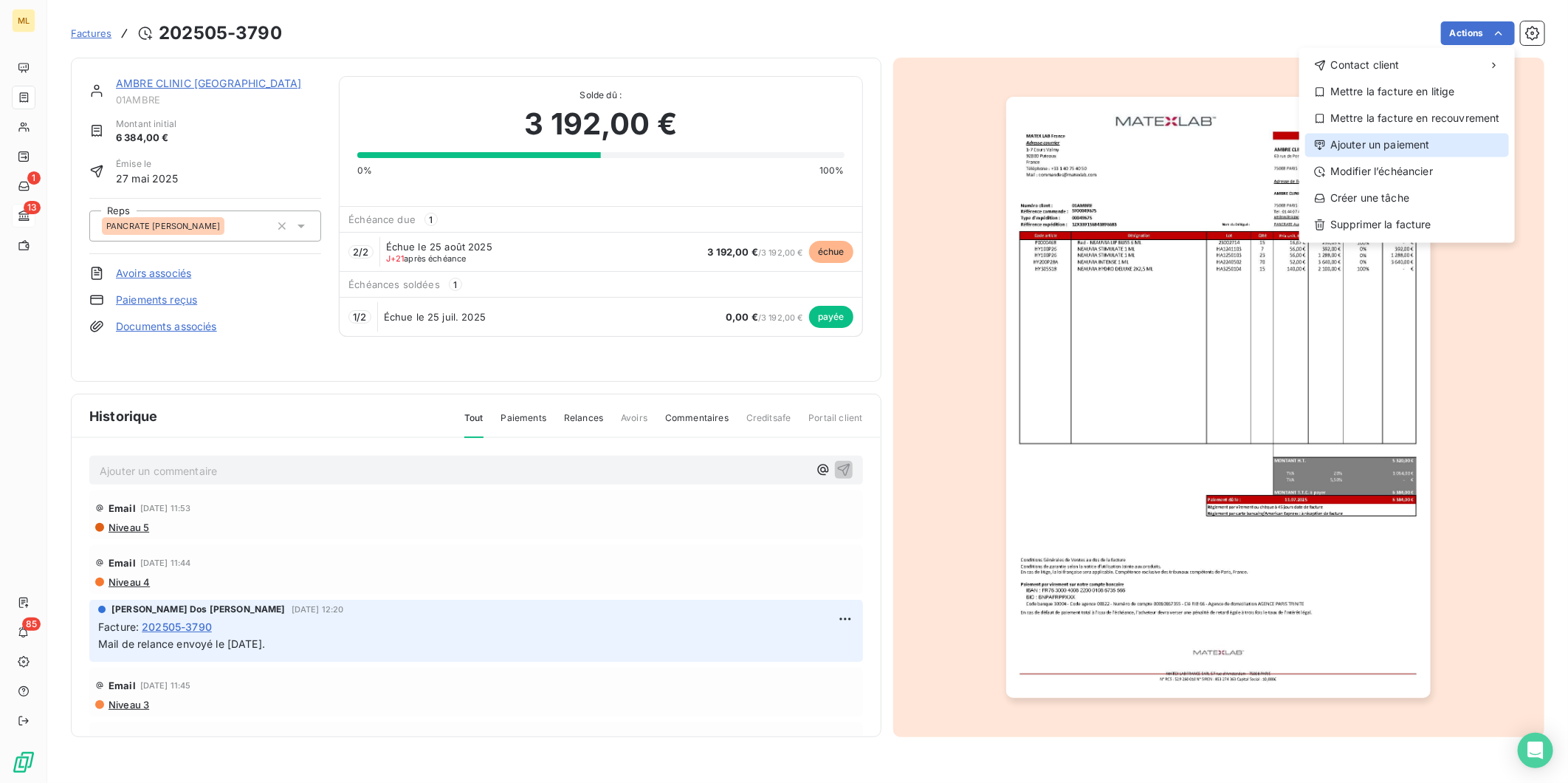
click at [1425, 142] on div "Ajouter un paiement" at bounding box center [1407, 145] width 204 height 24
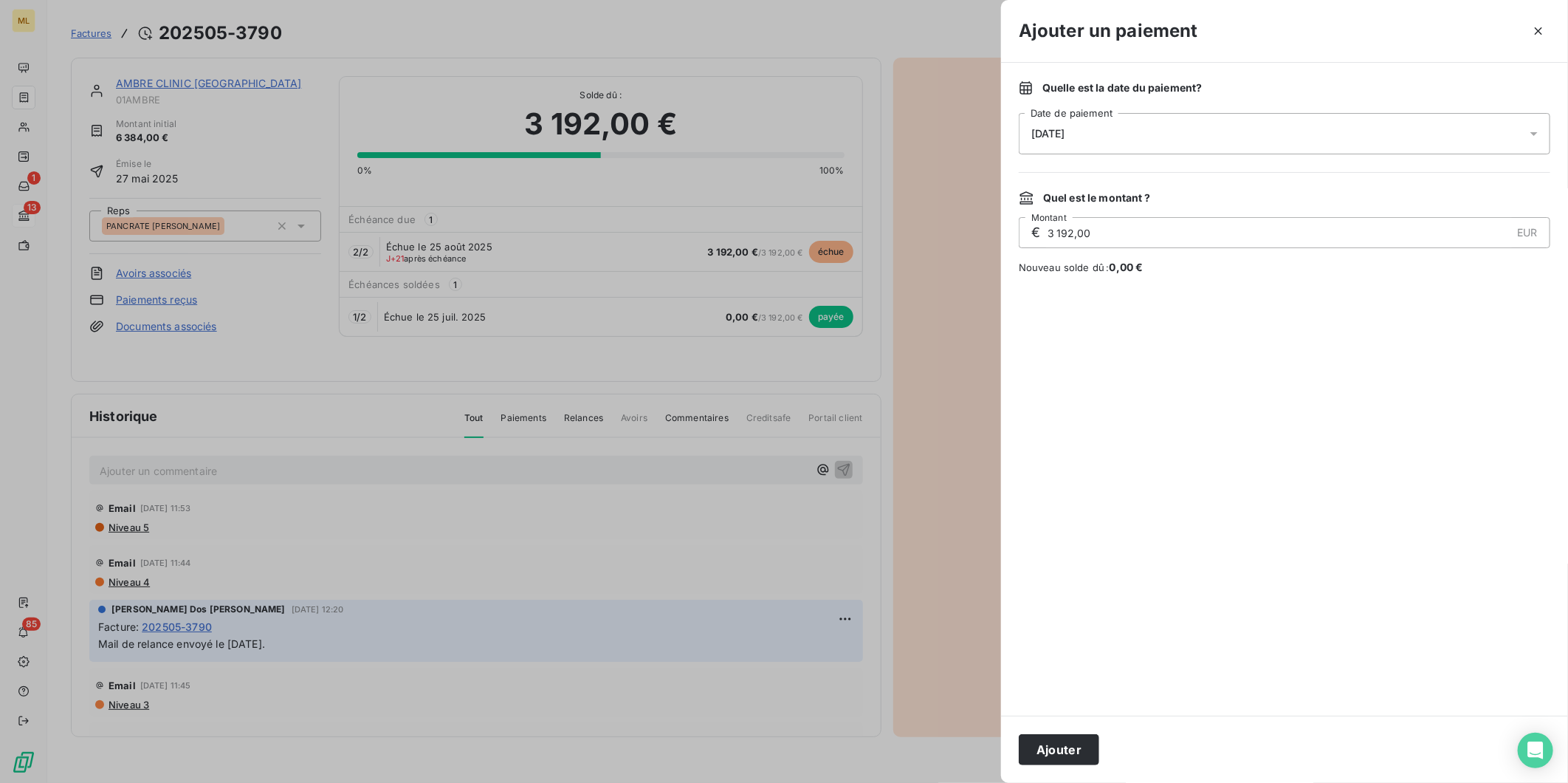
click at [1126, 137] on div "15/09/2025" at bounding box center [1284, 133] width 532 height 41
click at [1093, 314] on button "16" at bounding box center [1090, 315] width 29 height 29
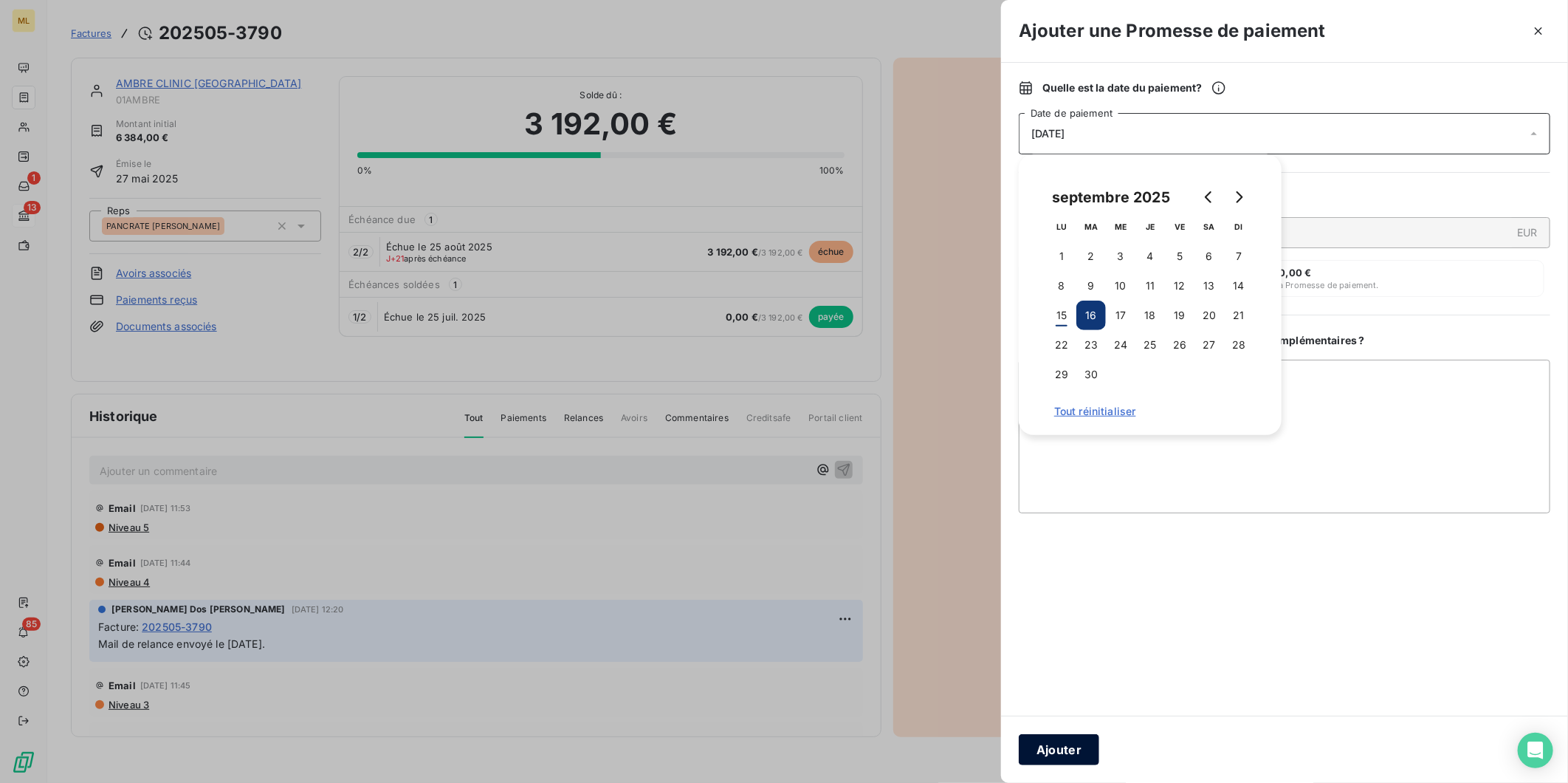
click at [1062, 749] on button "Ajouter" at bounding box center [1058, 749] width 80 height 31
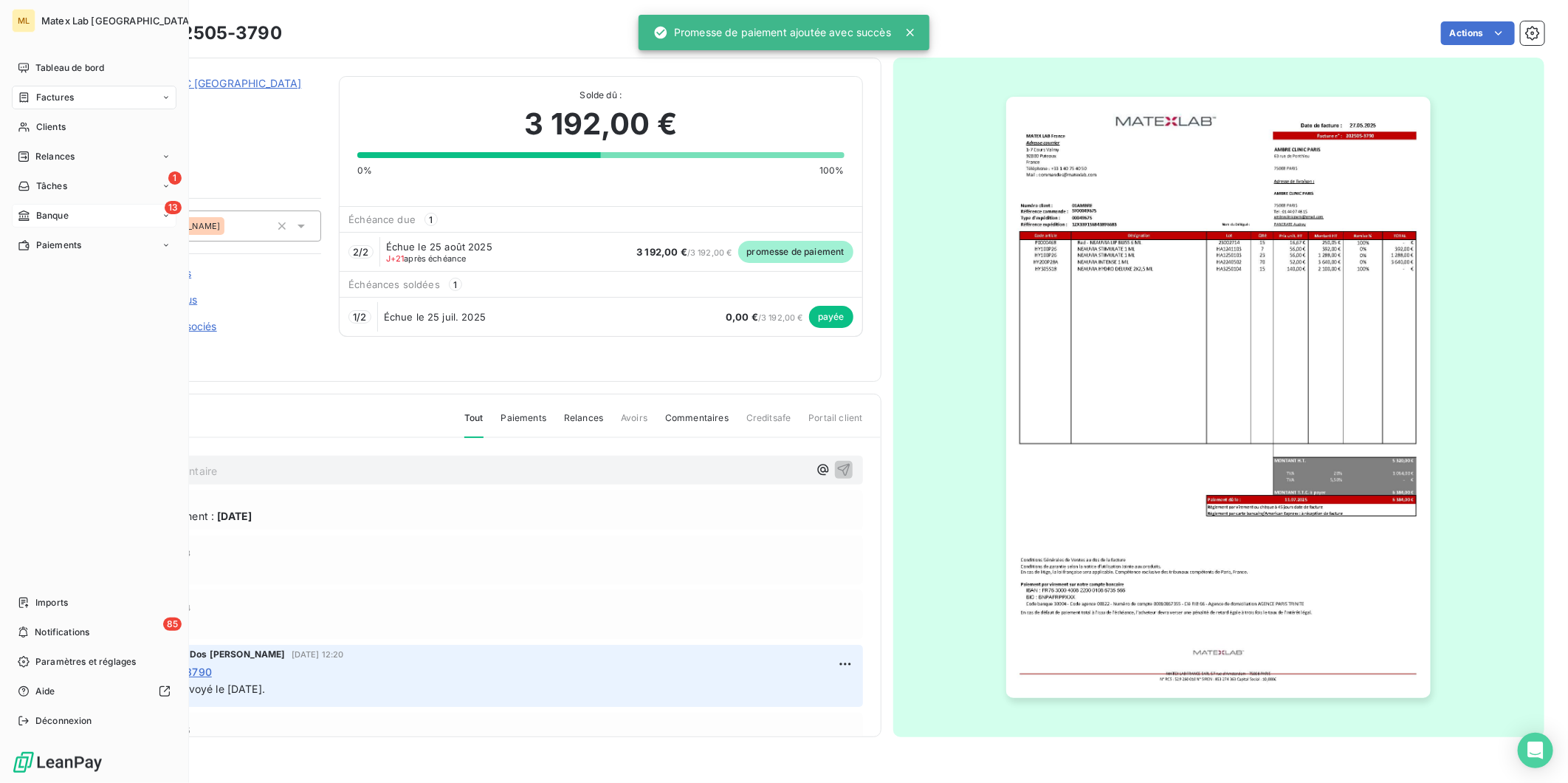
click at [56, 91] on span "Factures" at bounding box center [55, 98] width 38 height 13
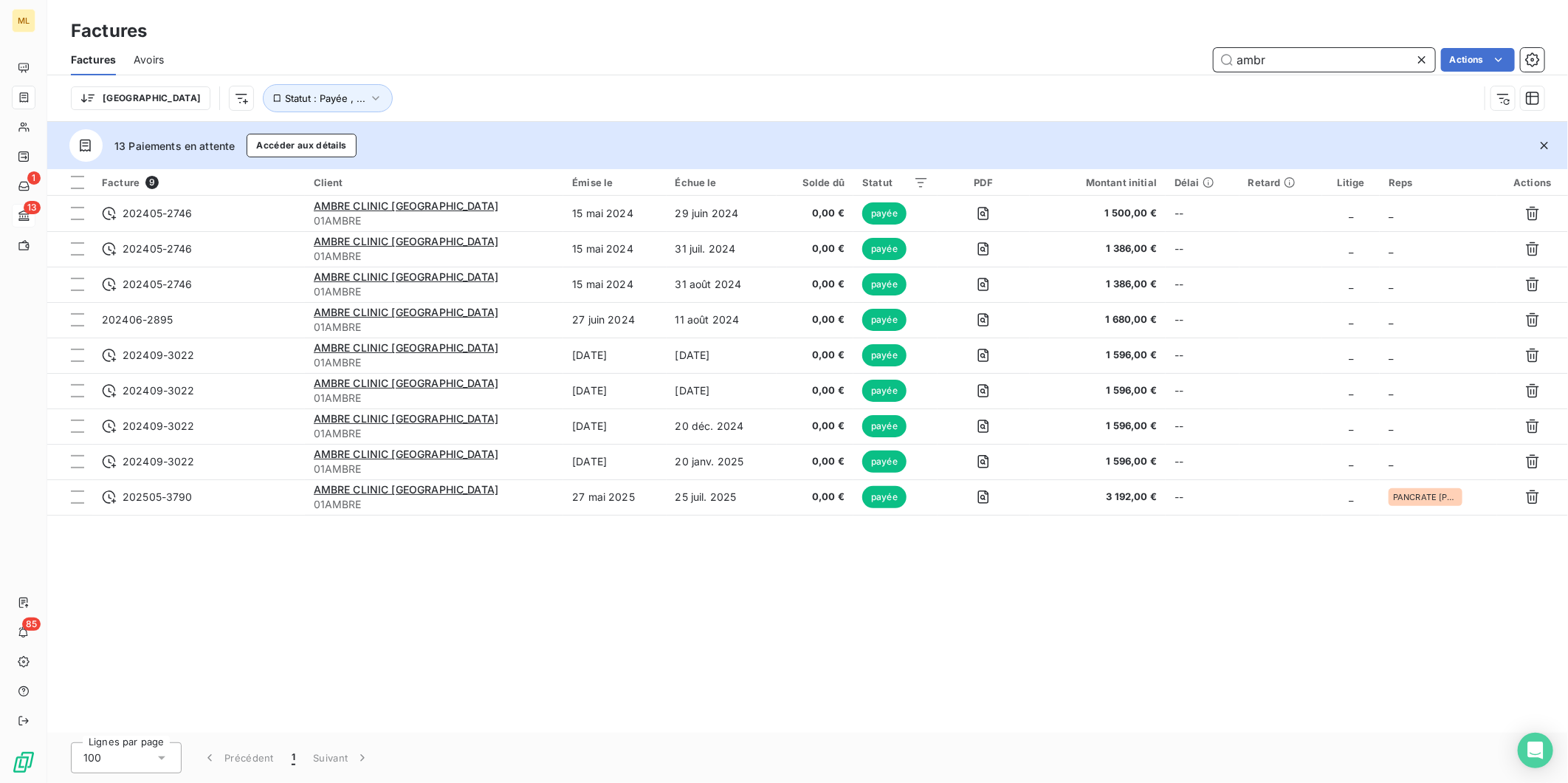
drag, startPoint x: 1287, startPoint y: 56, endPoint x: 1177, endPoint y: 62, distance: 110.2
click at [1179, 62] on div "ambr Actions" at bounding box center [863, 60] width 1362 height 24
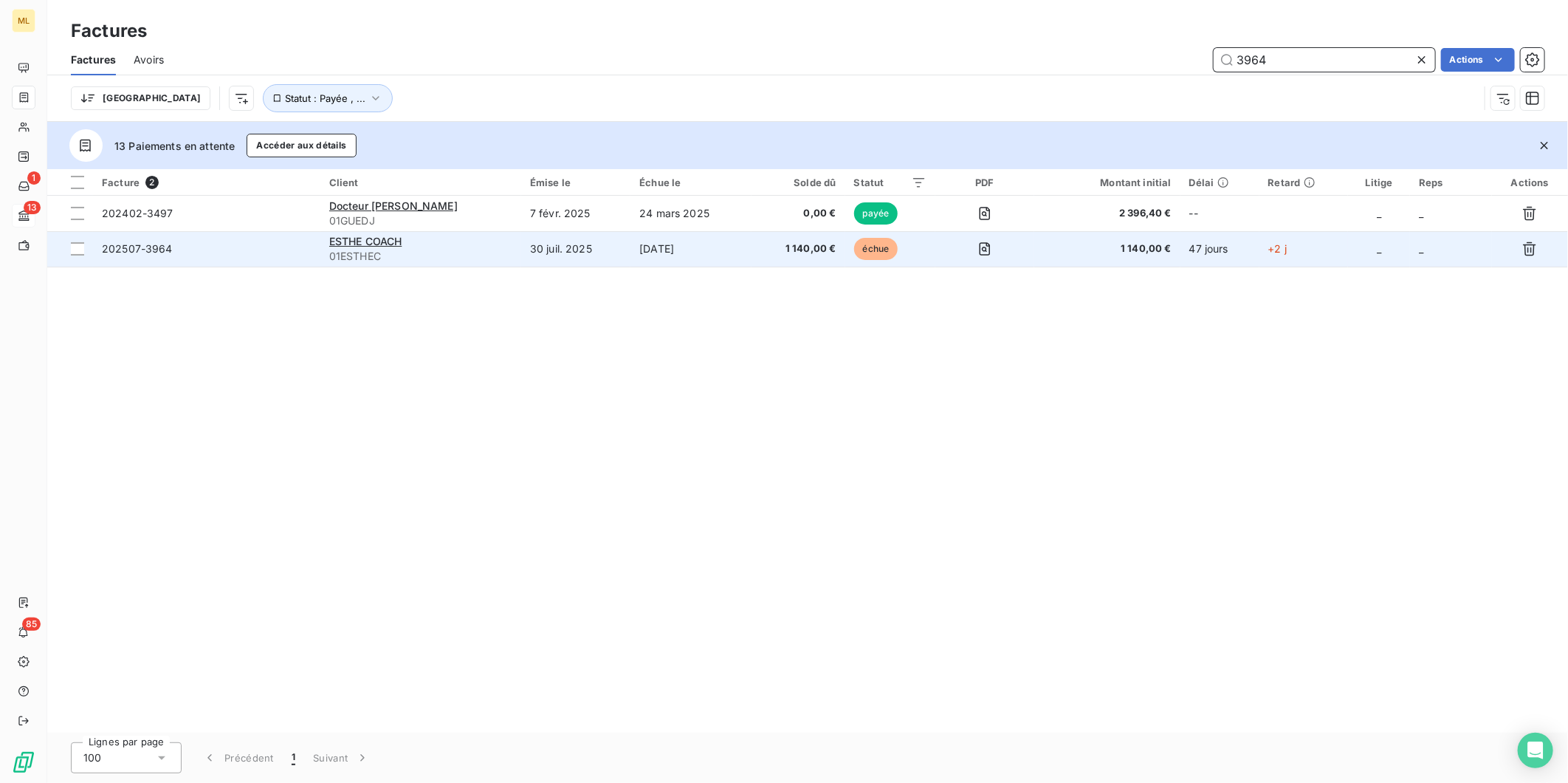
type input "3964"
click at [777, 253] on span "1 140,00 €" at bounding box center [798, 249] width 76 height 15
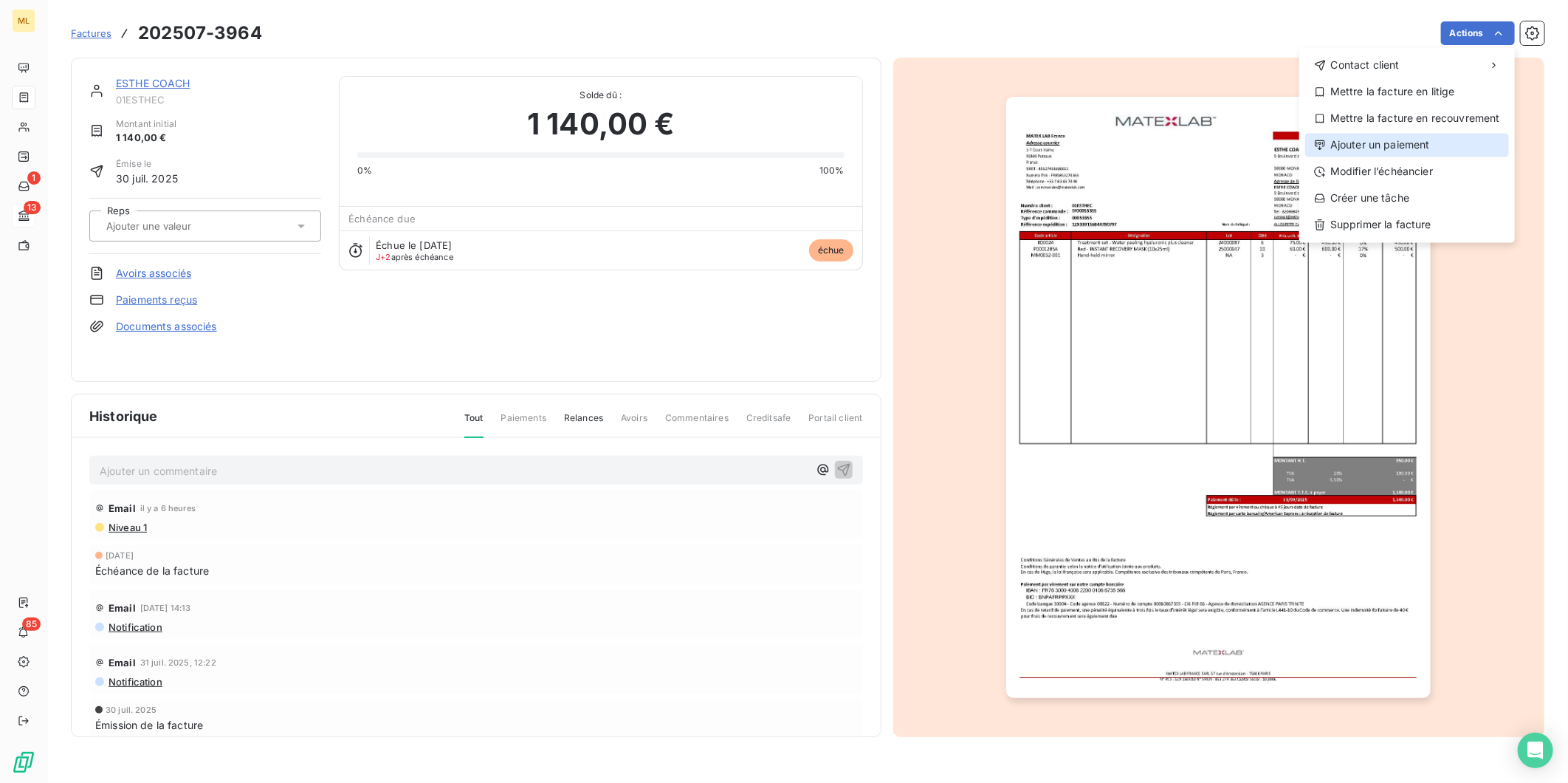
click at [1389, 136] on div "Ajouter un paiement" at bounding box center [1407, 145] width 204 height 24
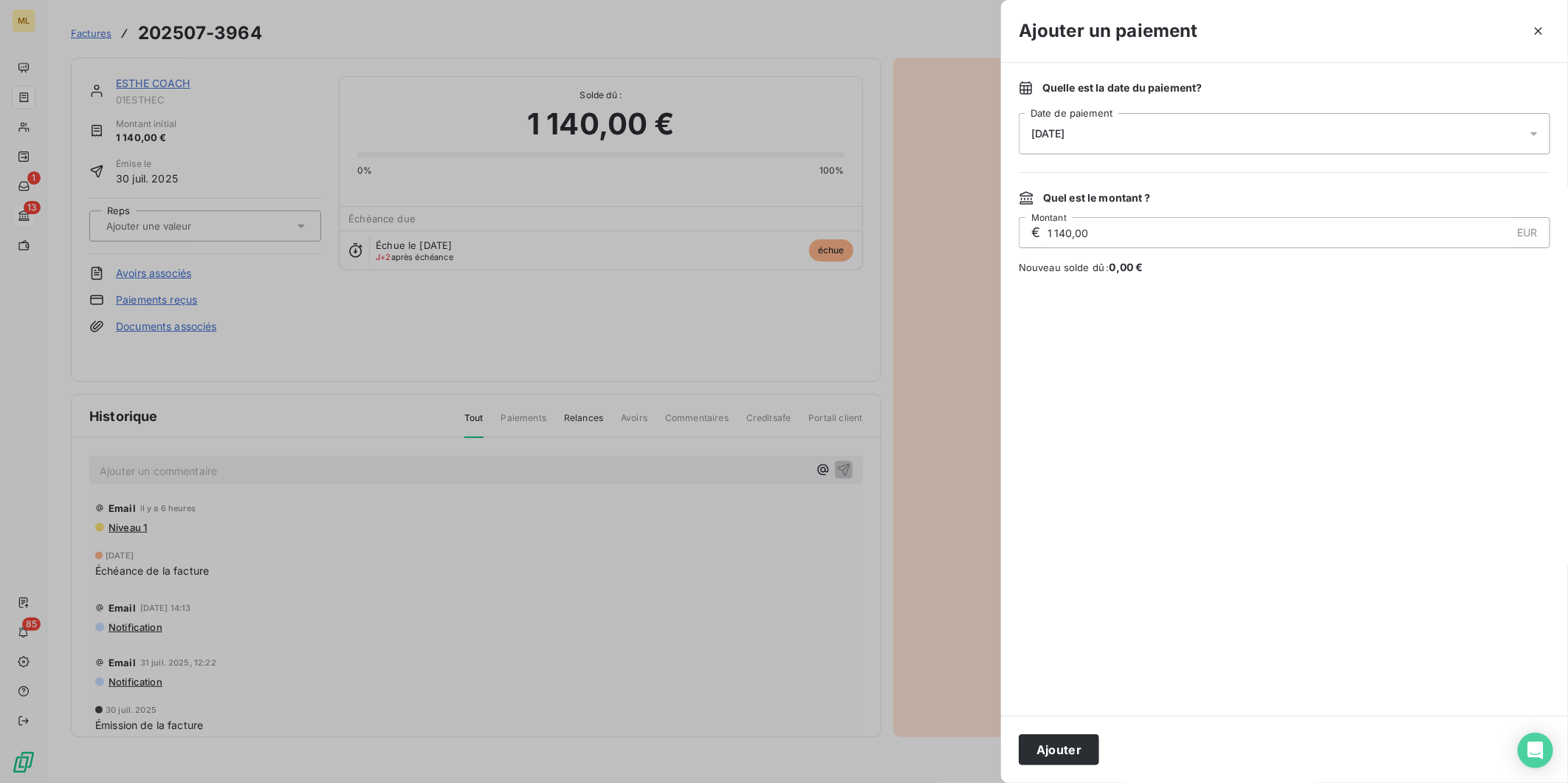
click at [1134, 137] on div "15/09/2025" at bounding box center [1284, 133] width 532 height 41
click at [1093, 308] on button "16" at bounding box center [1090, 315] width 29 height 29
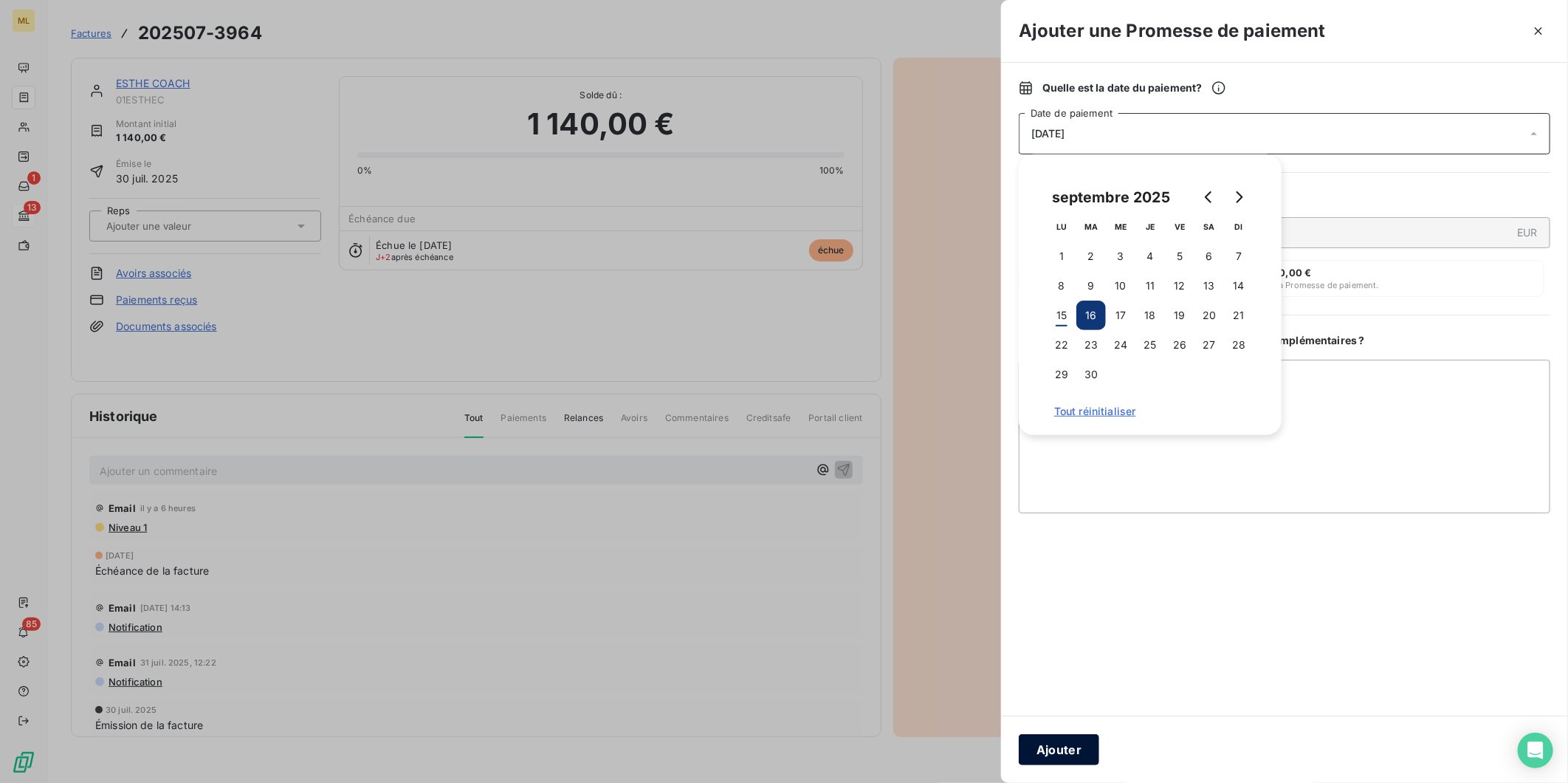
click at [1068, 751] on button "Ajouter" at bounding box center [1058, 749] width 80 height 31
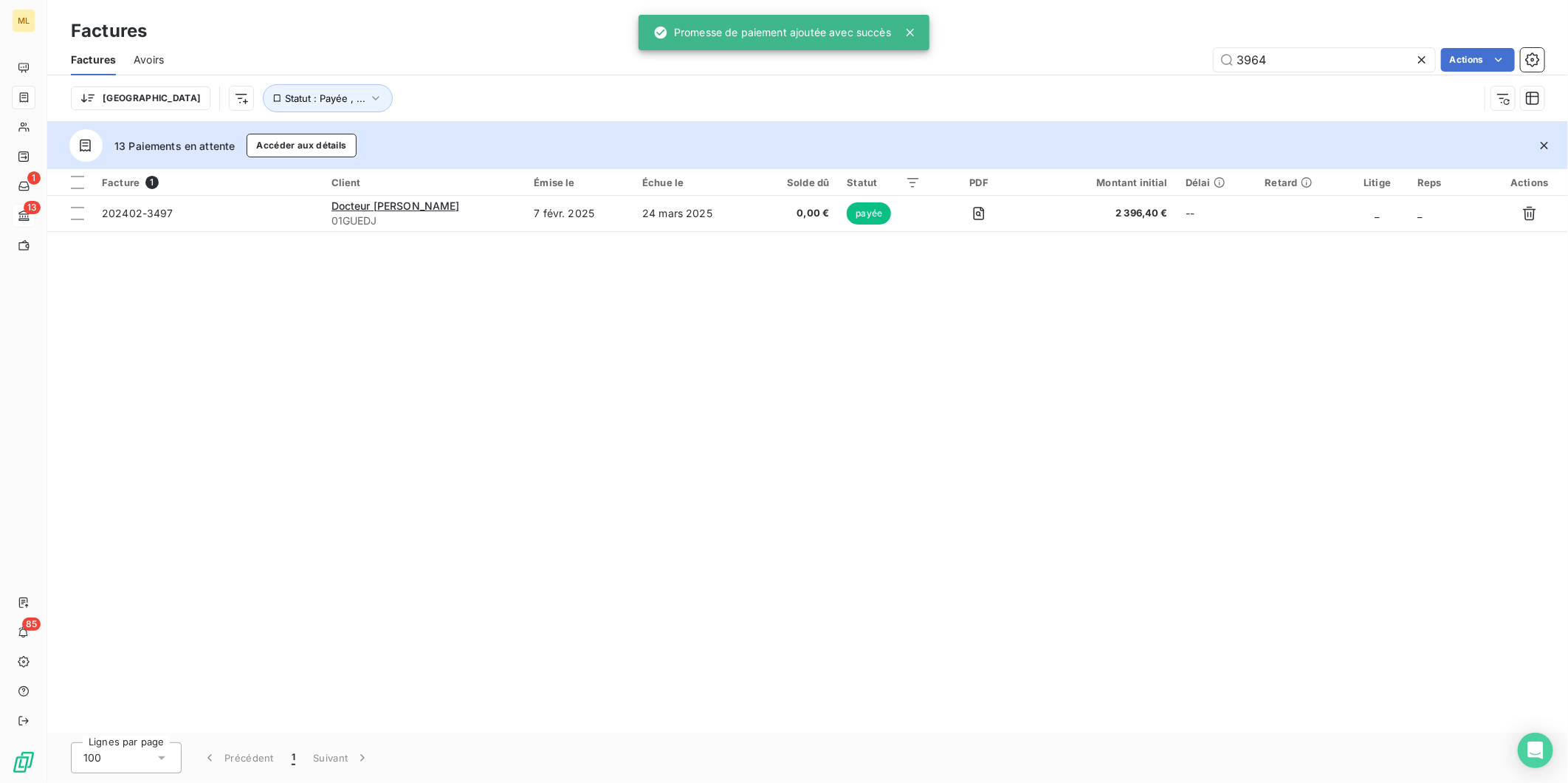
drag, startPoint x: 1301, startPoint y: 62, endPoint x: 1122, endPoint y: 64, distance: 179.0
click at [1148, 68] on div "3964 Actions" at bounding box center [863, 60] width 1362 height 24
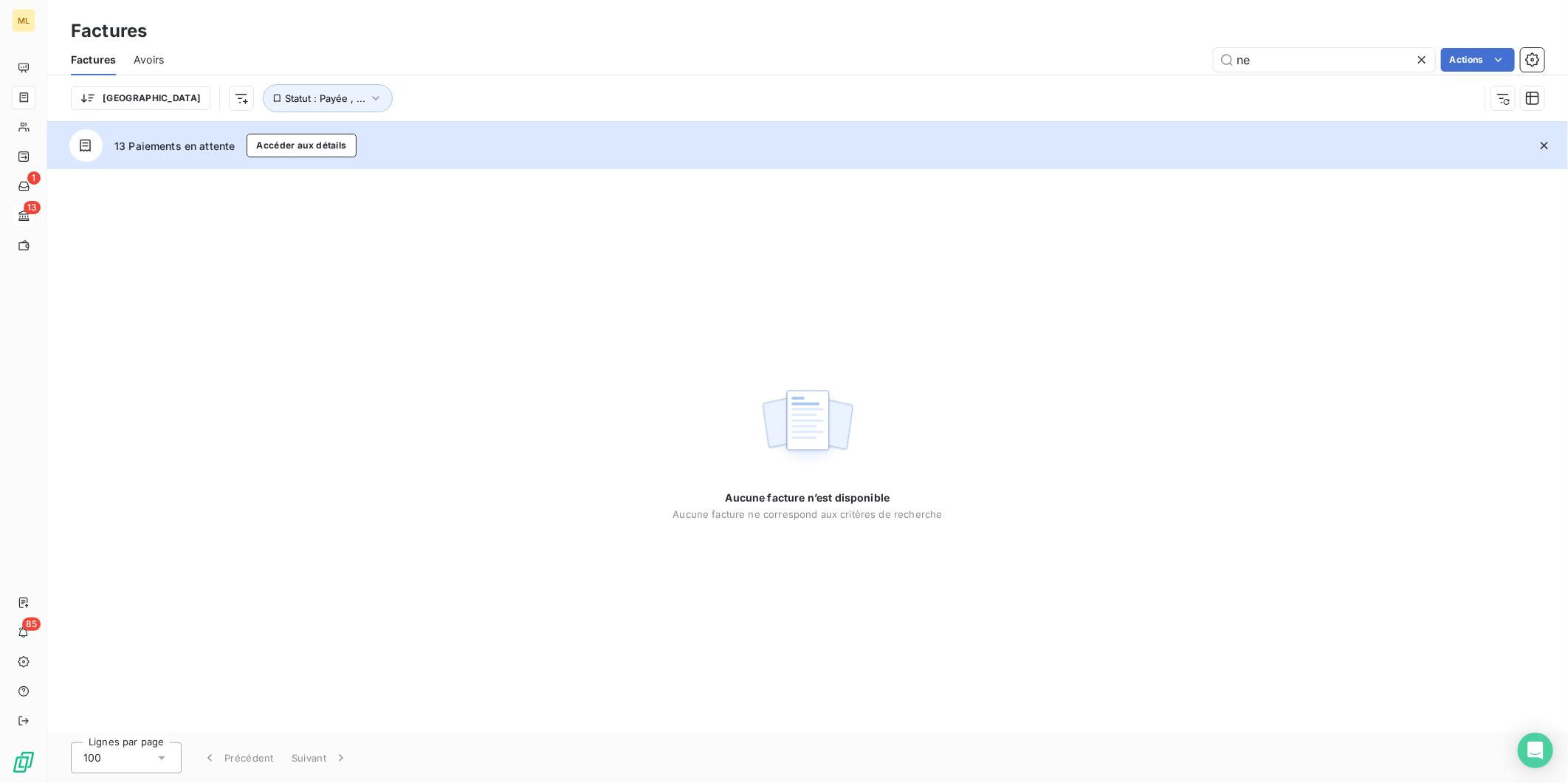
type input "n"
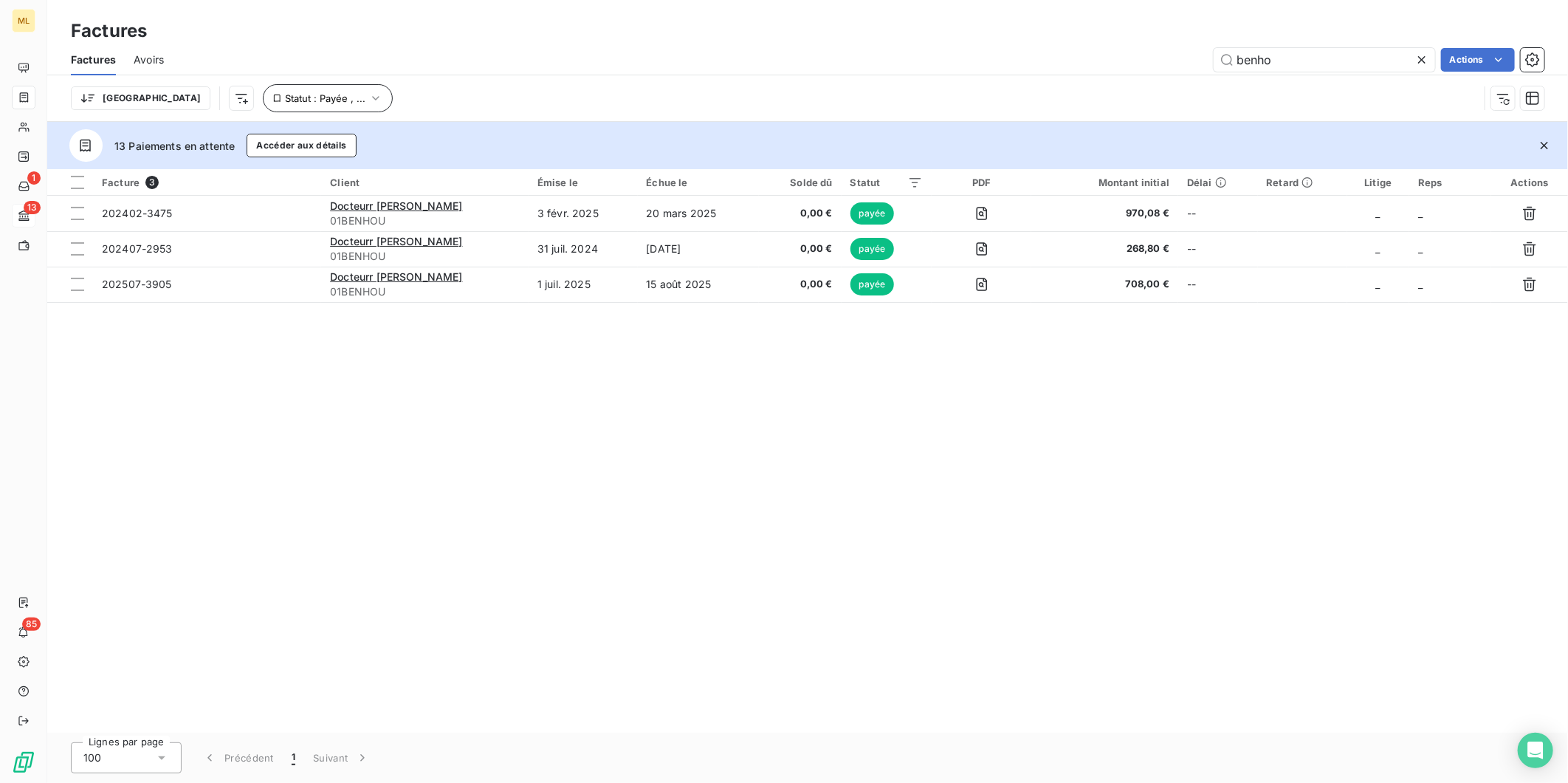
type input "benho"
click at [313, 99] on button "Statut : Payée , ..." at bounding box center [328, 98] width 130 height 28
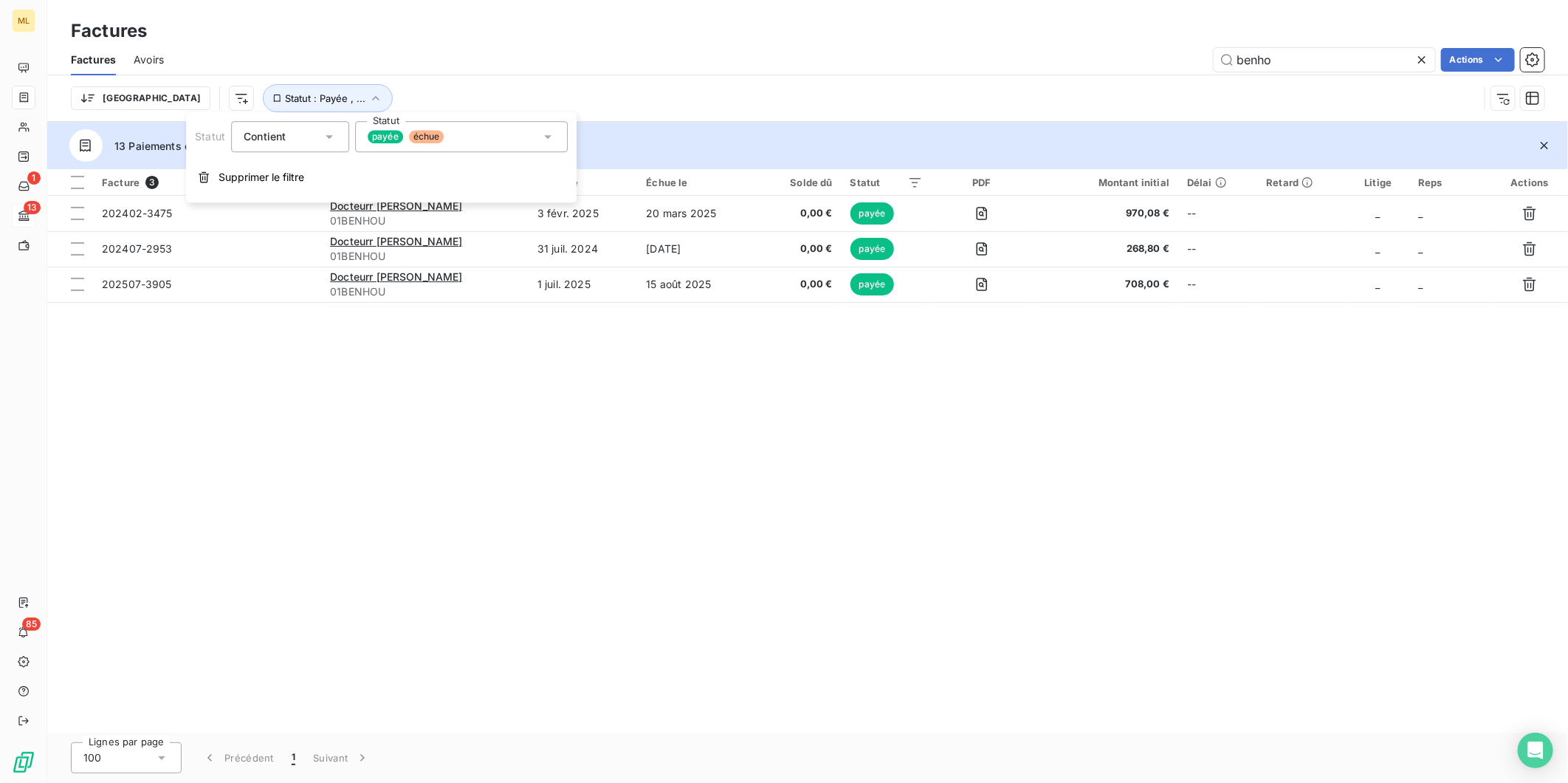
click at [479, 137] on div "payée échue" at bounding box center [461, 137] width 212 height 31
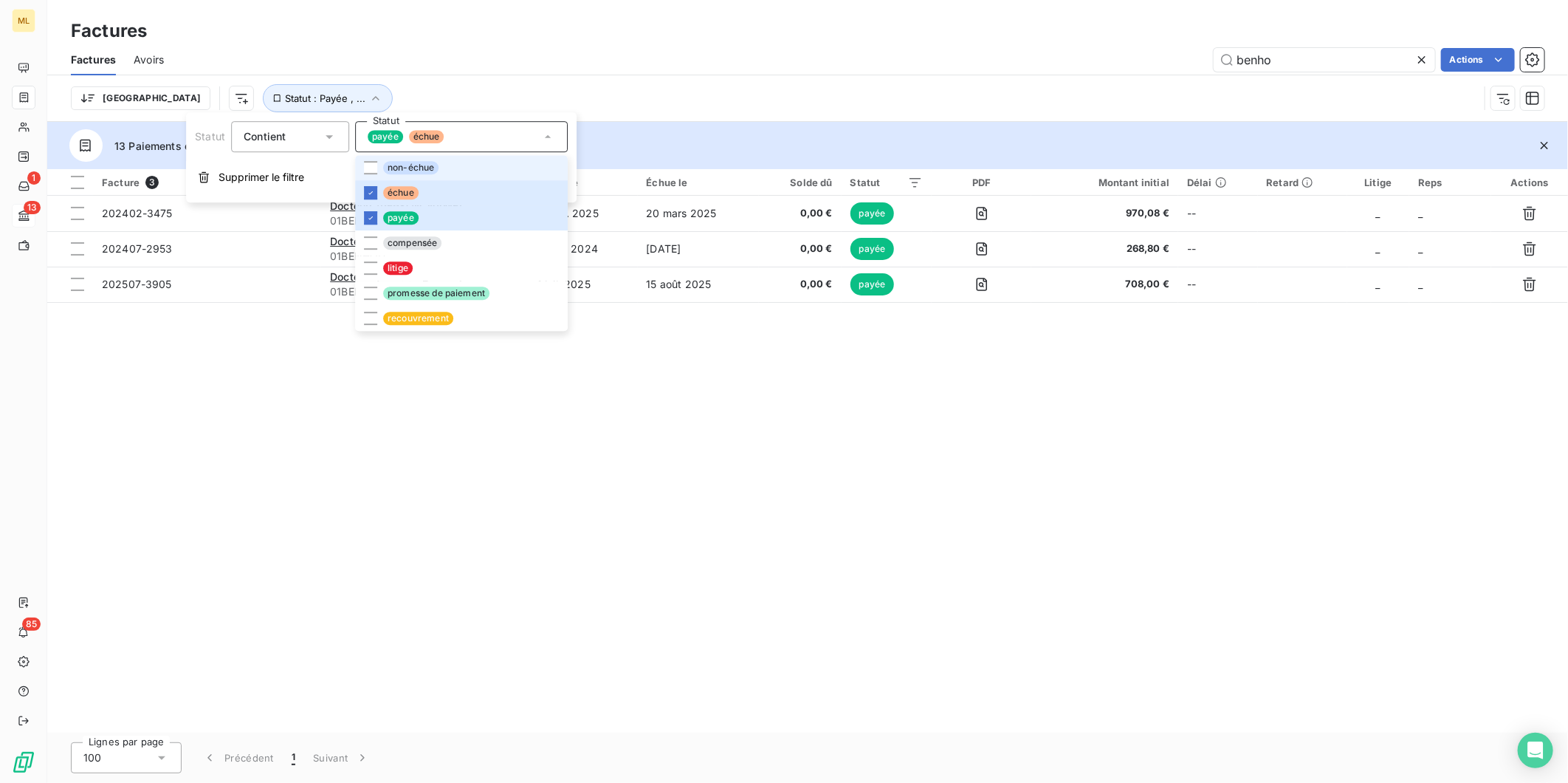
click at [395, 165] on span "non-échue" at bounding box center [411, 168] width 56 height 13
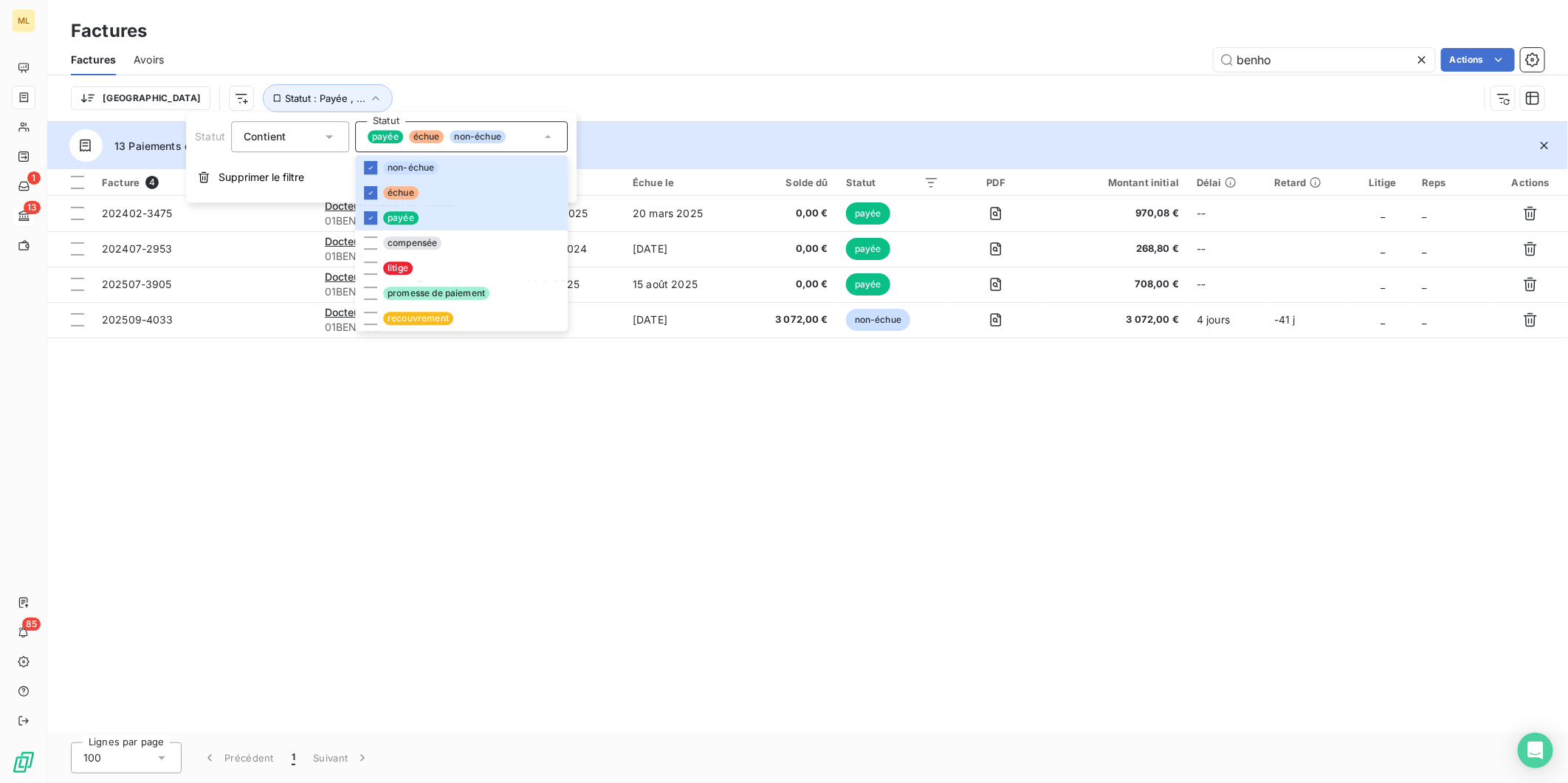
click at [821, 396] on div "Facture 4 Client Émise le Échue le Solde dû Statut PDF Montant initial Délai Re…" at bounding box center [807, 451] width 1521 height 563
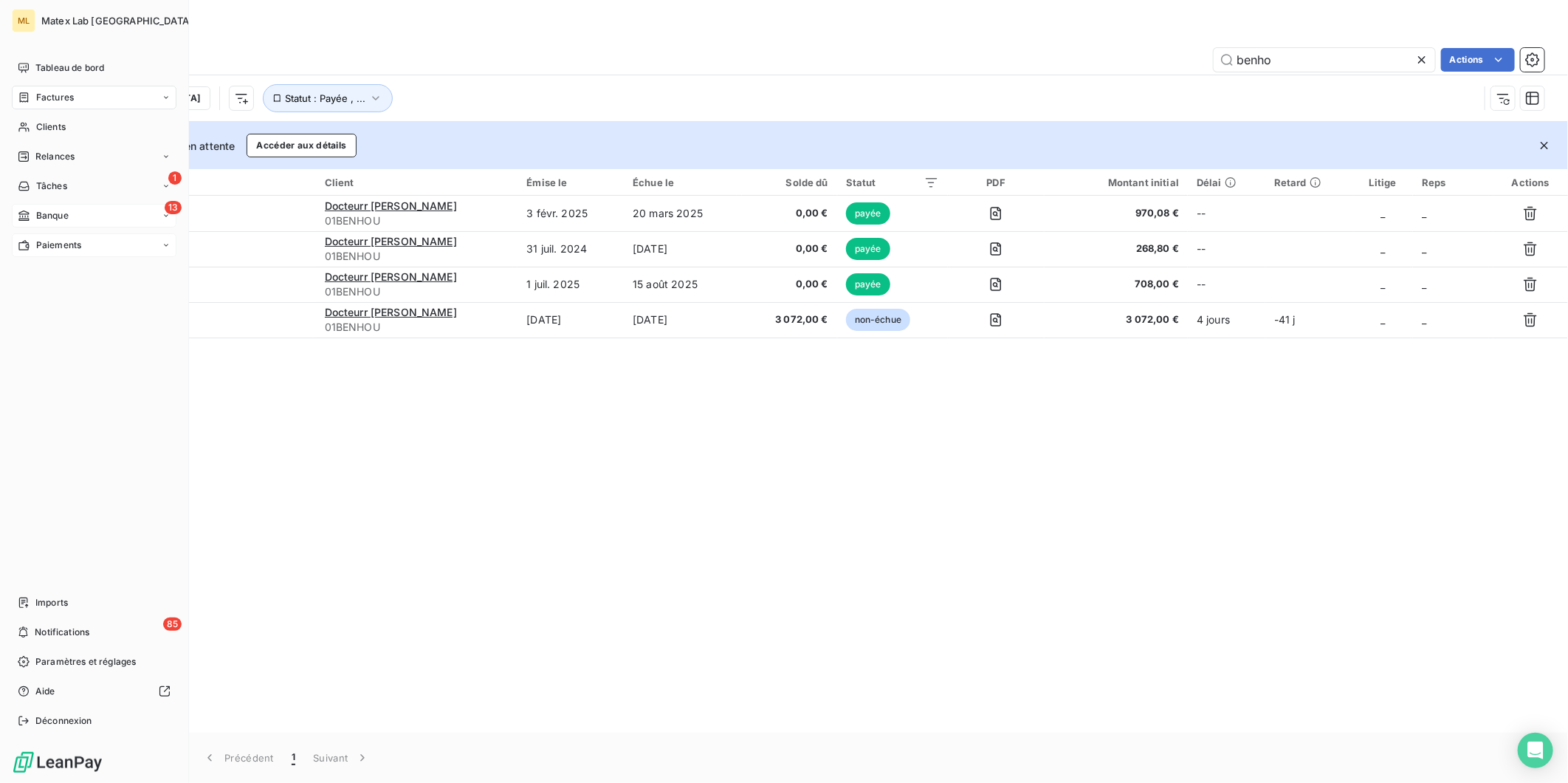
click at [37, 246] on span "Paiements" at bounding box center [58, 245] width 45 height 13
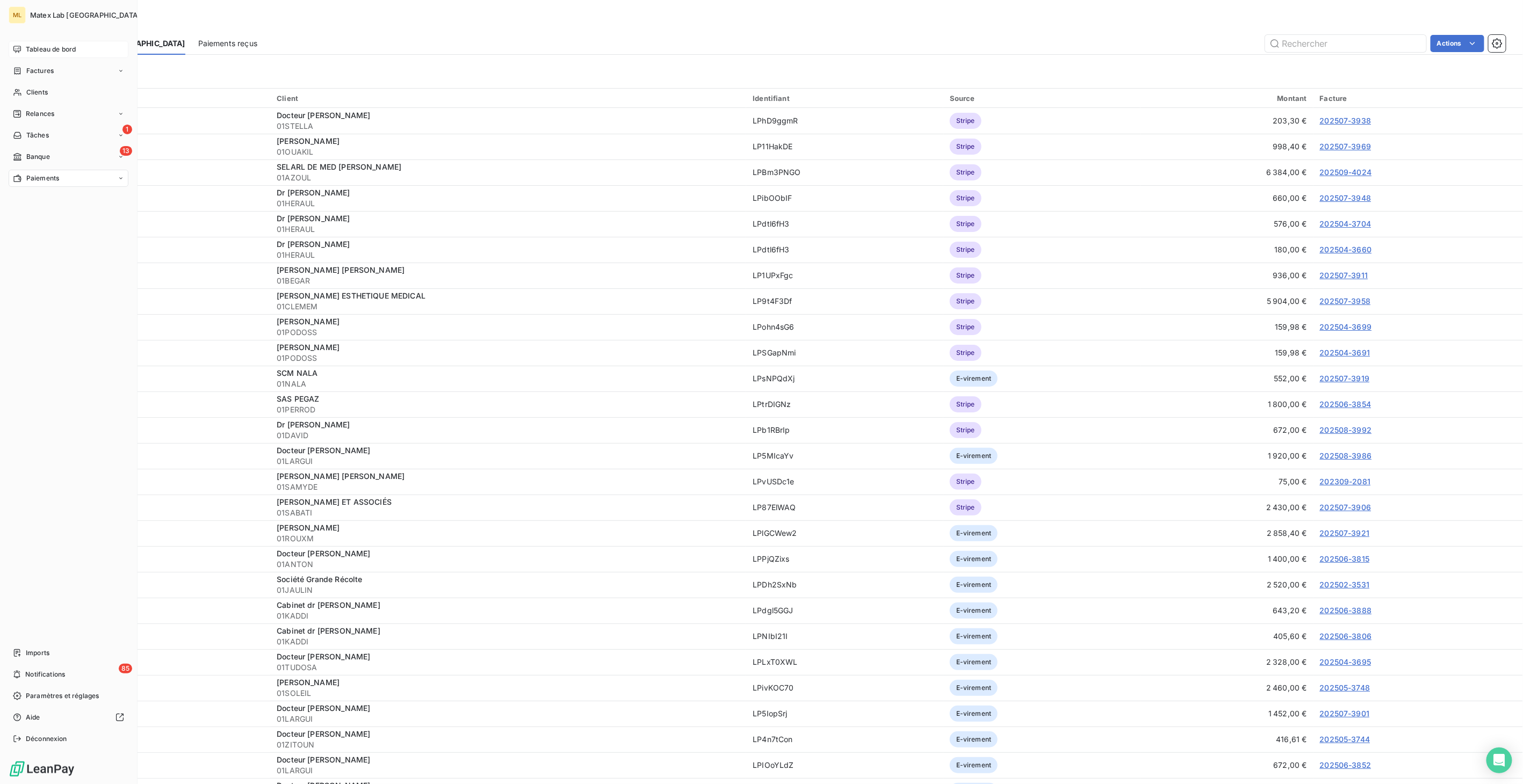
click at [50, 46] on span "Tableau de bord" at bounding box center [50, 50] width 50 height 10
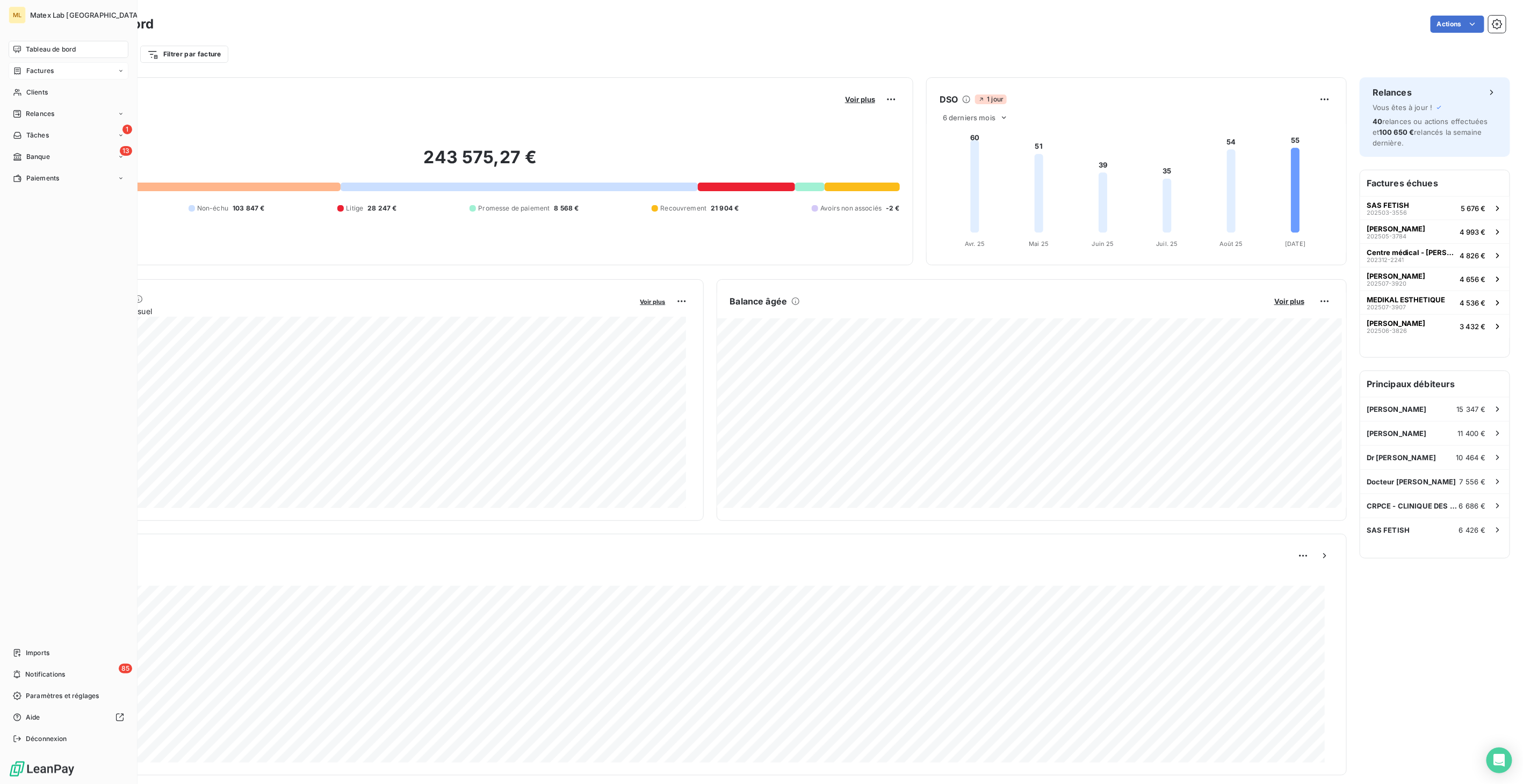
click at [63, 67] on div "Factures" at bounding box center [68, 71] width 120 height 17
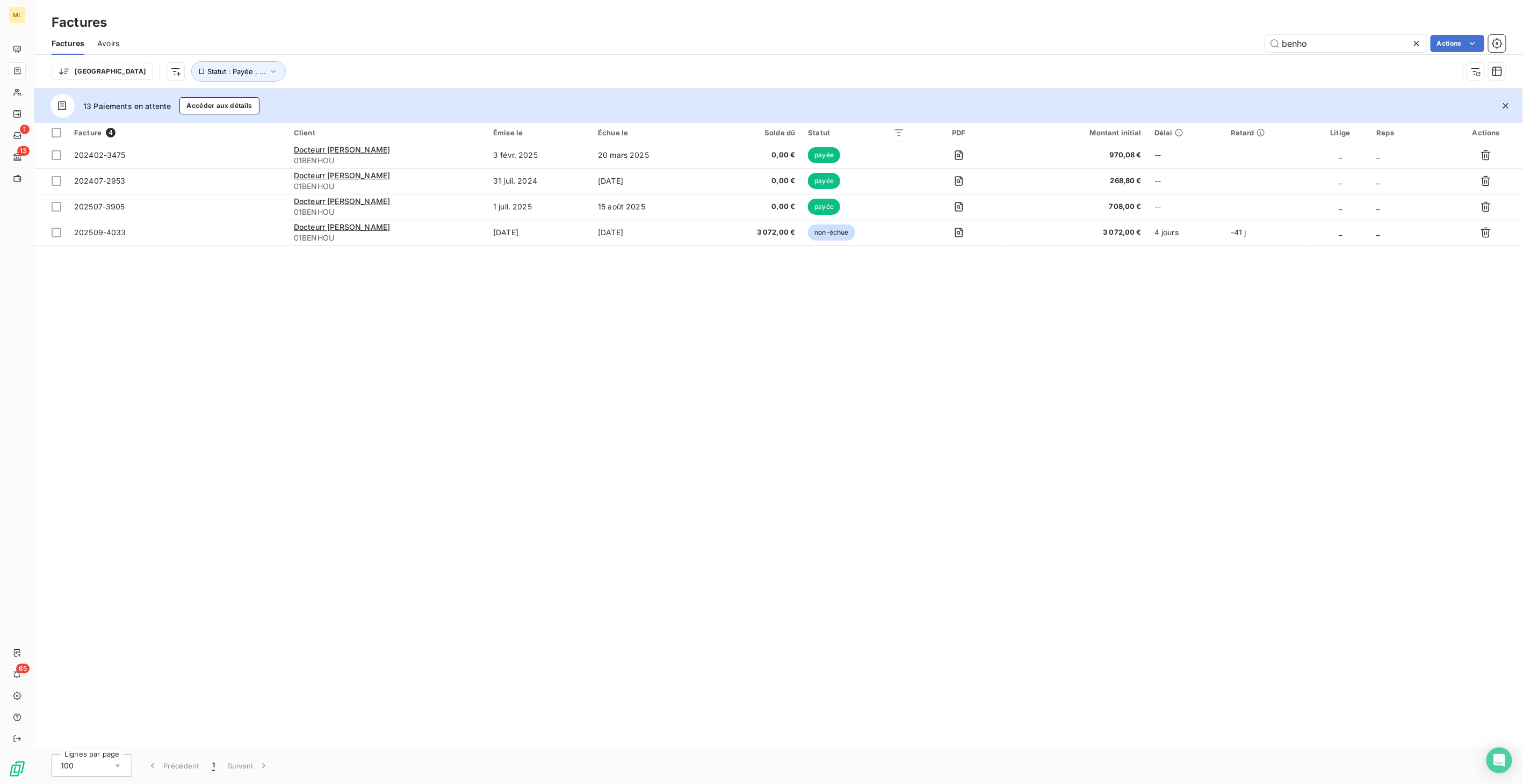
click at [1415, 42] on icon at bounding box center [1416, 44] width 6 height 6
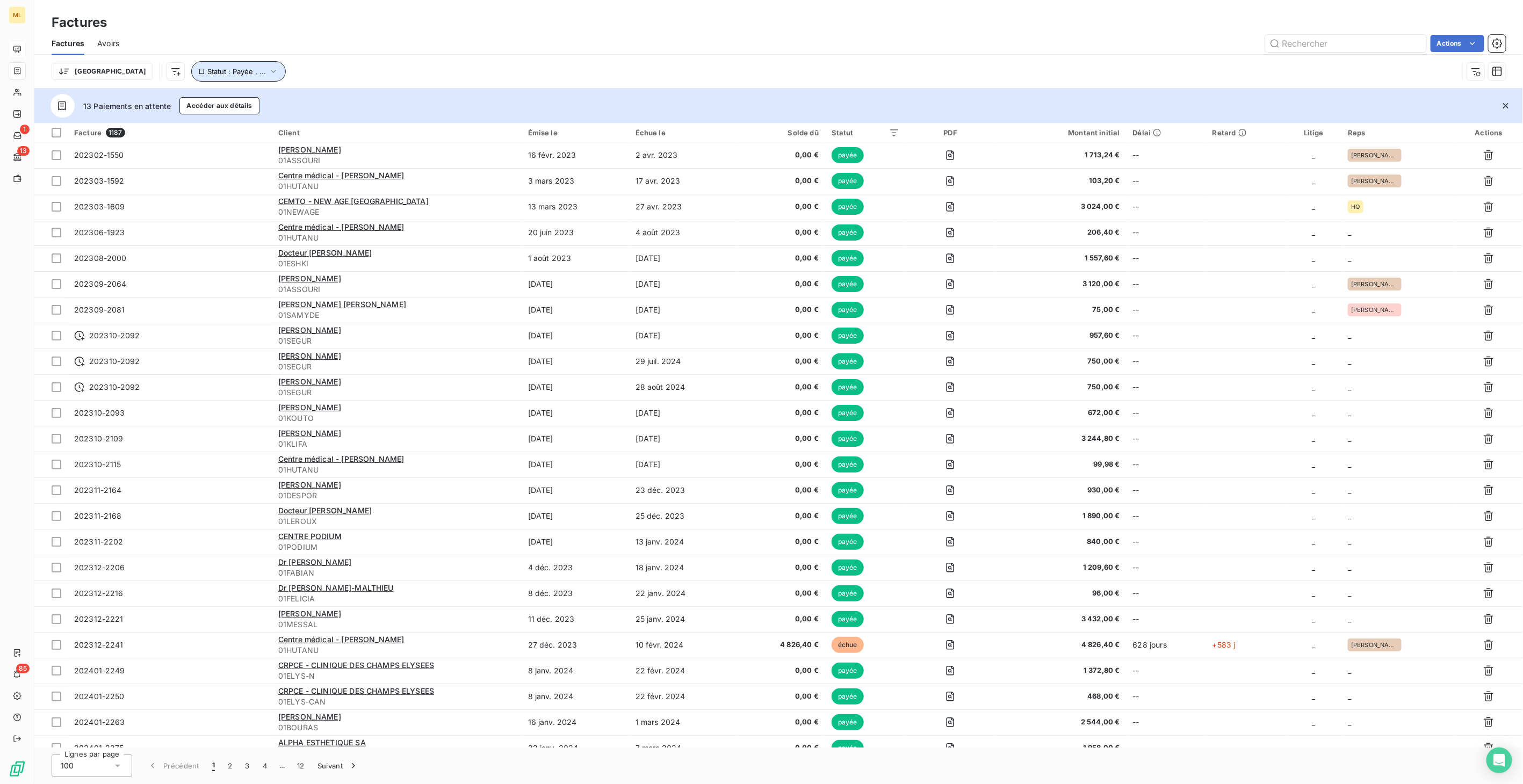
click at [268, 70] on icon "button" at bounding box center [273, 72] width 11 height 11
click at [325, 94] on div "payée échue non-échue" at bounding box center [317, 99] width 101 height 10
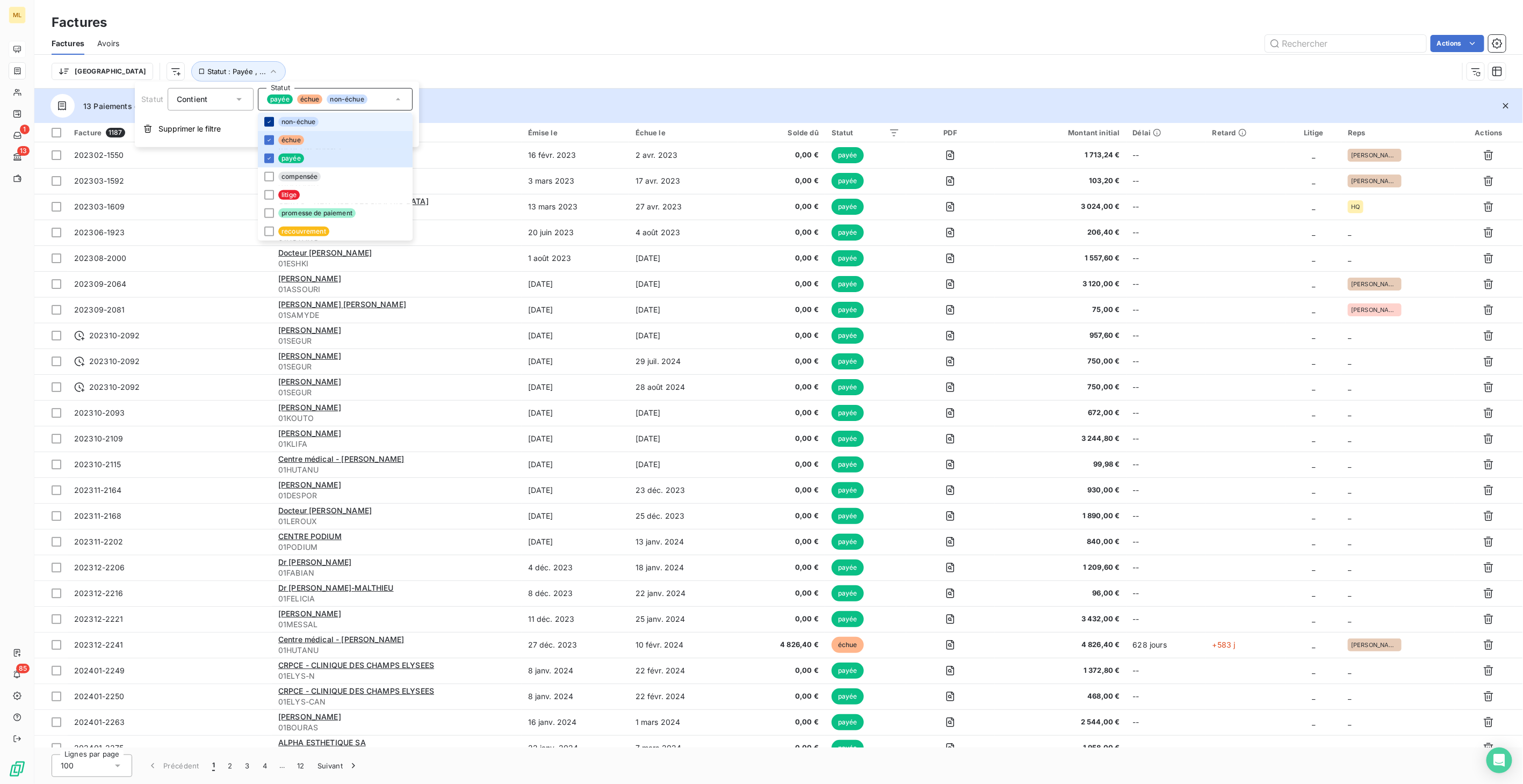
click at [266, 119] on icon at bounding box center [269, 122] width 7 height 7
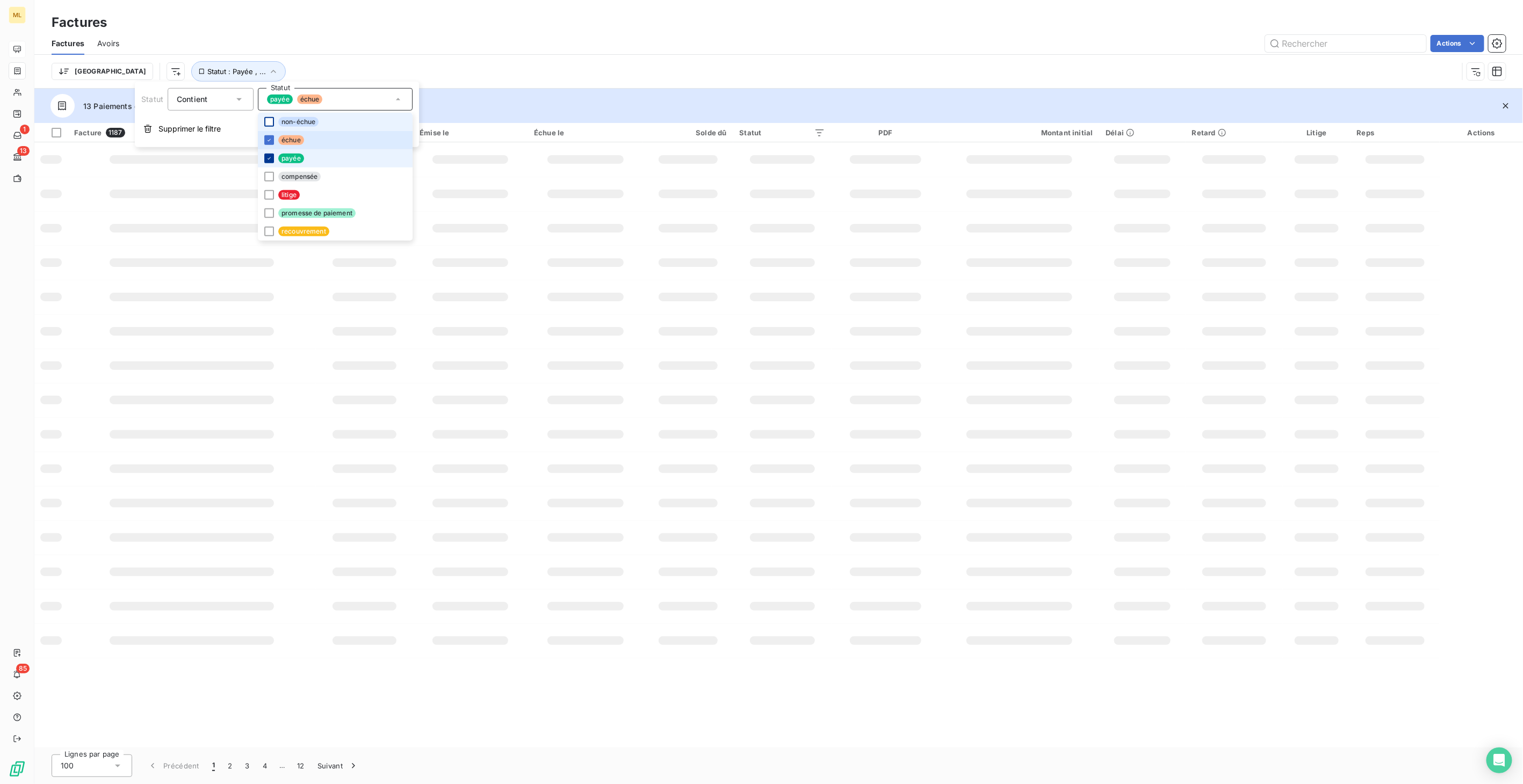
click at [270, 158] on icon at bounding box center [269, 158] width 7 height 7
click at [574, 68] on div "Trier Statut : Échu" at bounding box center [754, 71] width 1406 height 20
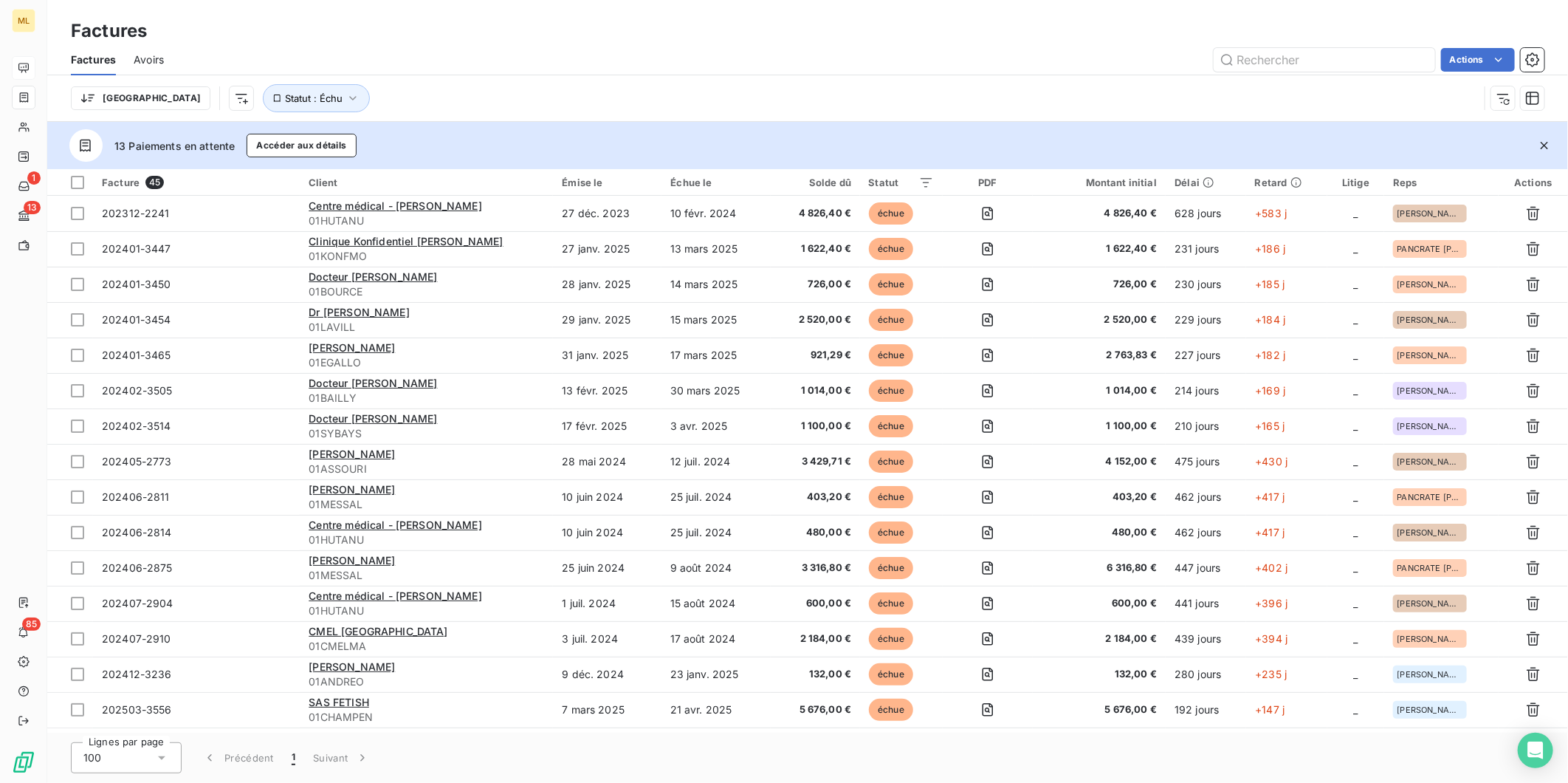
click at [605, 46] on div "Factures Avoirs Actions" at bounding box center [807, 60] width 1521 height 31
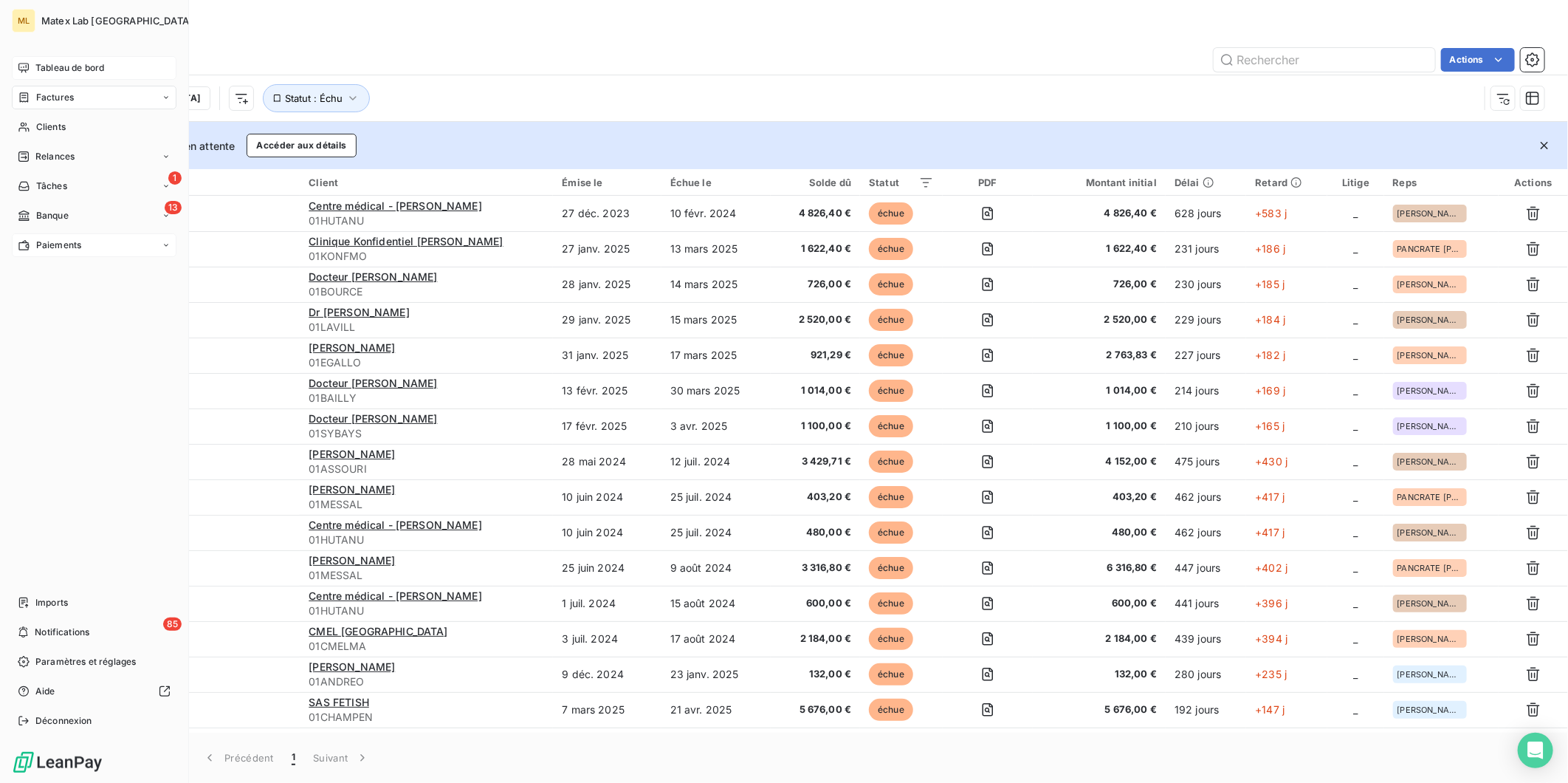
click at [51, 247] on span "Paiements" at bounding box center [58, 245] width 45 height 13
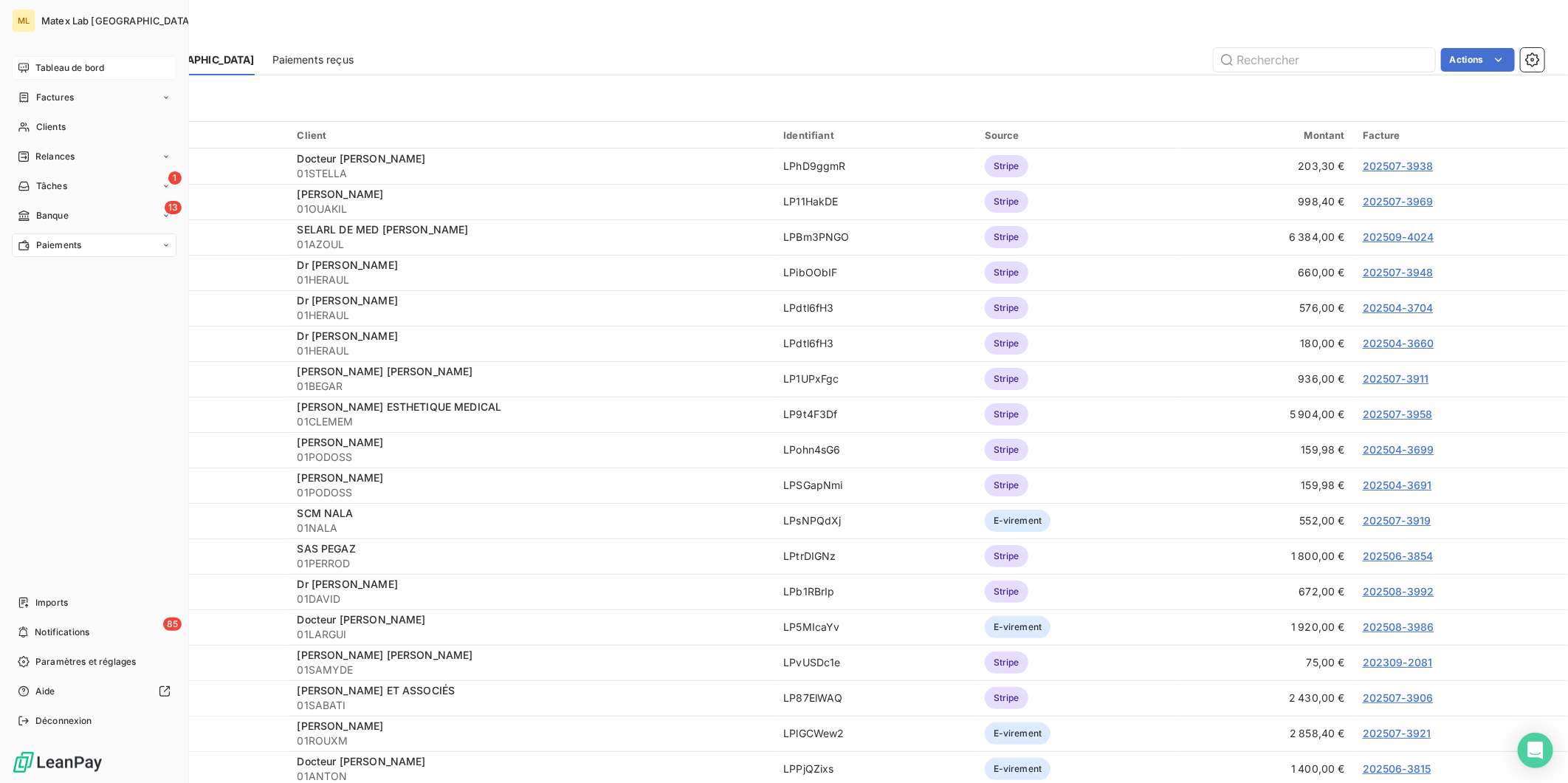
click at [69, 64] on span "Tableau de bord" at bounding box center [69, 68] width 68 height 13
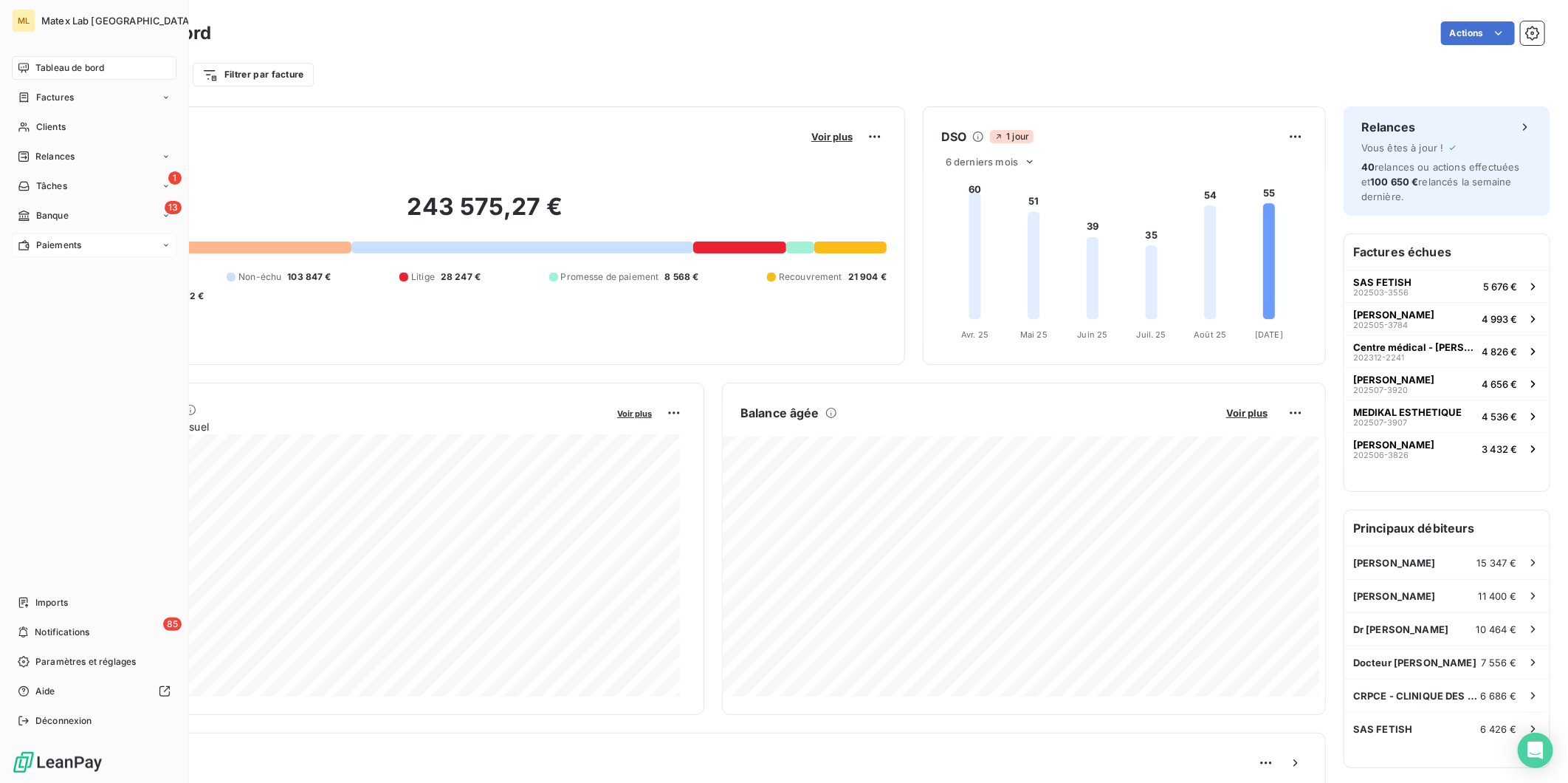
click at [31, 57] on div "Tableau de bord" at bounding box center [94, 68] width 164 height 24
click at [55, 99] on span "Factures" at bounding box center [55, 98] width 38 height 13
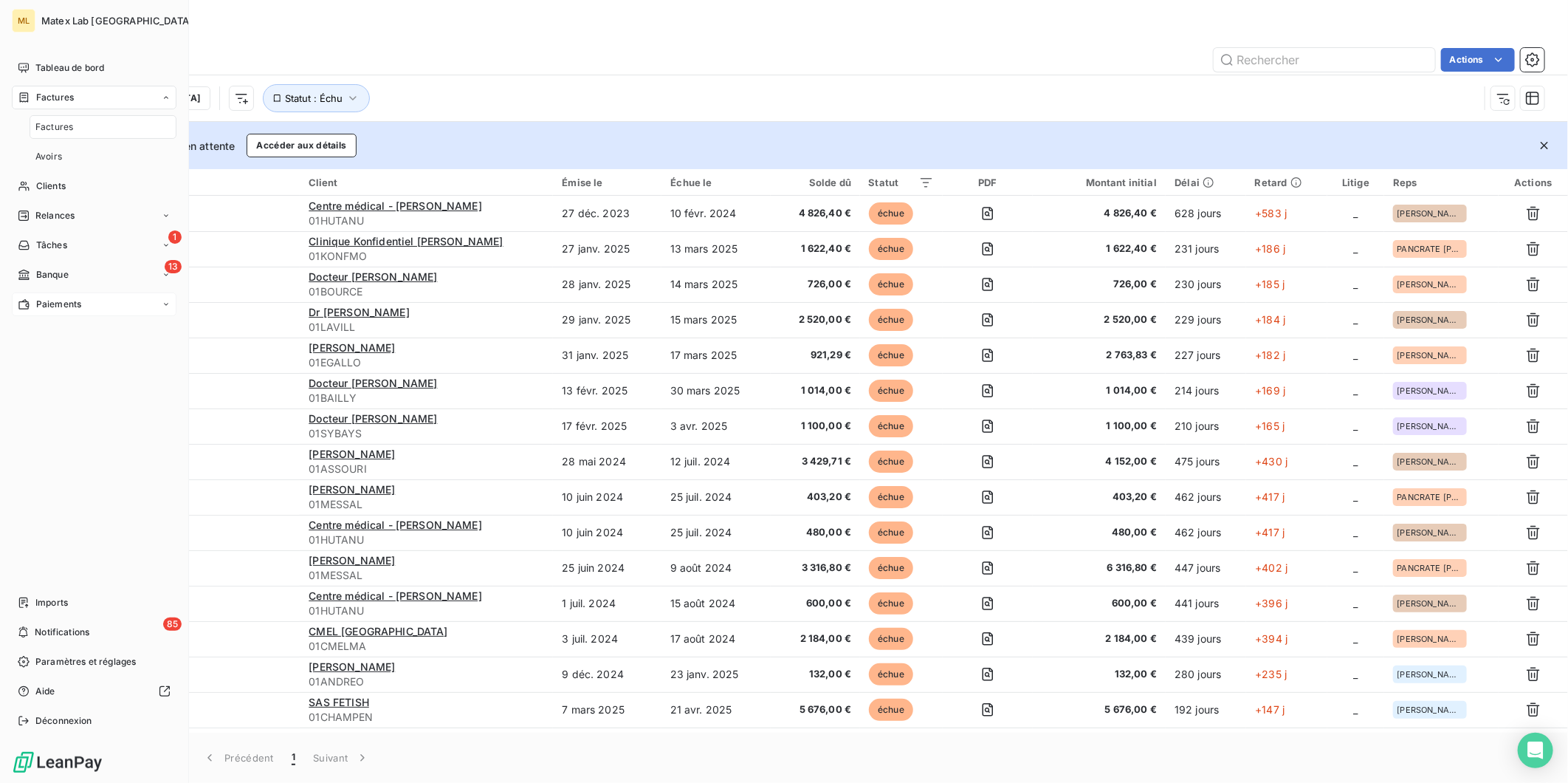
click at [71, 312] on div "Paiements" at bounding box center [94, 304] width 164 height 24
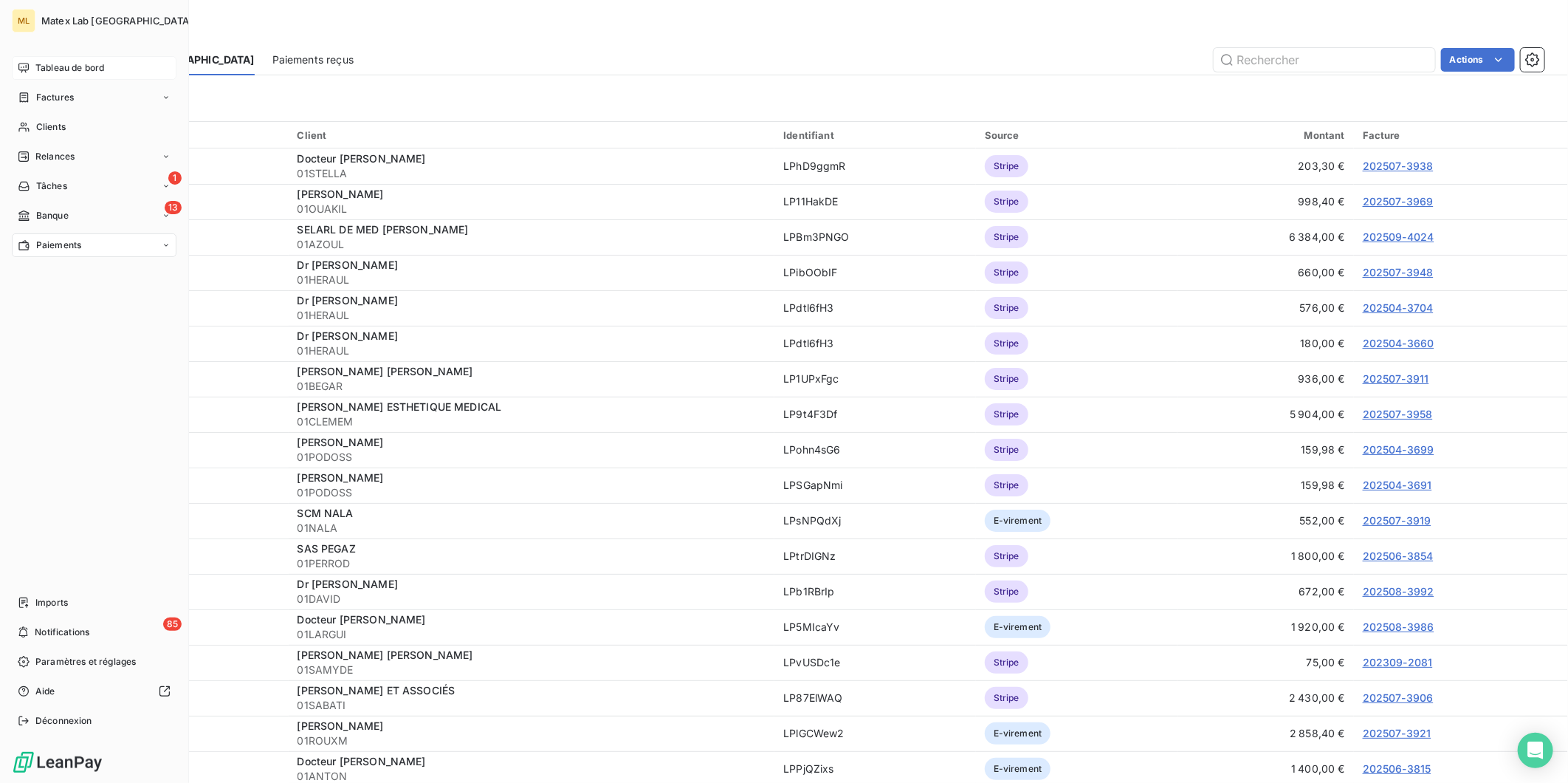
click at [52, 62] on span "Tableau de bord" at bounding box center [69, 68] width 68 height 13
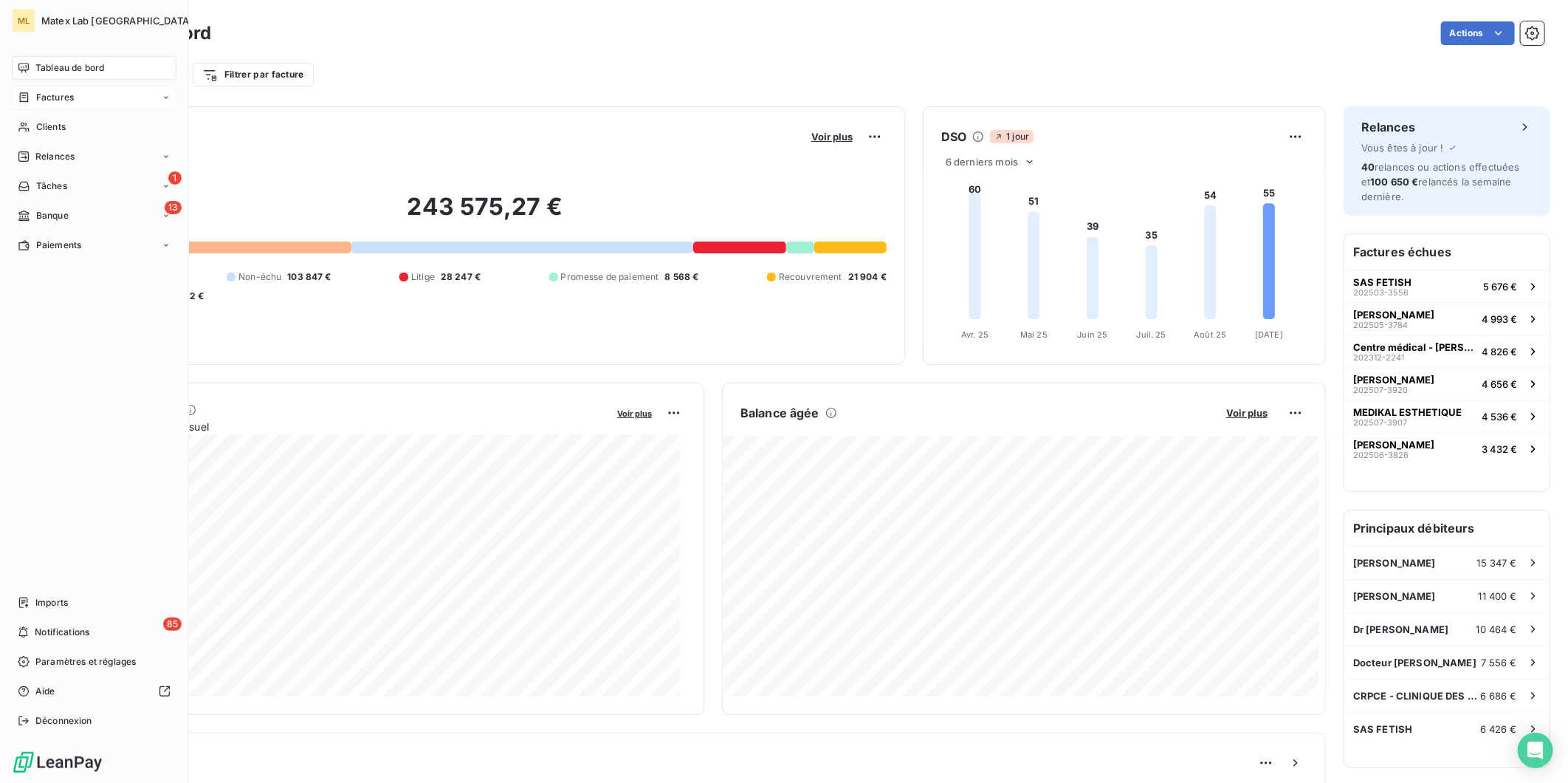
click at [48, 97] on span "Factures" at bounding box center [55, 98] width 38 height 13
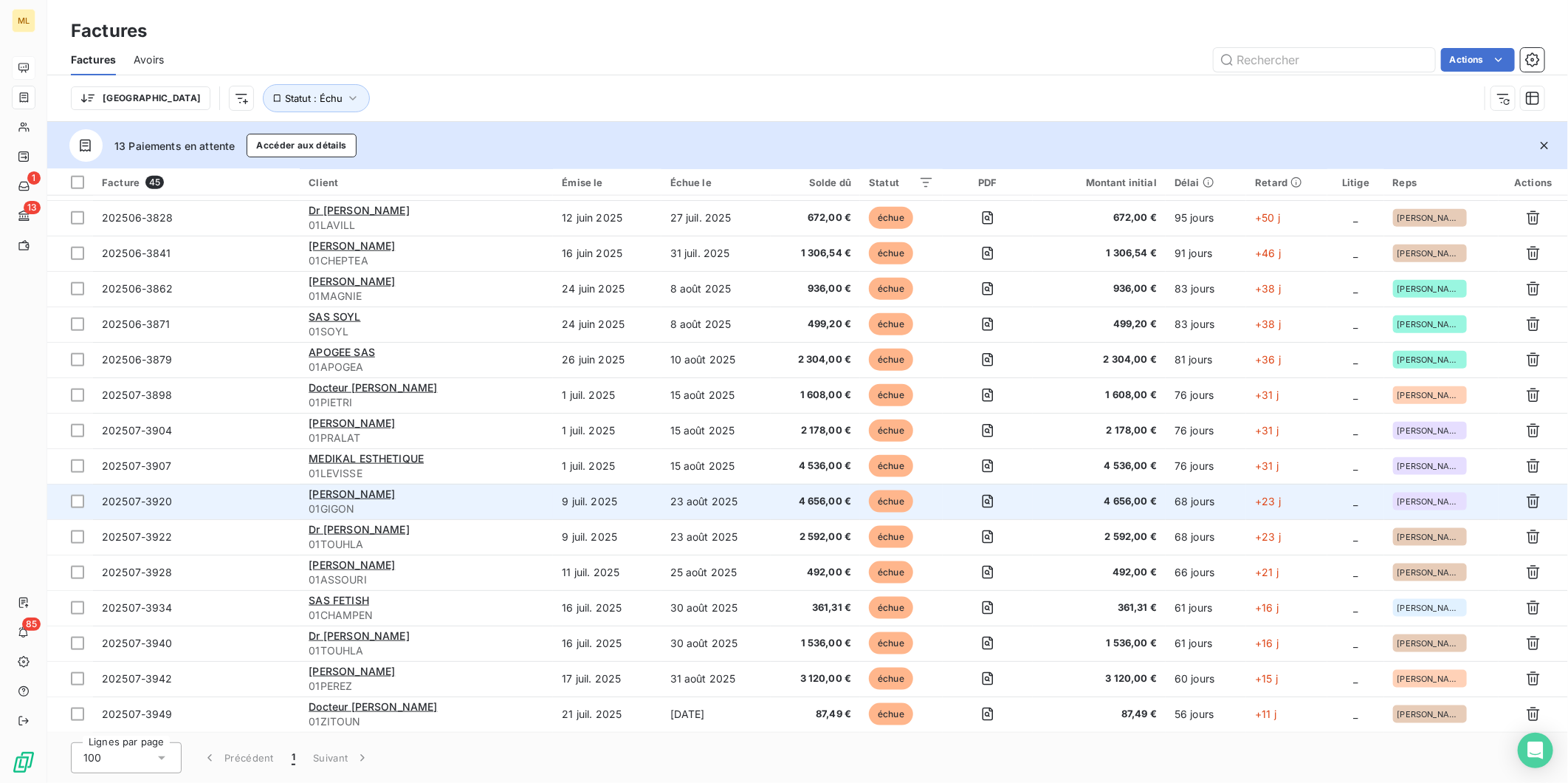
scroll to position [1058, 0]
